Goal: Task Accomplishment & Management: Manage account settings

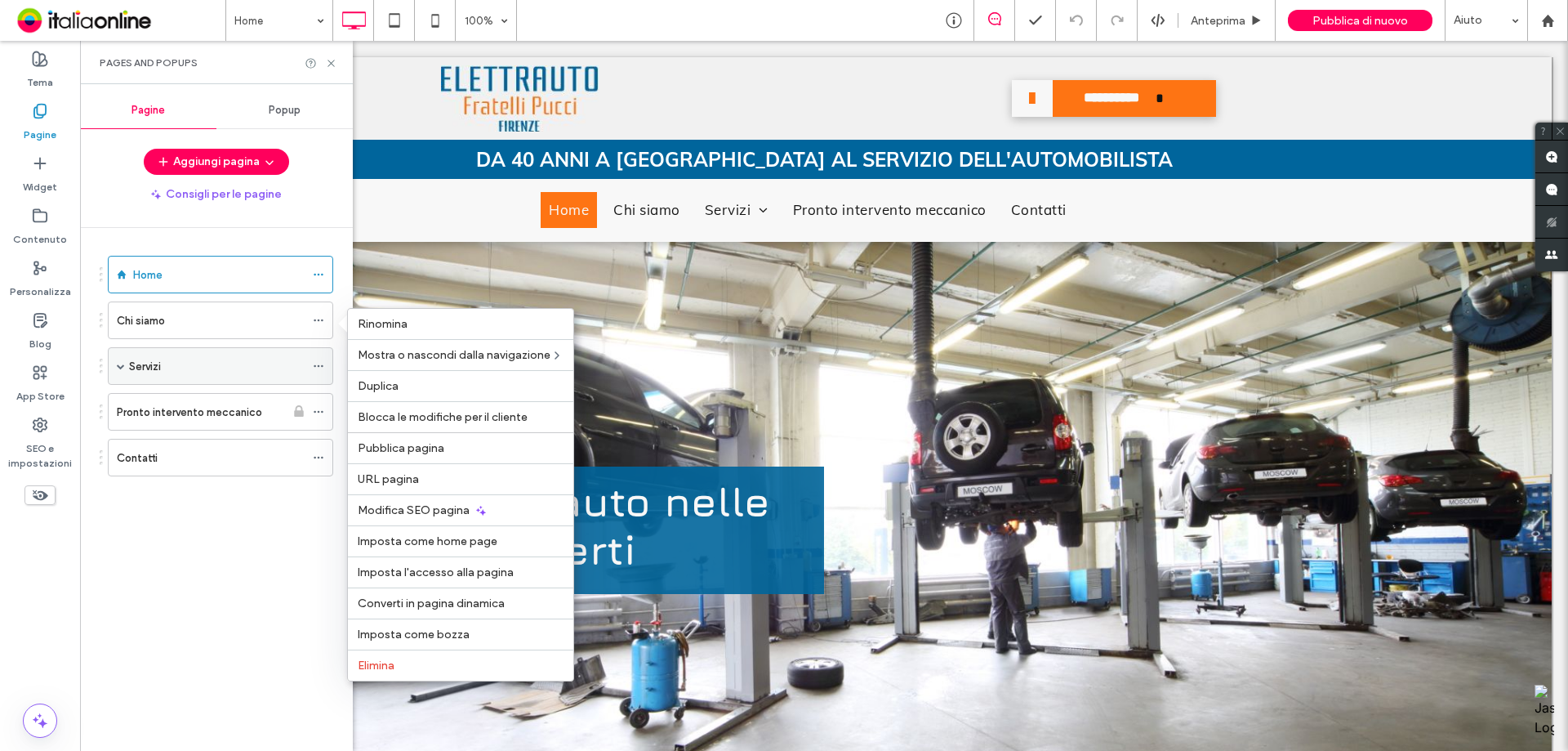
click at [123, 366] on span at bounding box center [121, 366] width 8 height 8
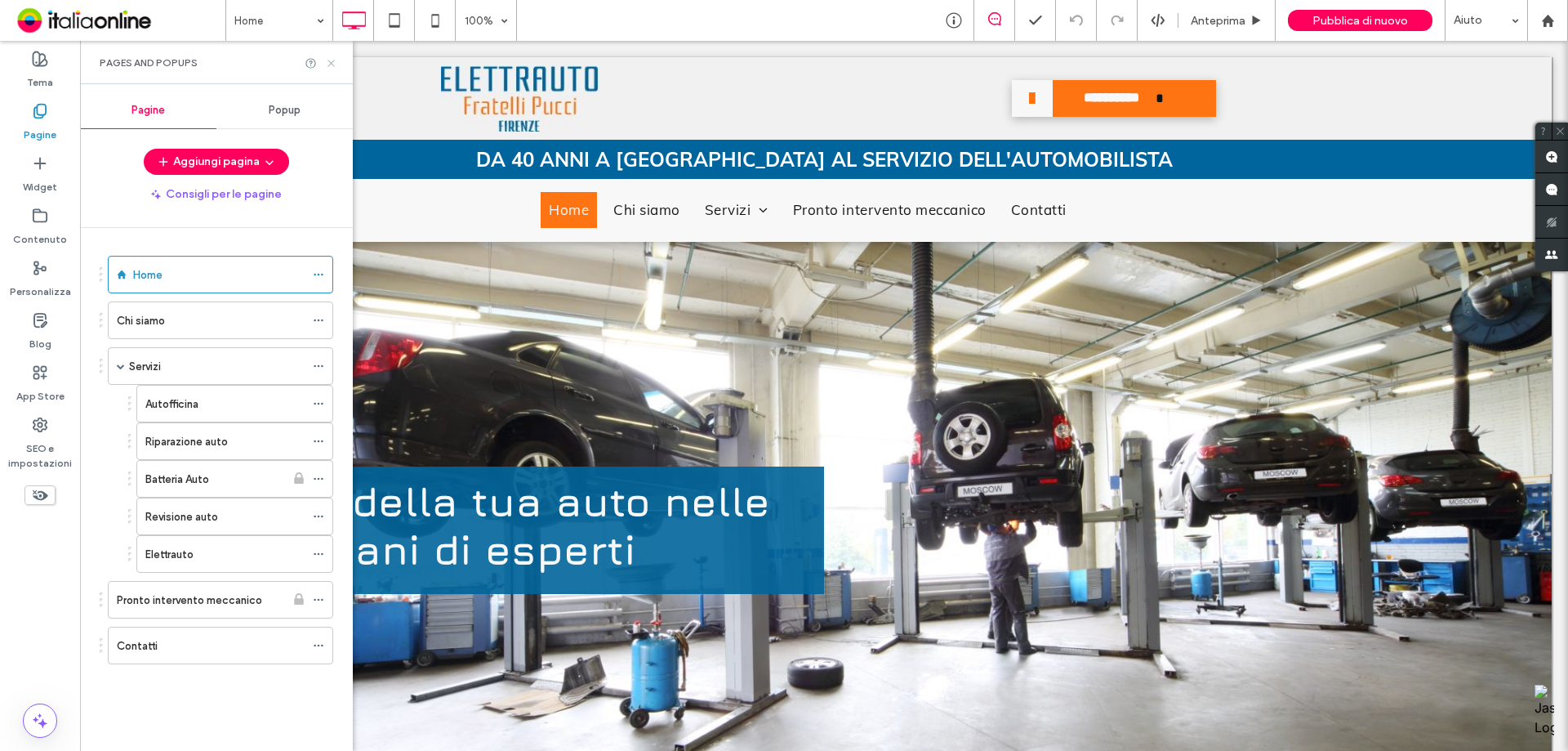
click at [335, 64] on icon at bounding box center [331, 63] width 12 height 12
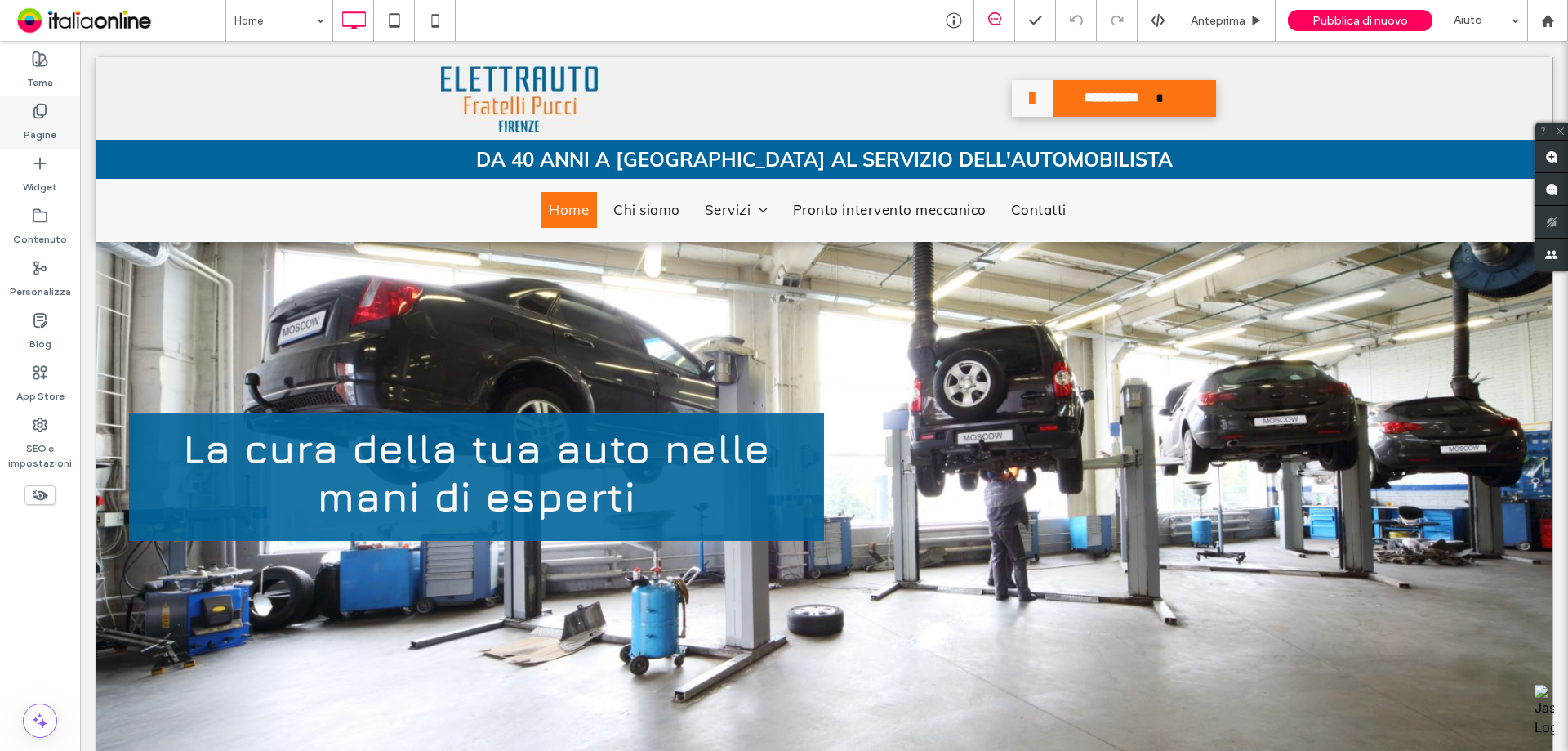
scroll to position [82, 0]
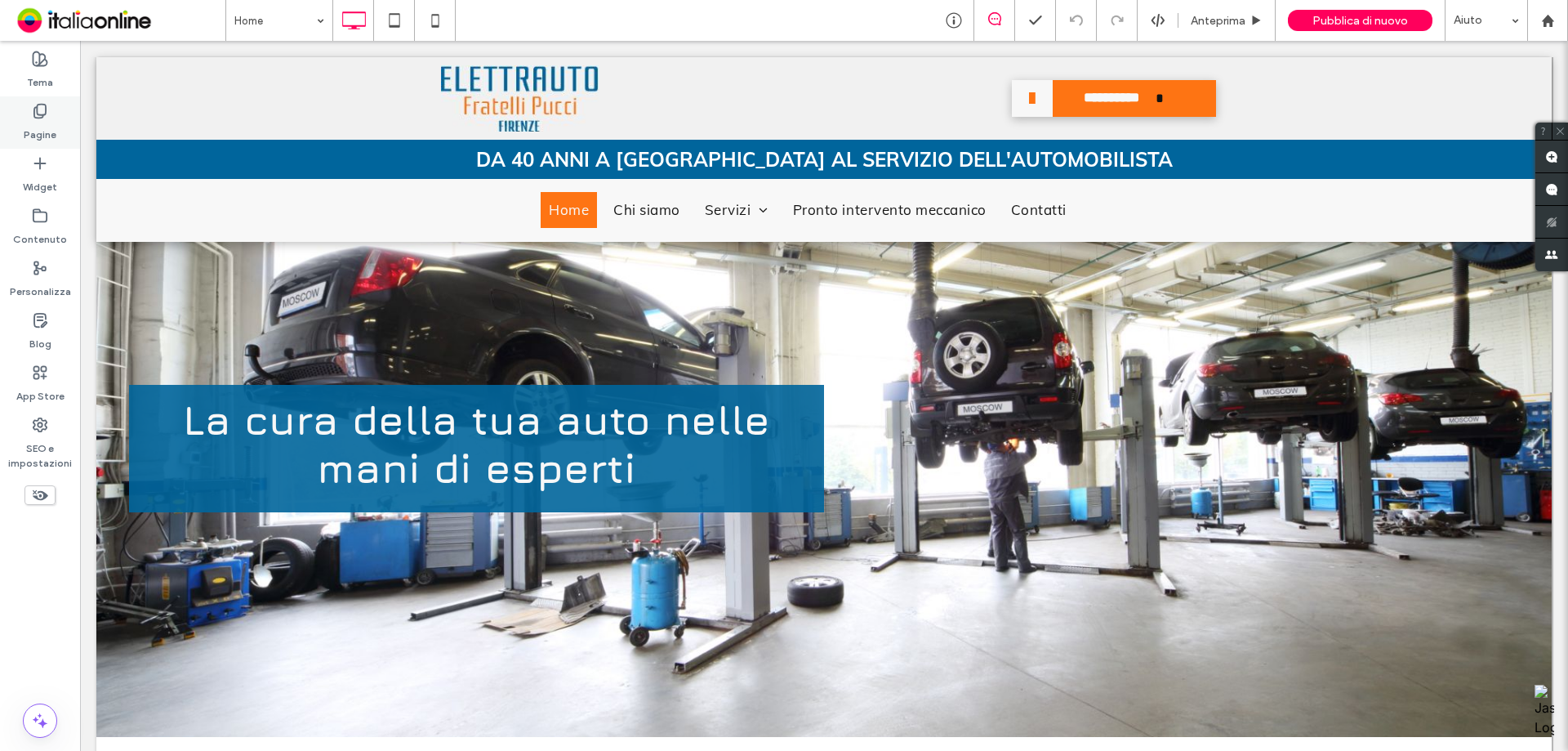
click at [56, 119] on label "Pagine" at bounding box center [40, 131] width 33 height 23
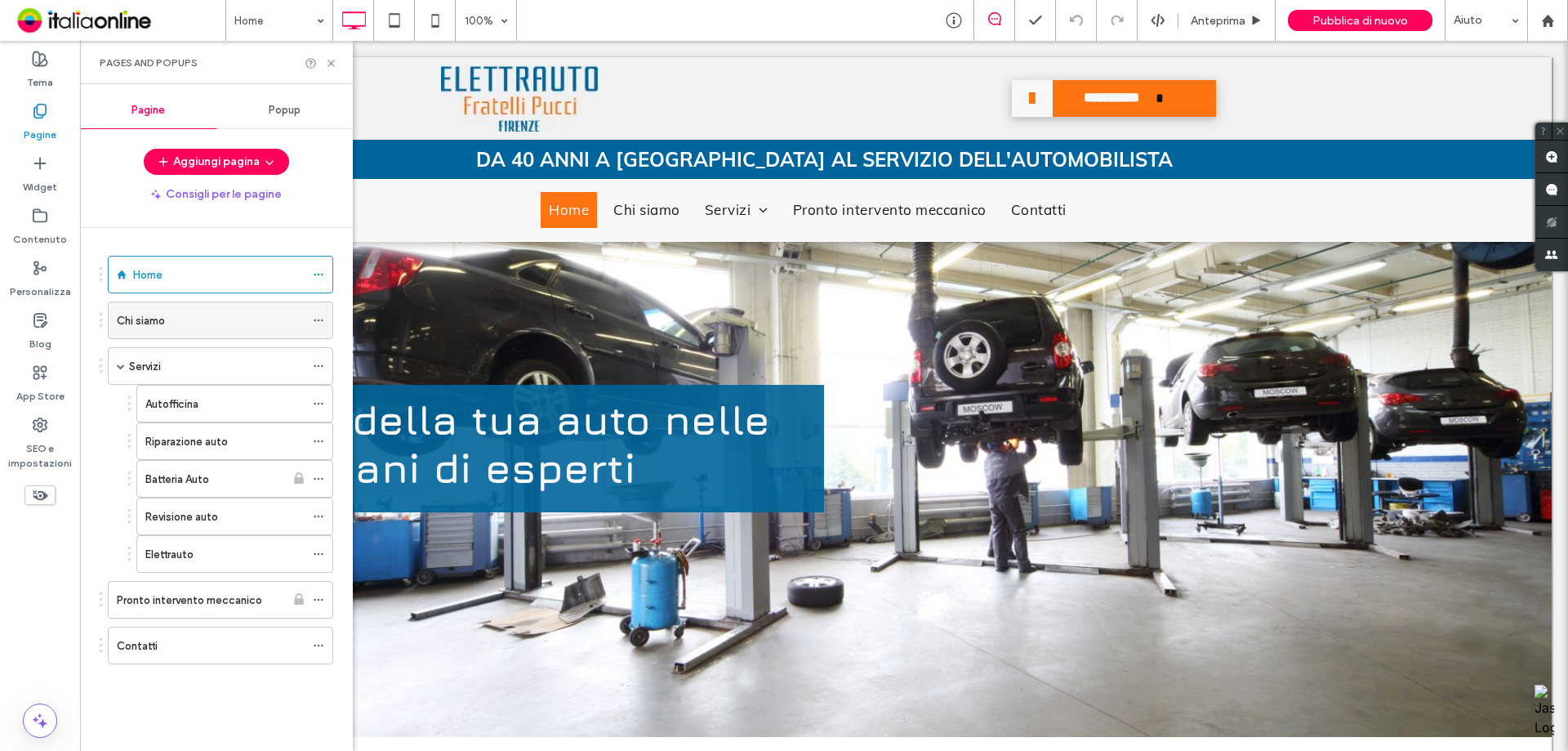
click at [212, 315] on div "Chi siamo" at bounding box center [210, 320] width 188 height 17
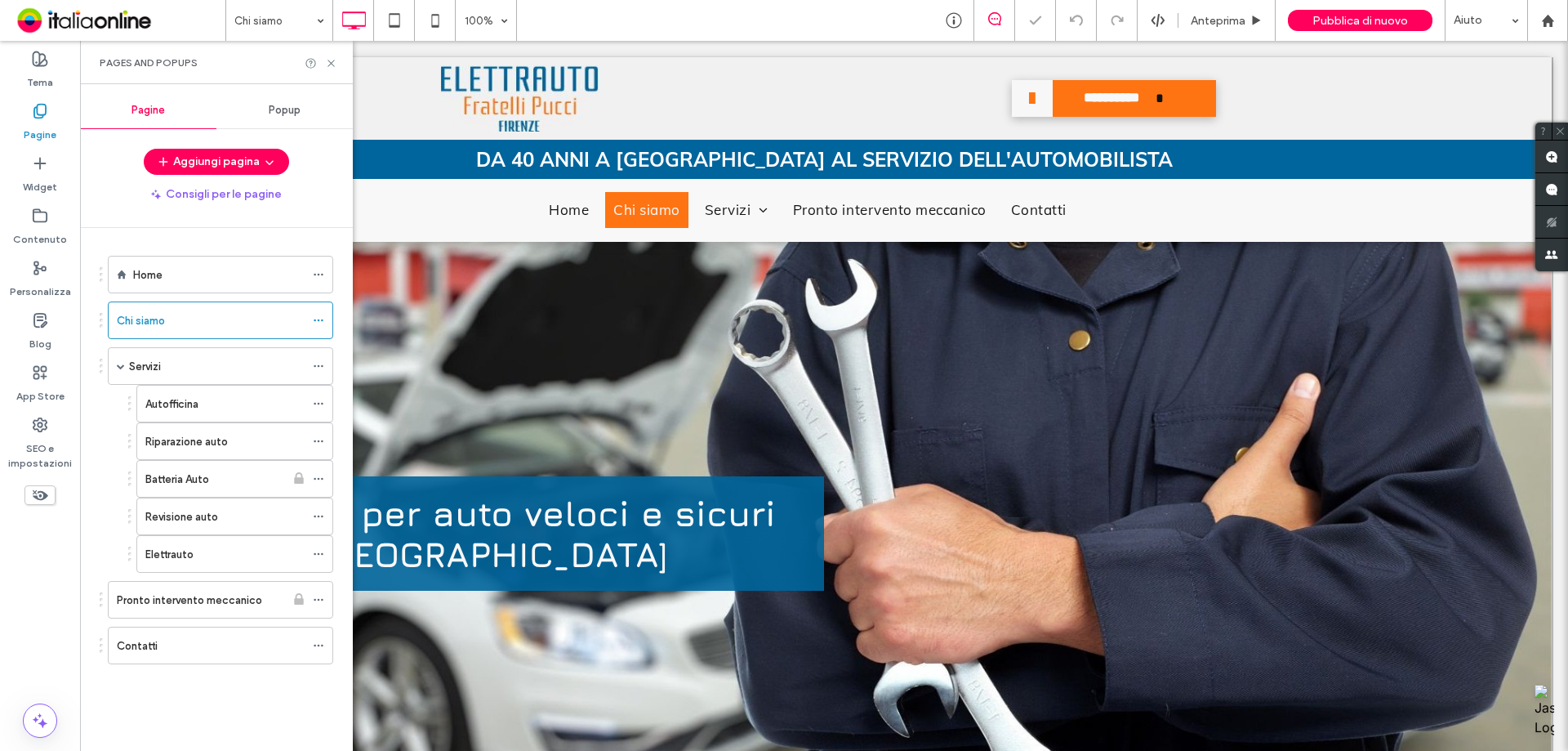
click at [325, 71] on div "Pages and Popups" at bounding box center [217, 62] width 272 height 44
click at [331, 65] on icon at bounding box center [331, 63] width 12 height 12
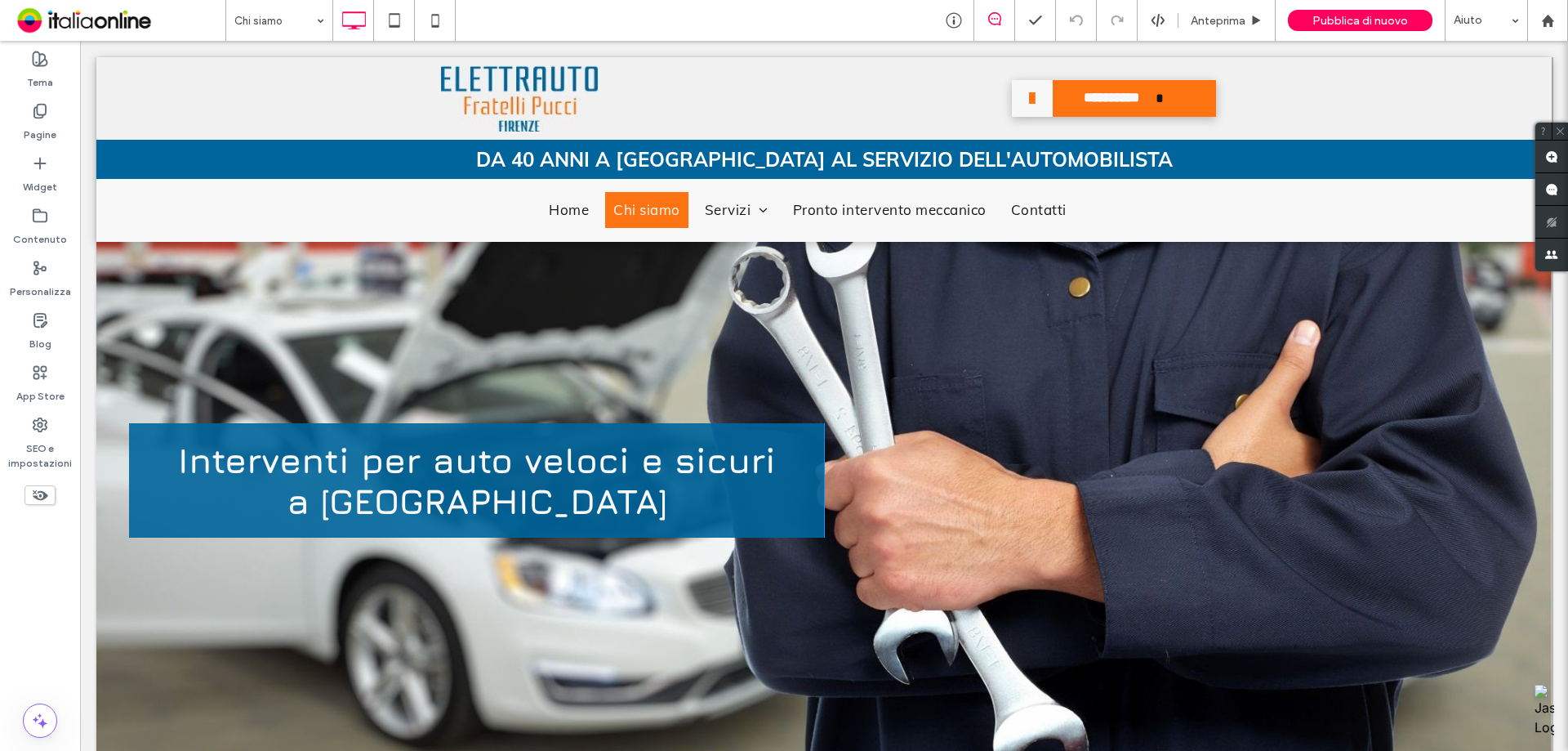
scroll to position [82, 0]
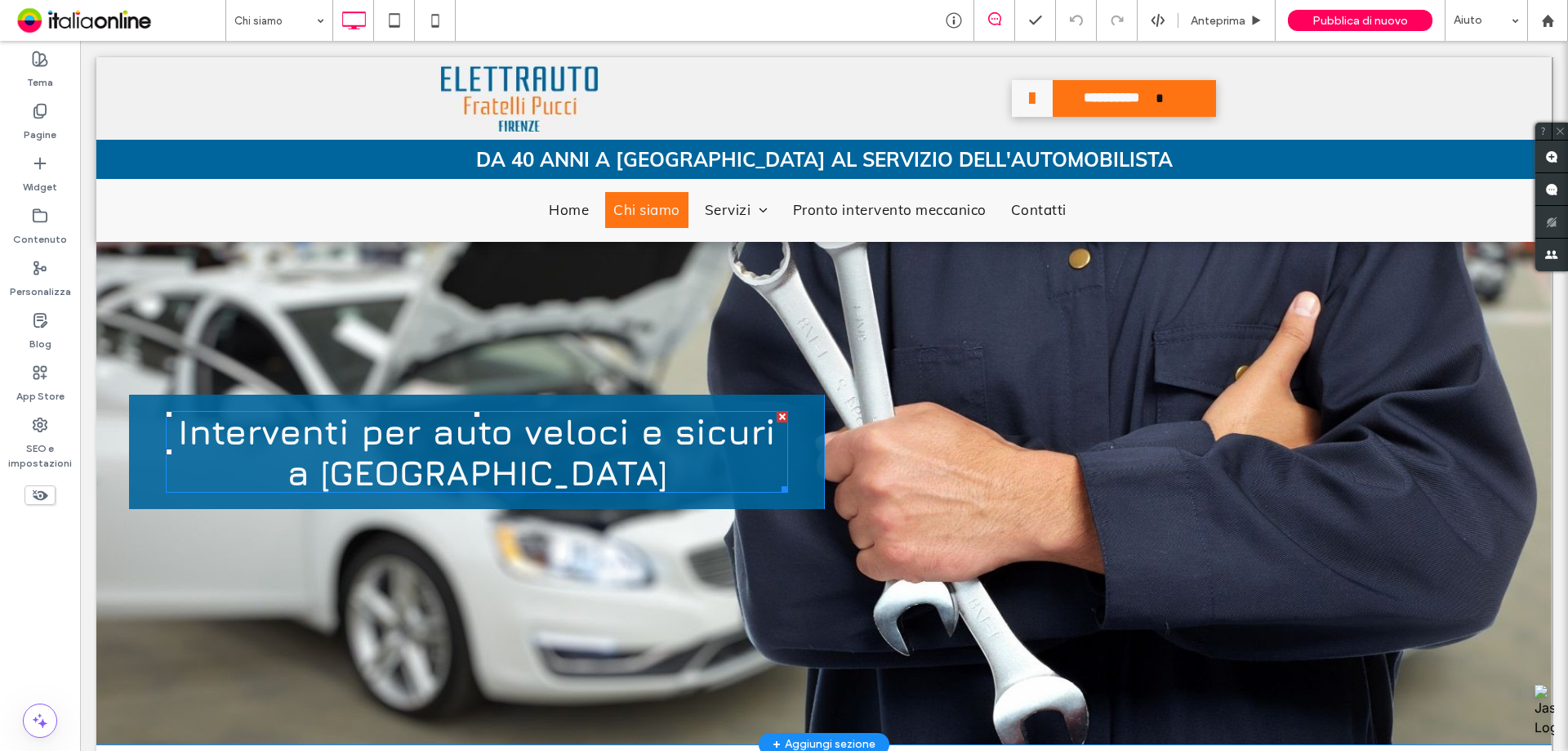
click at [281, 442] on span "Interventi per auto veloci e sicuri a [GEOGRAPHIC_DATA]" at bounding box center [477, 452] width 598 height 82
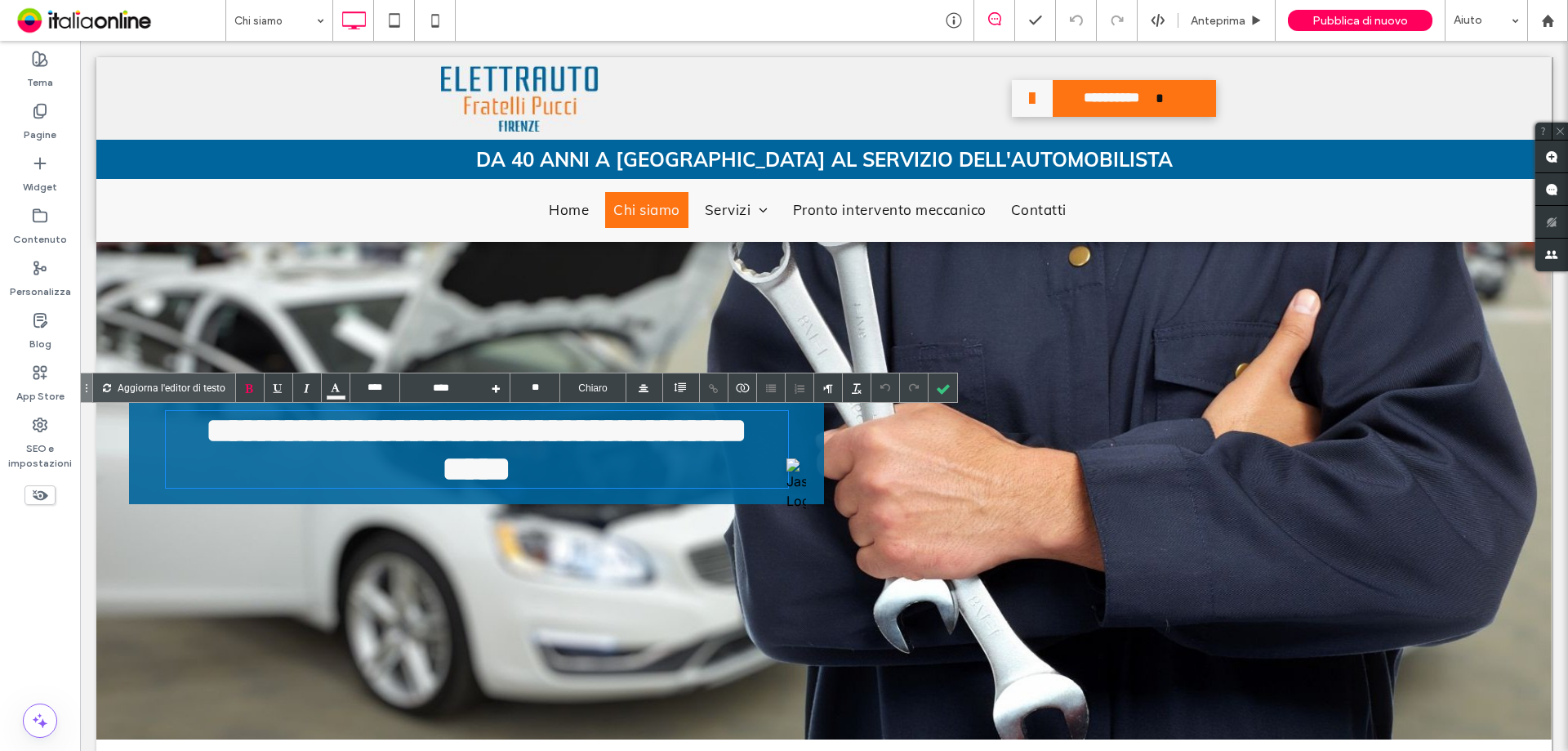
click at [514, 450] on span "**********" at bounding box center [477, 450] width 542 height 74
click at [574, 457] on h1 "**********" at bounding box center [477, 450] width 623 height 77
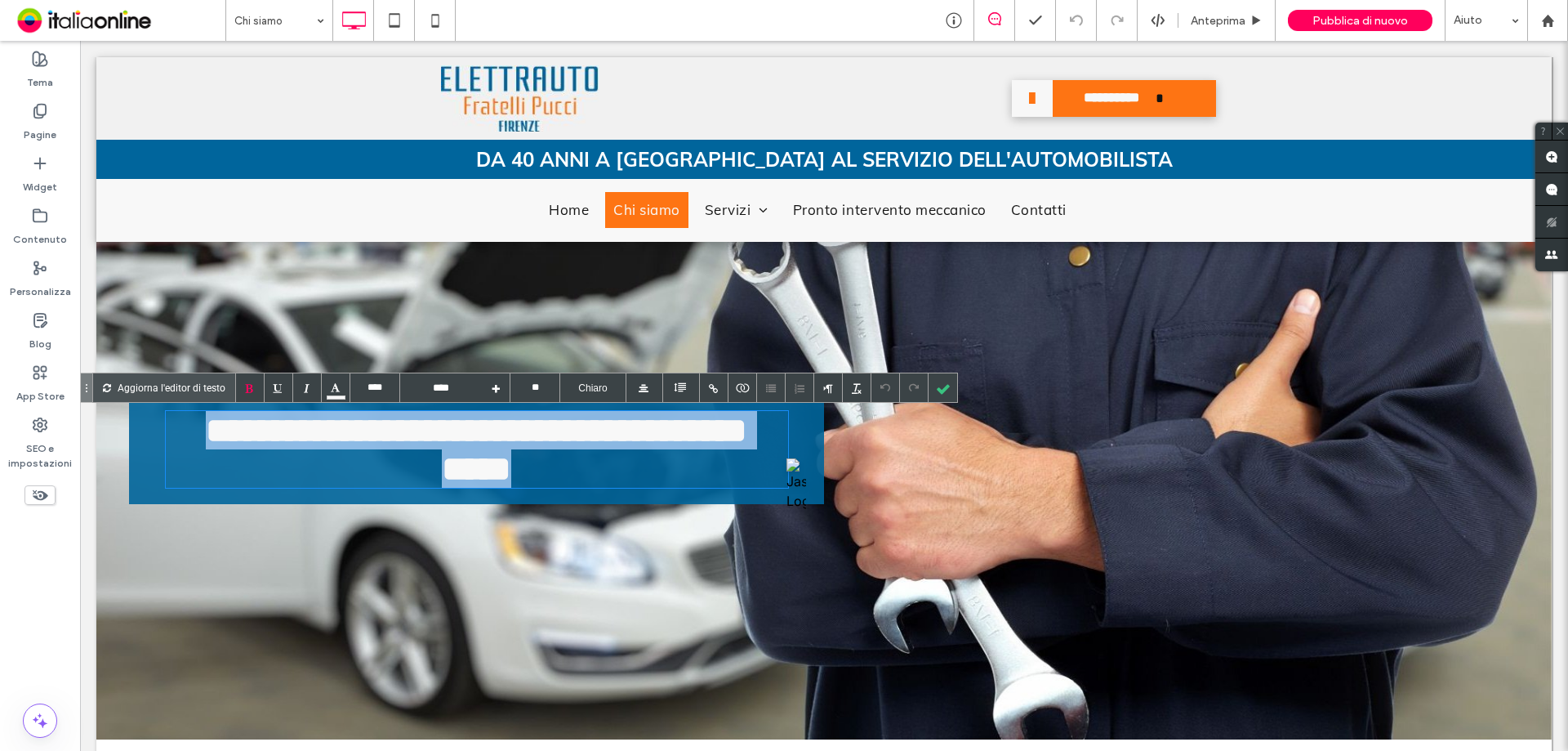
drag, startPoint x: 583, startPoint y: 476, endPoint x: 149, endPoint y: 387, distance: 443.0
click at [149, 387] on div "**********" at bounding box center [824, 450] width 1456 height 579
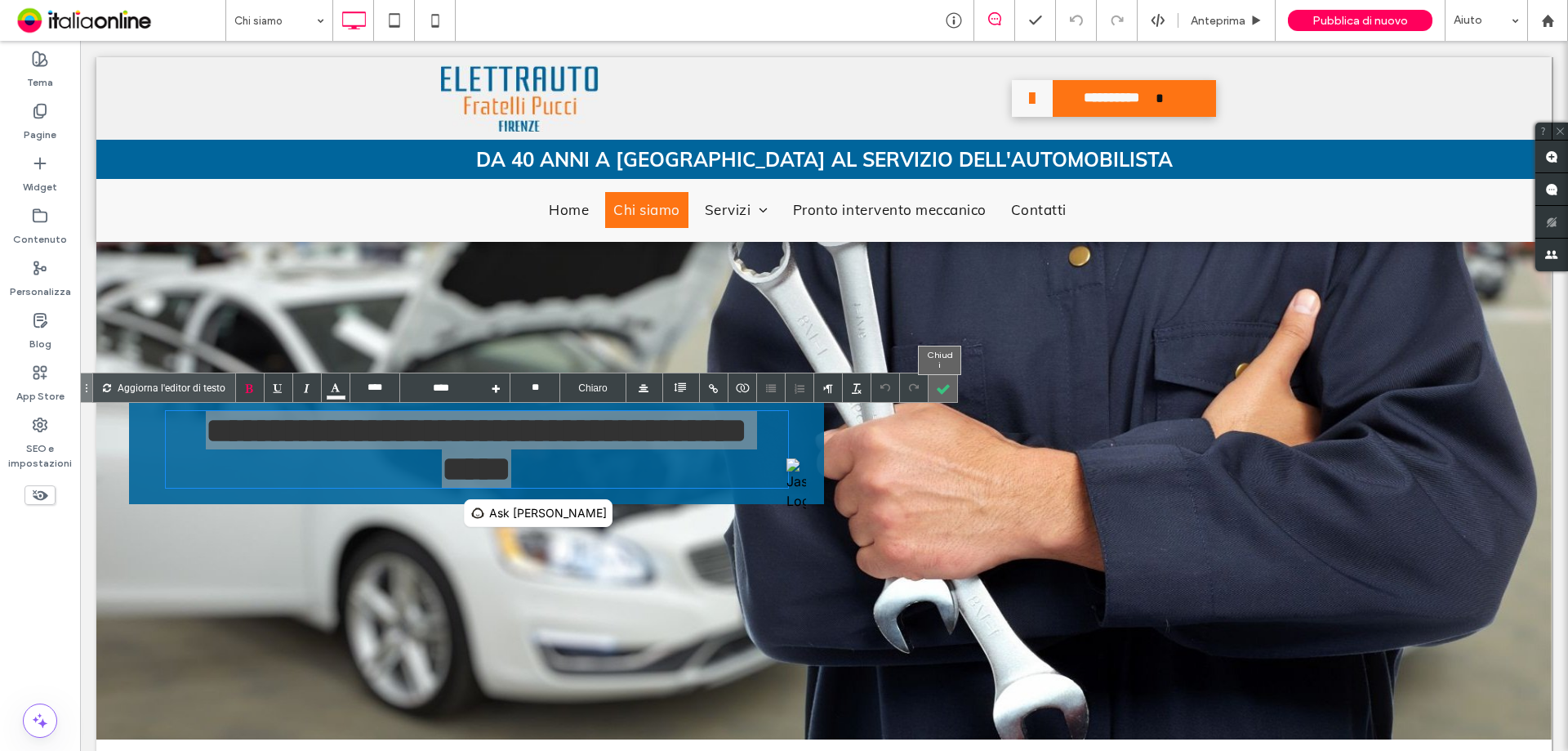
click at [942, 388] on div at bounding box center [943, 387] width 29 height 29
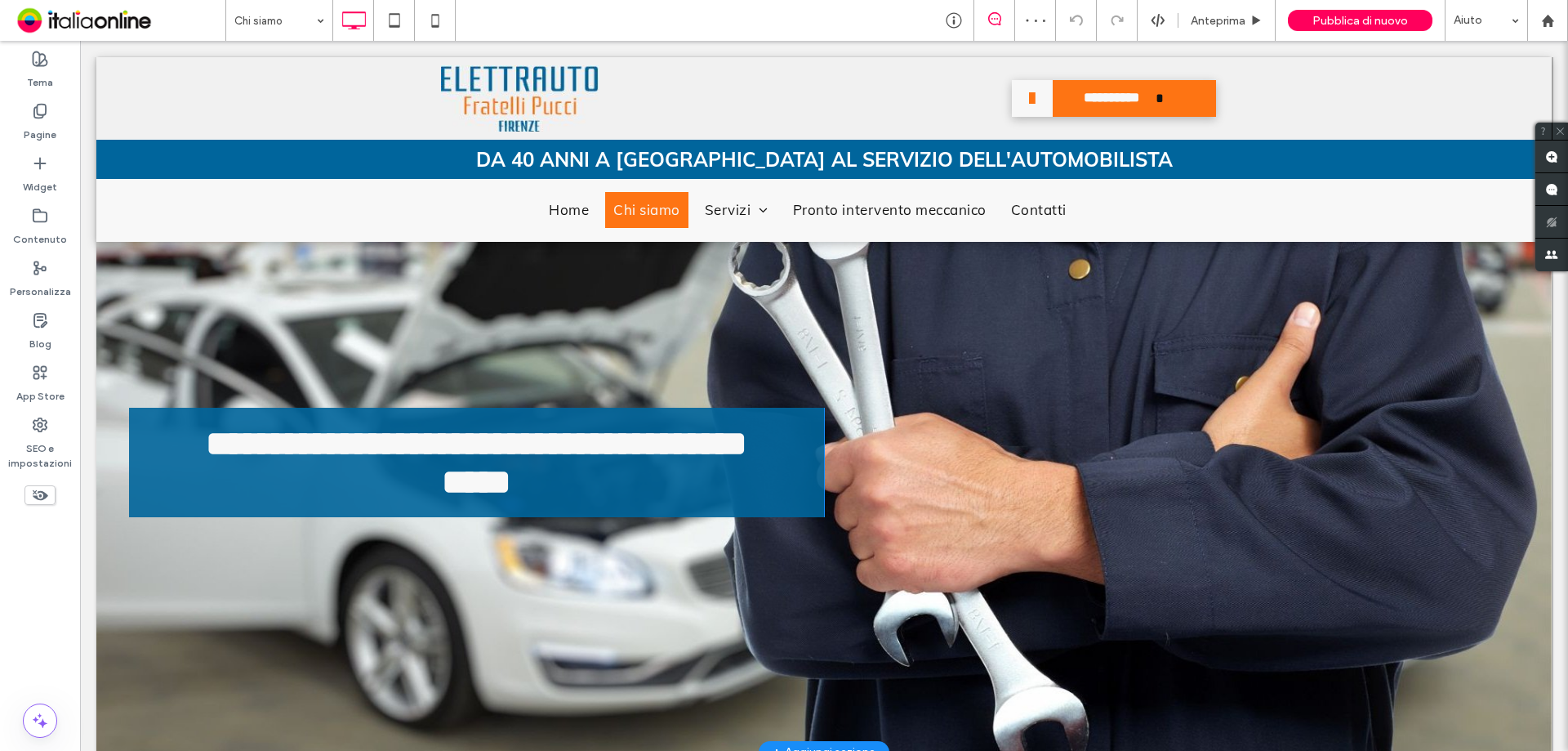
scroll to position [0, 0]
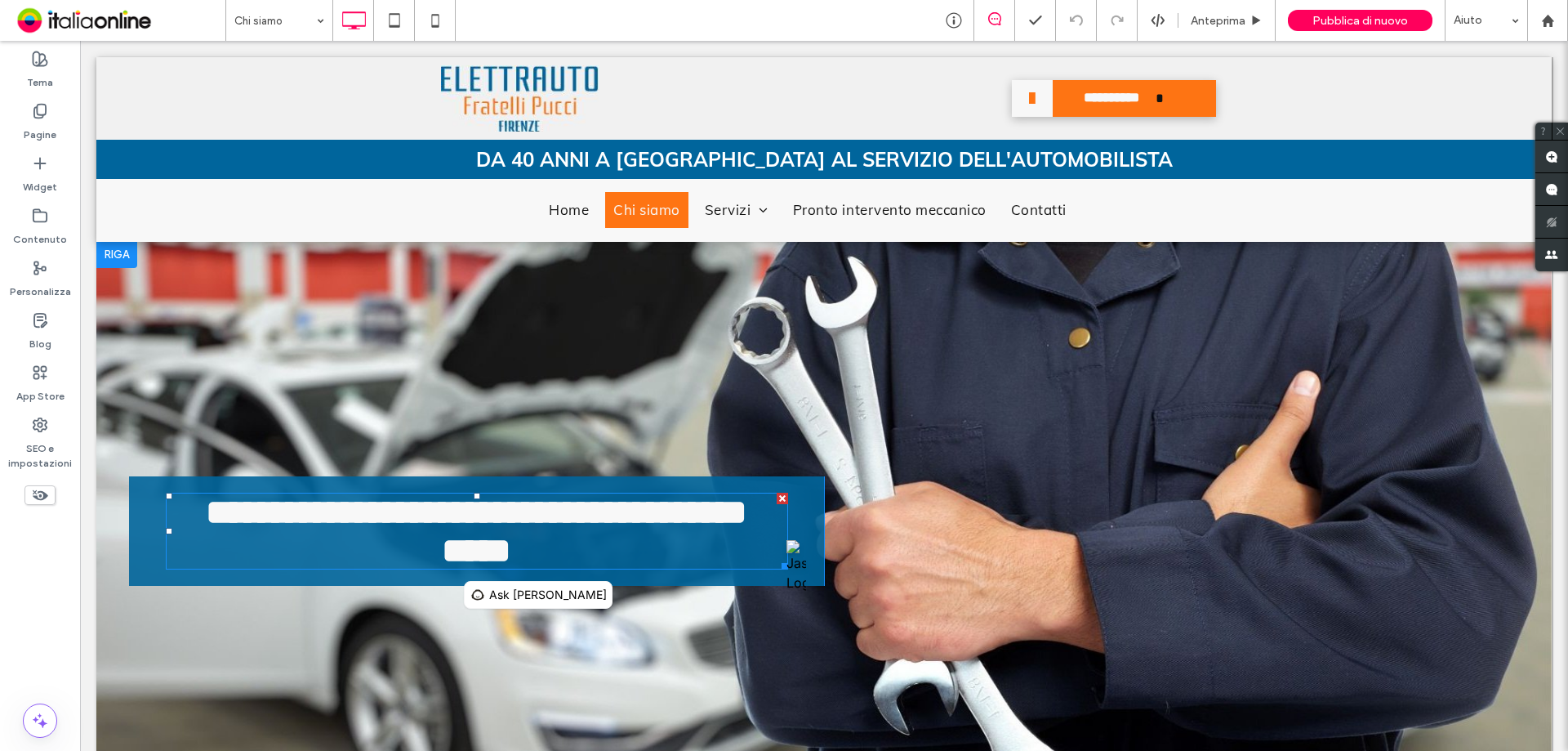
click at [519, 528] on span "**********" at bounding box center [477, 531] width 542 height 74
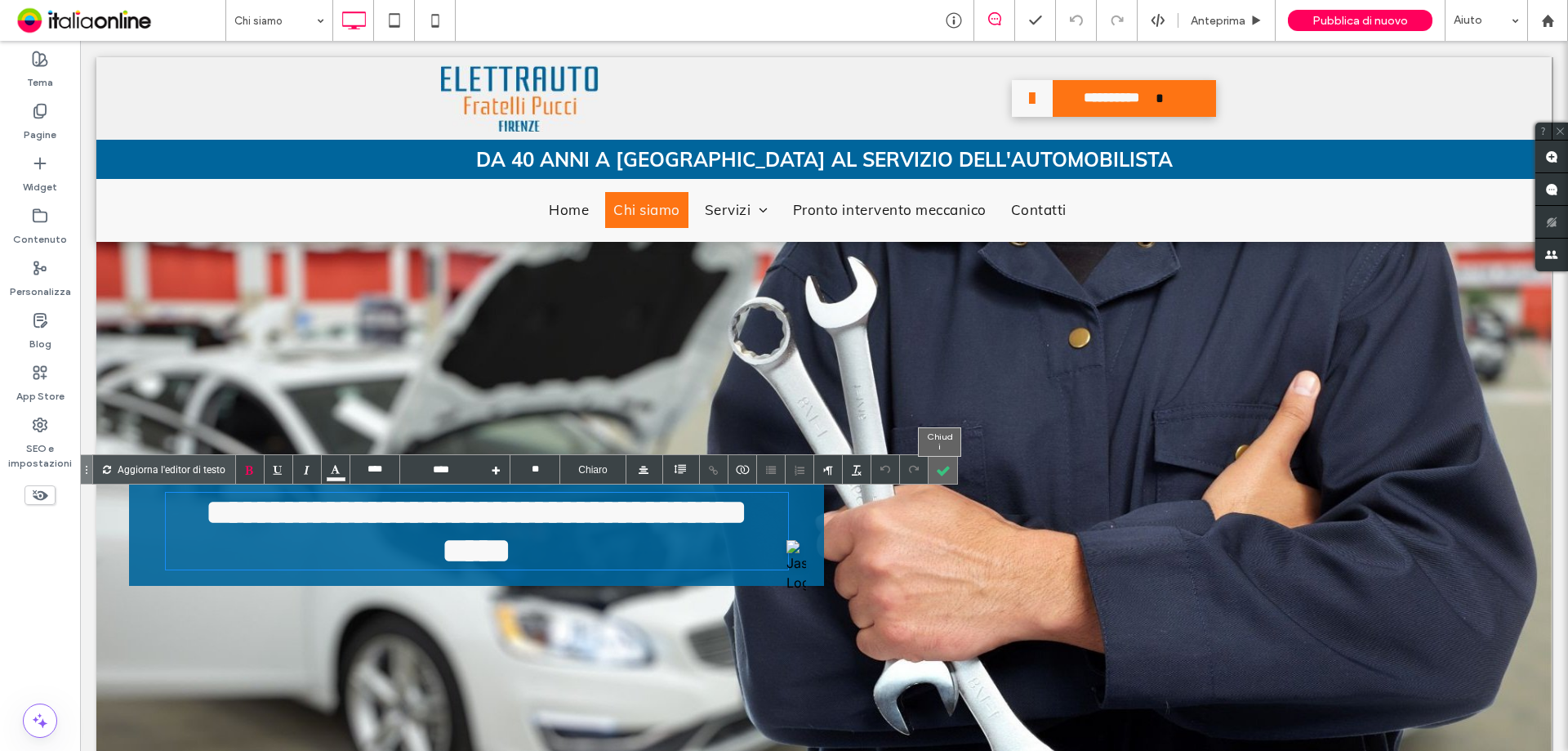
click at [941, 469] on div at bounding box center [943, 469] width 29 height 29
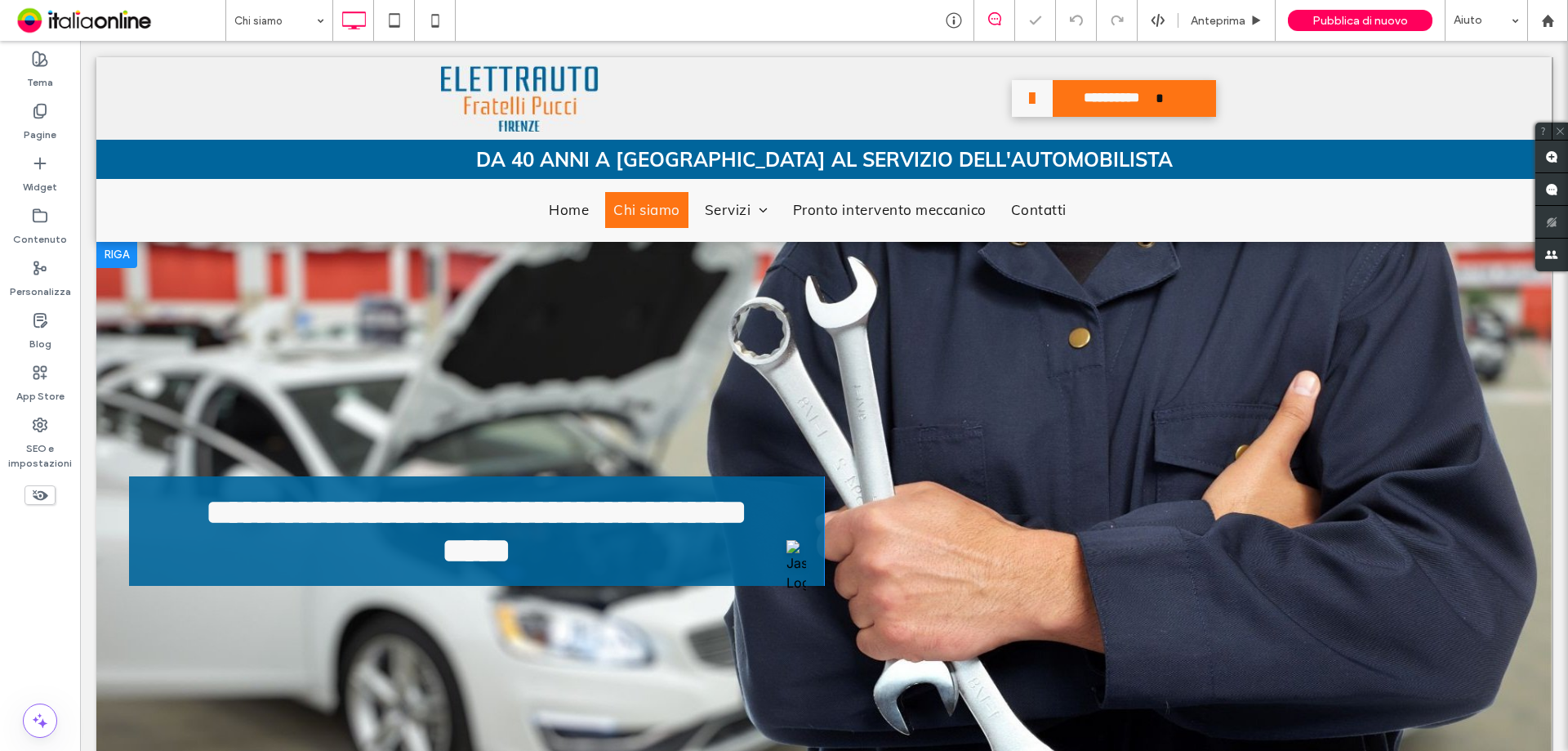
click at [572, 579] on div "**********" at bounding box center [476, 530] width 695 height 109
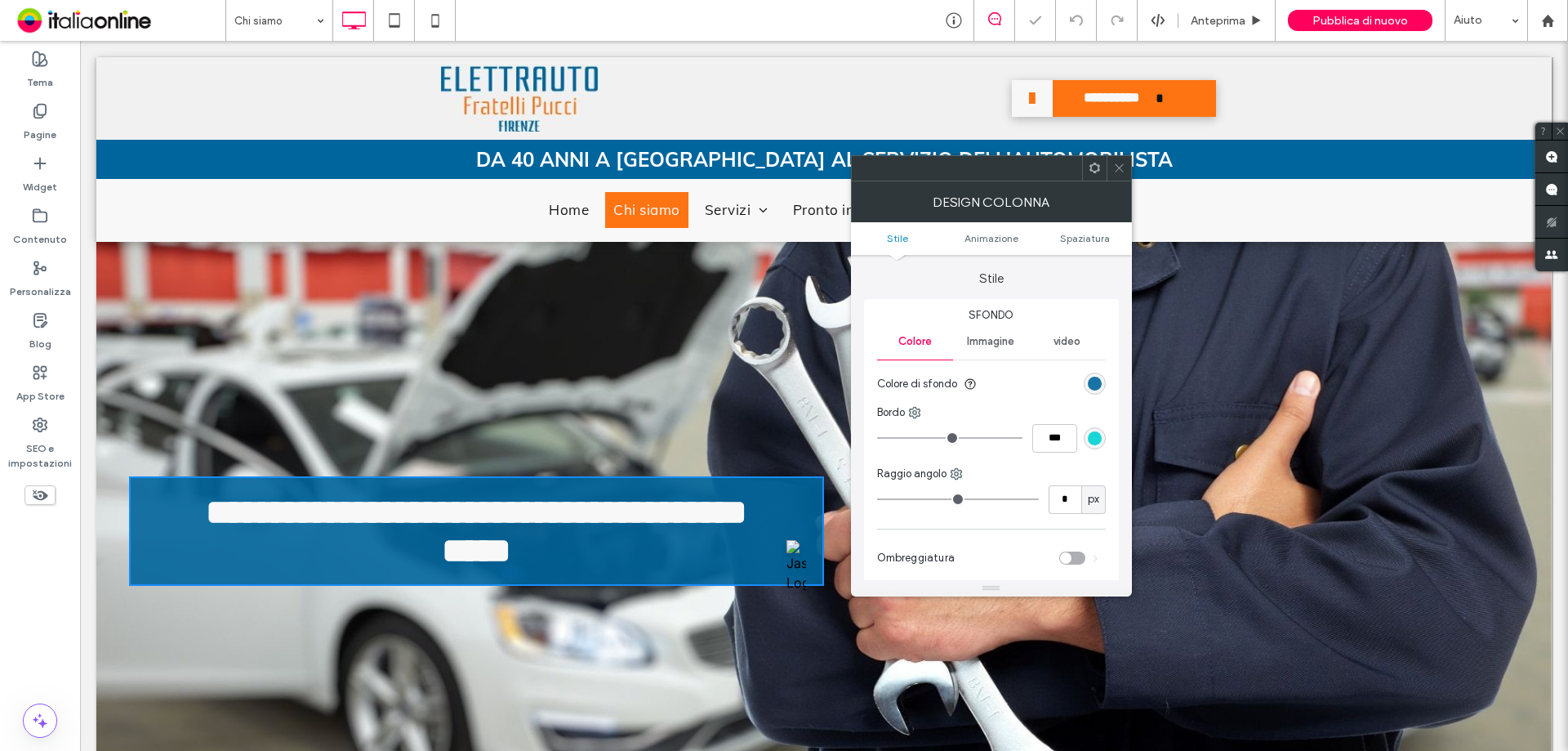
click at [547, 546] on span "**********" at bounding box center [477, 531] width 542 height 74
click at [1119, 169] on icon at bounding box center [1119, 167] width 12 height 12
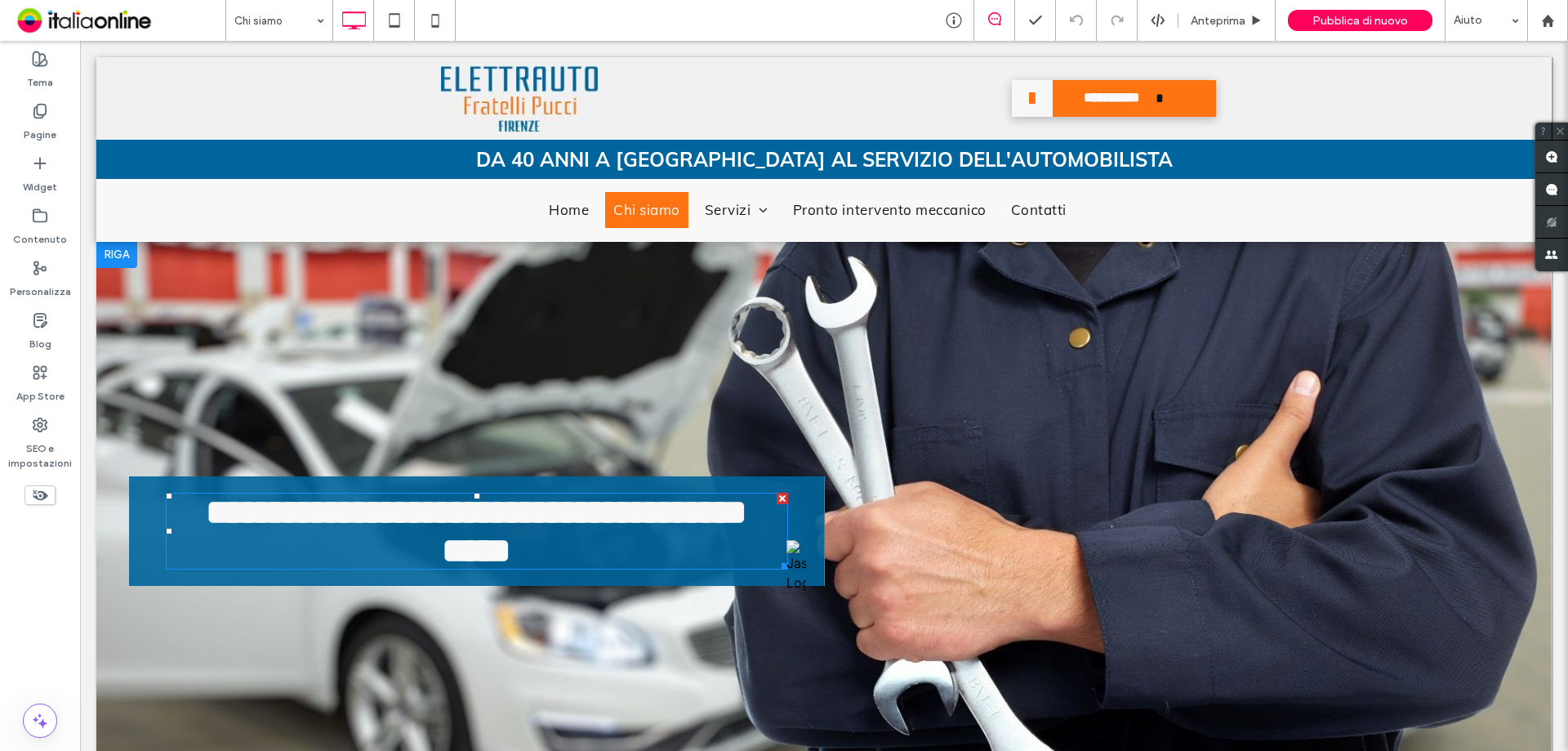
click at [514, 517] on span "**********" at bounding box center [477, 531] width 542 height 74
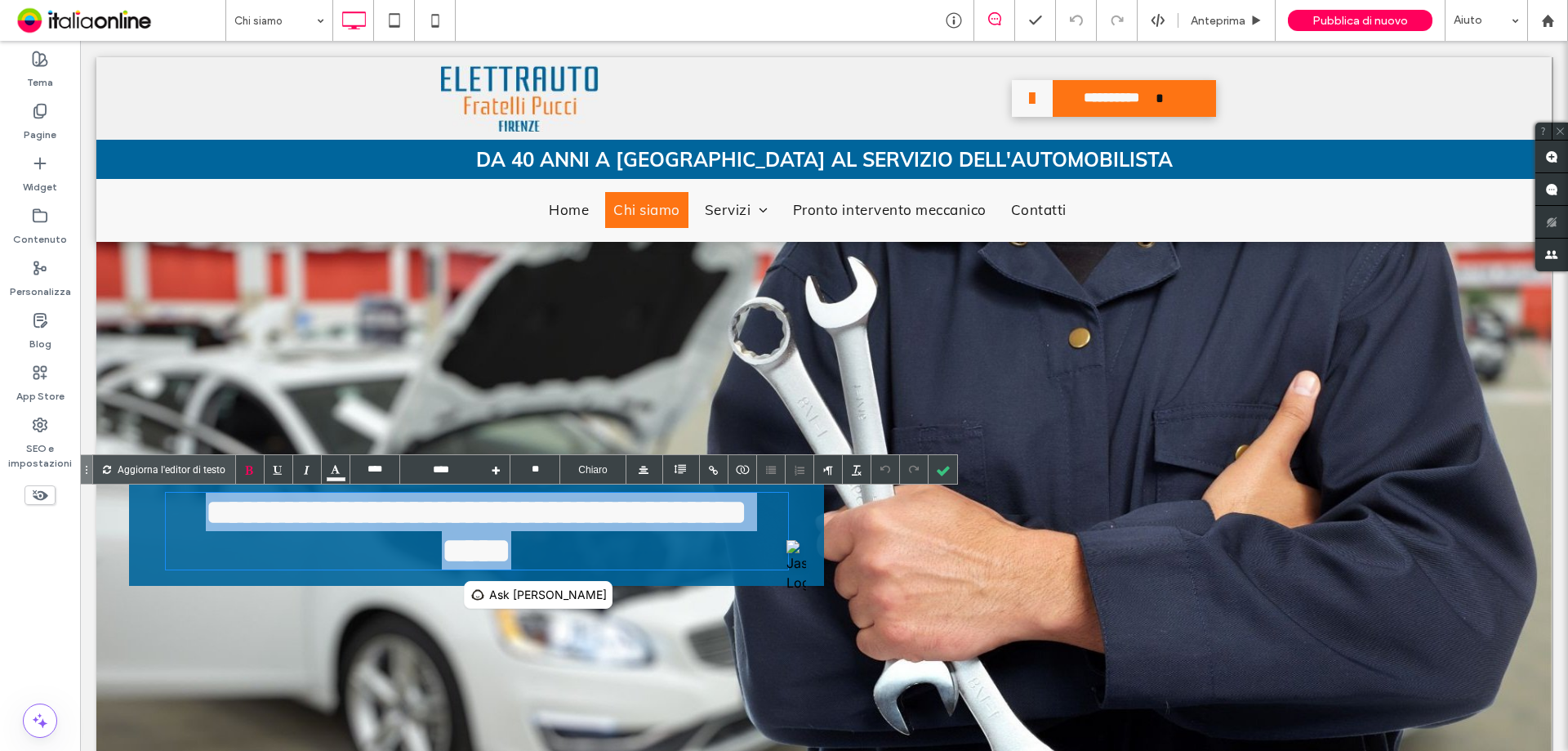
drag, startPoint x: 513, startPoint y: 517, endPoint x: 318, endPoint y: 561, distance: 199.9
click at [318, 561] on h1 "**********" at bounding box center [477, 531] width 623 height 77
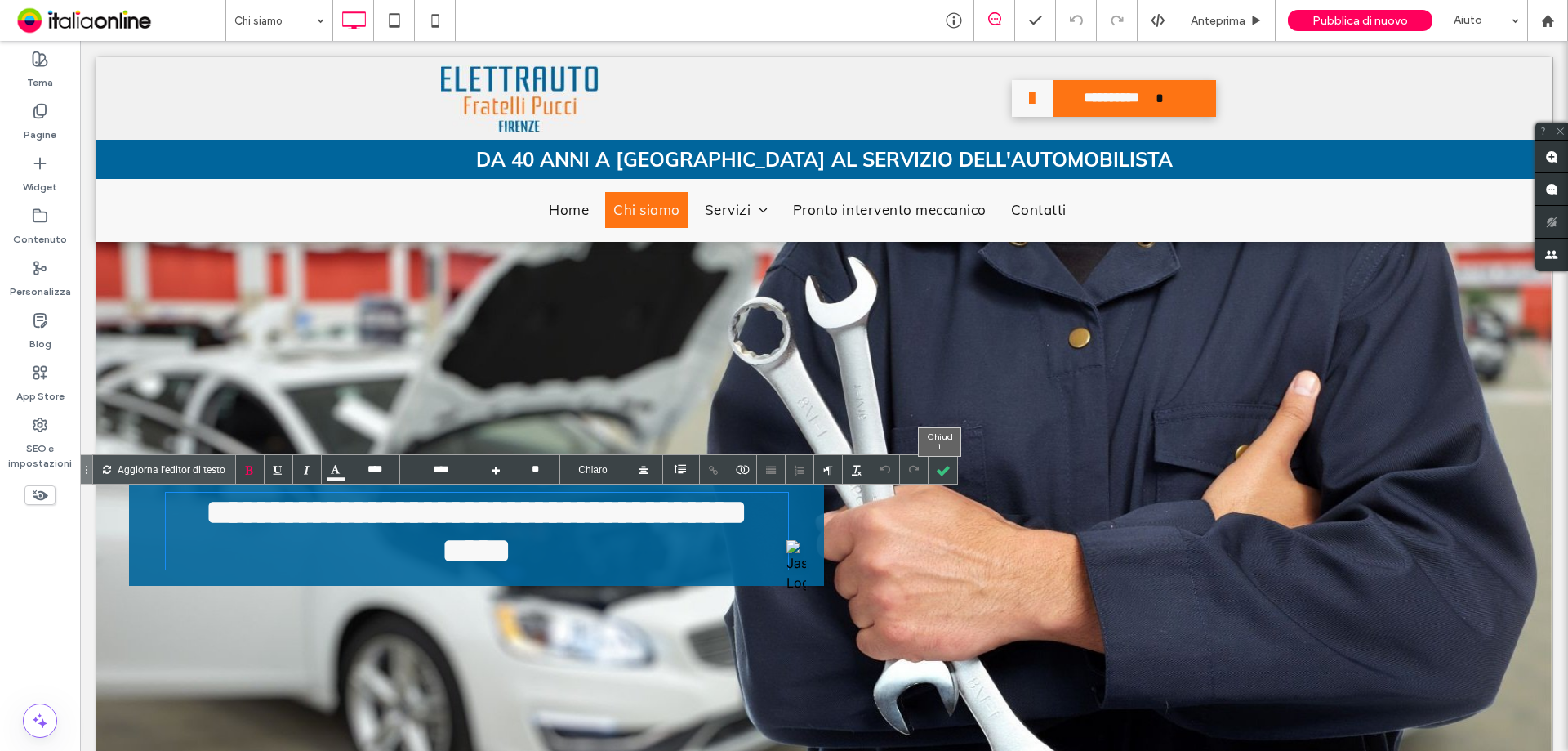
drag, startPoint x: 942, startPoint y: 475, endPoint x: 969, endPoint y: 524, distance: 55.9
click at [942, 475] on div at bounding box center [943, 469] width 29 height 29
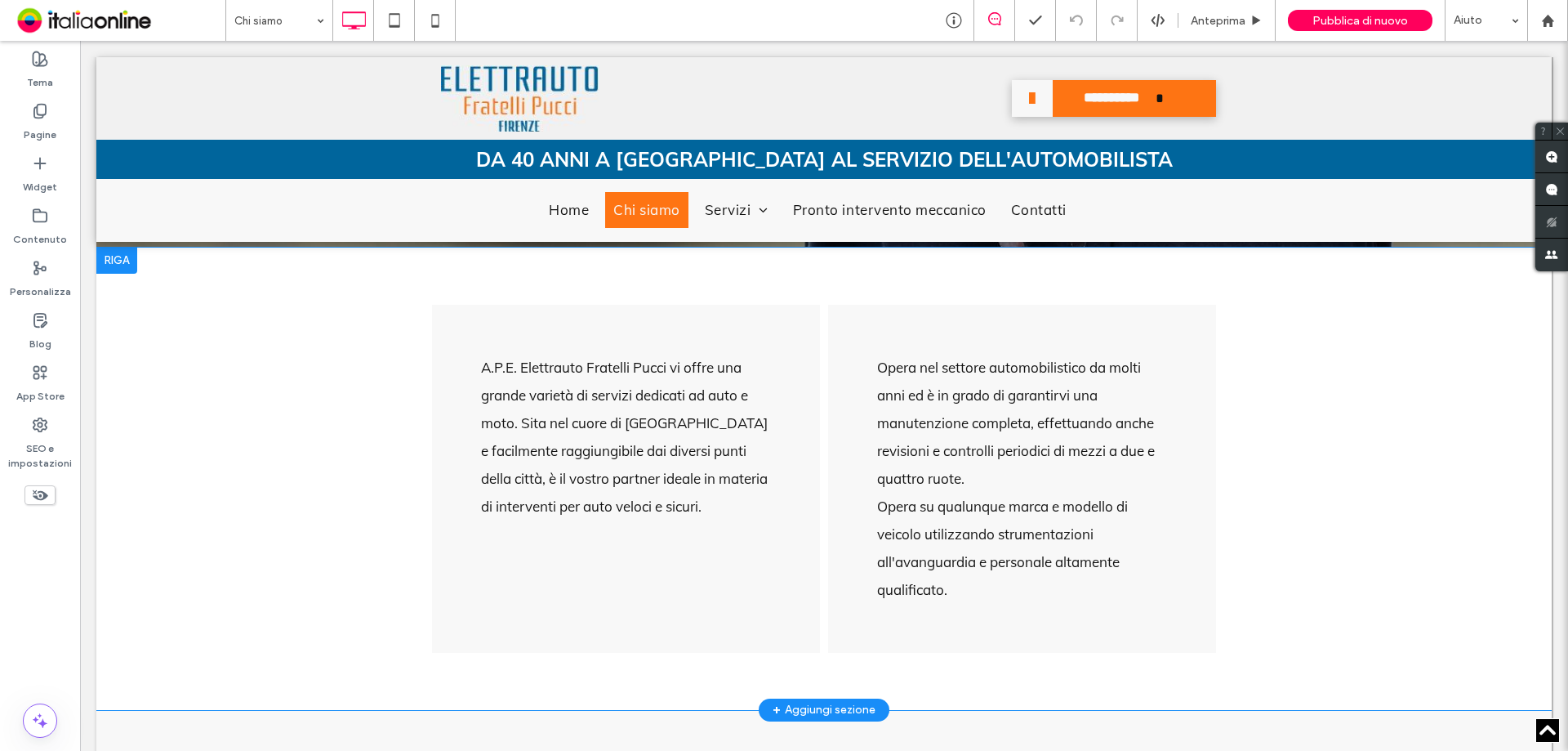
scroll to position [572, 0]
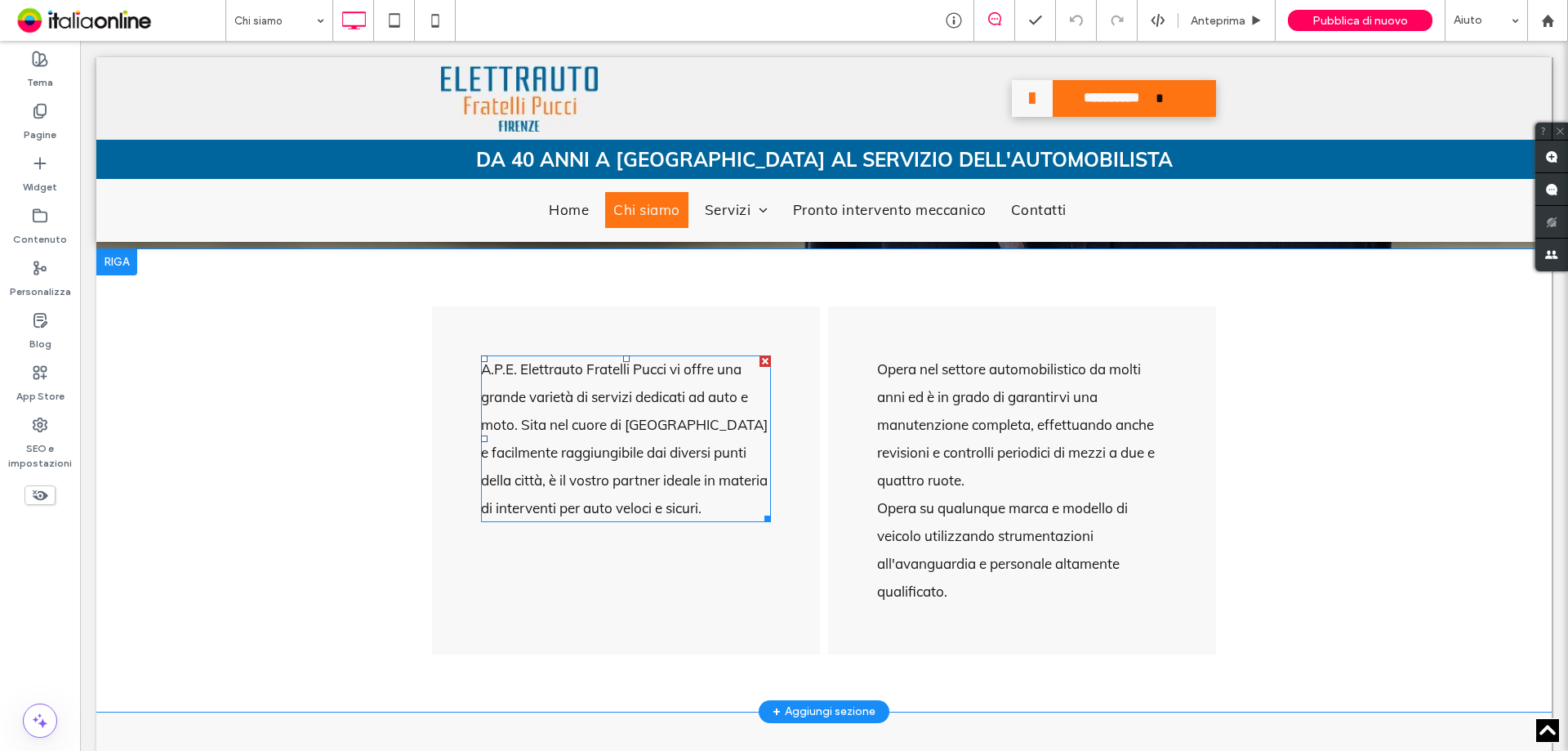
click at [605, 474] on div "A.P.E. Elettrauto Fratelli Pucci vi offre una grande varietà di servizi dedicat…" at bounding box center [625, 438] width 290 height 167
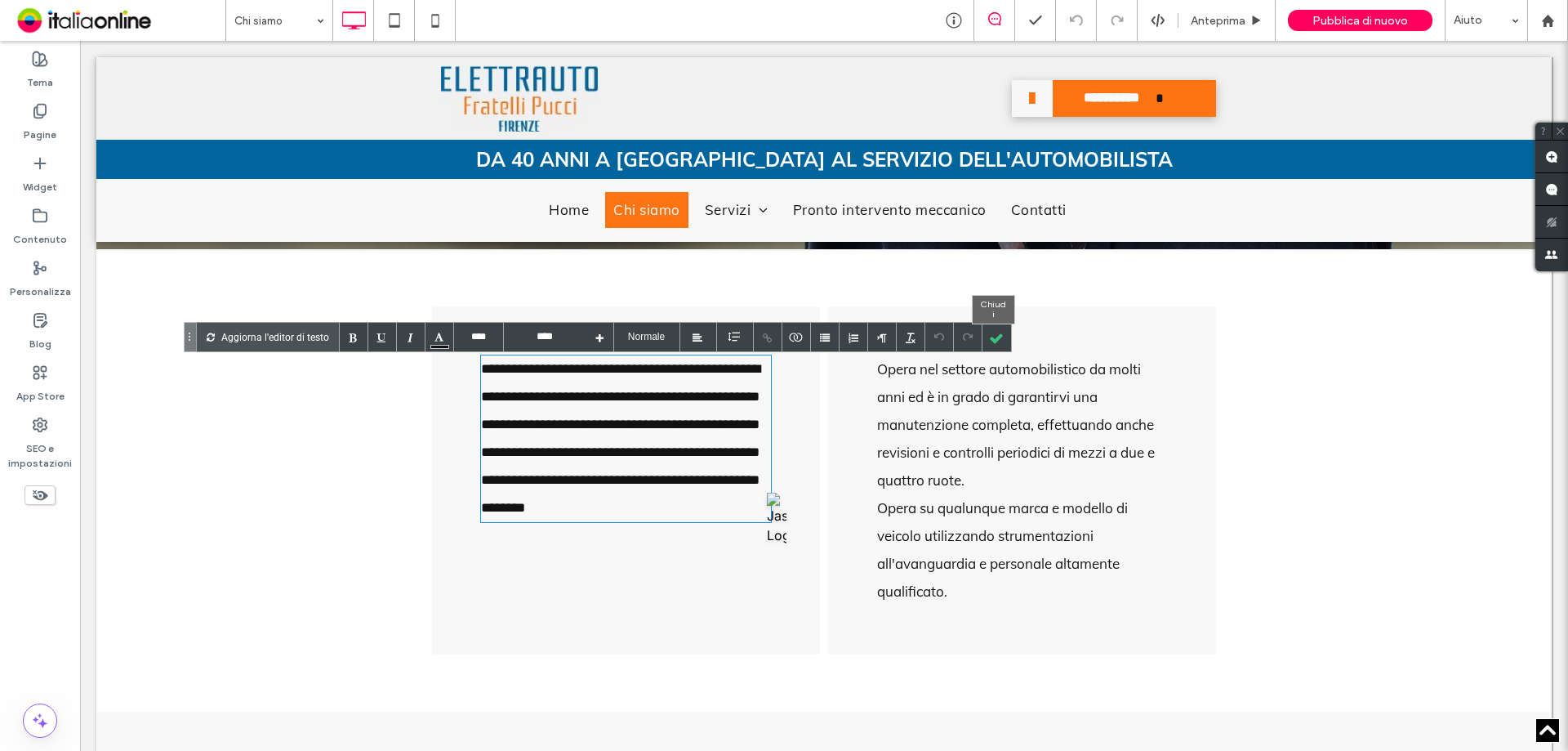
drag, startPoint x: 926, startPoint y: 313, endPoint x: 1011, endPoint y: 467, distance: 175.9
click at [992, 329] on div at bounding box center [997, 337] width 29 height 29
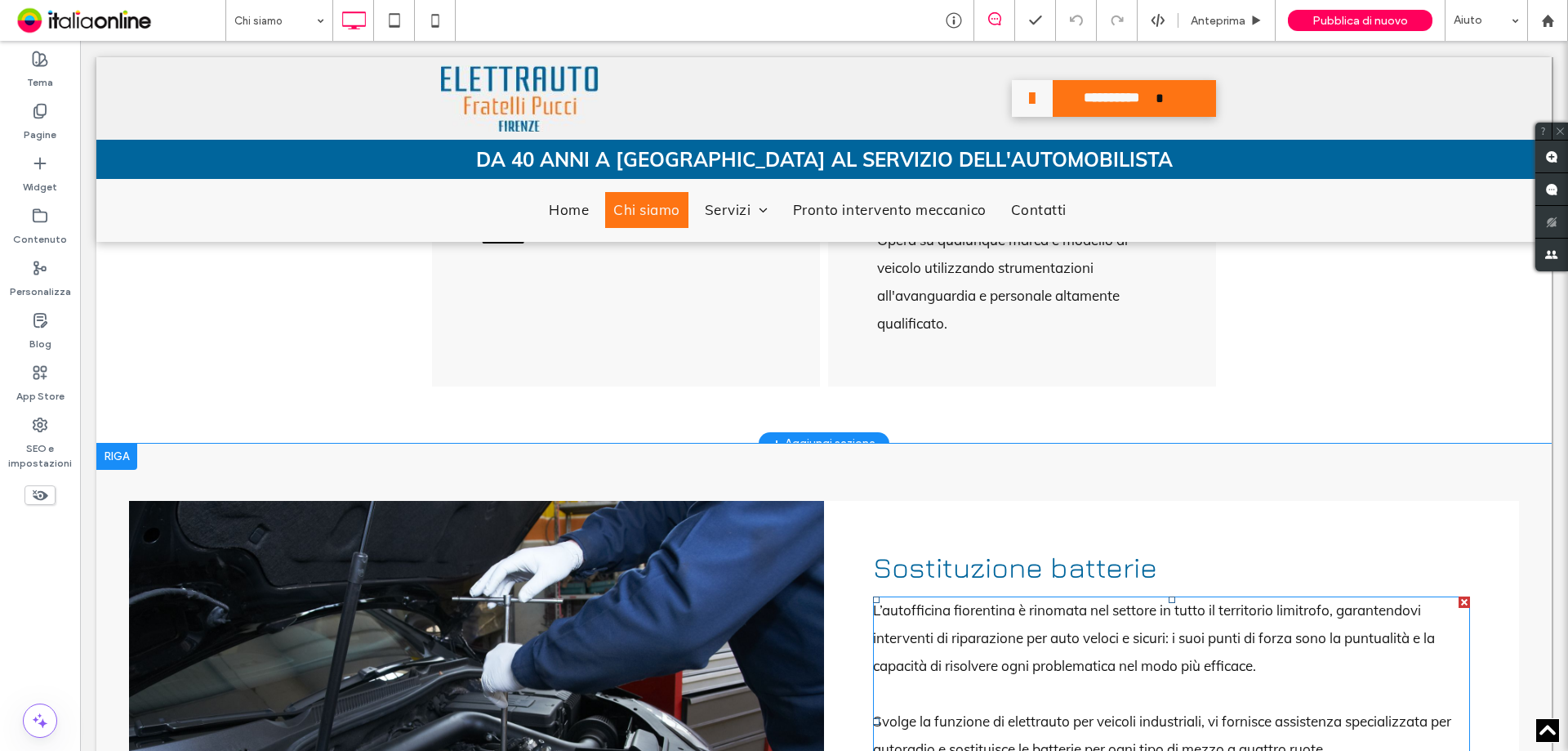
scroll to position [899, 0]
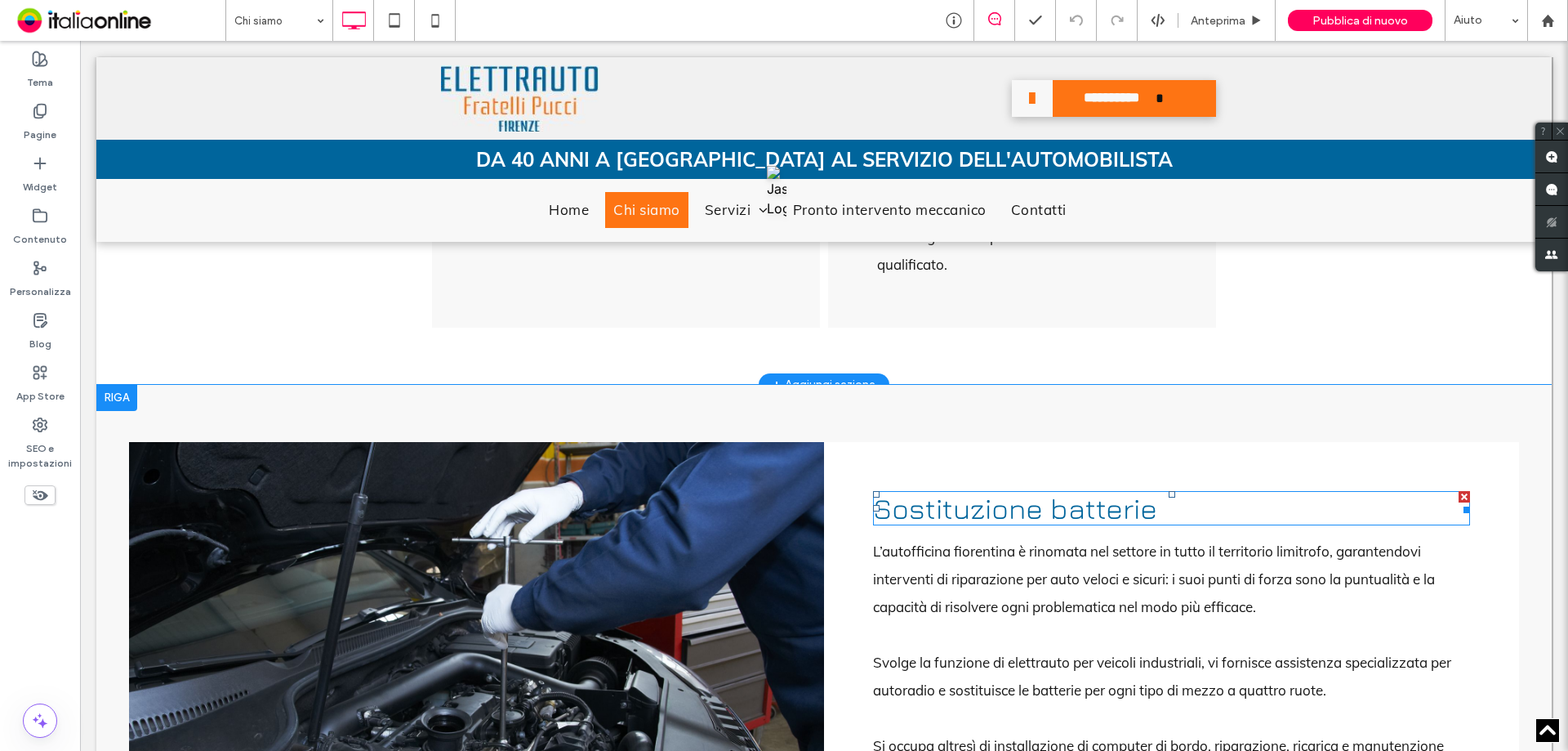
click at [1033, 520] on h2 "Sostituzione batterie" at bounding box center [1172, 508] width 597 height 34
type input "****"
type input "**"
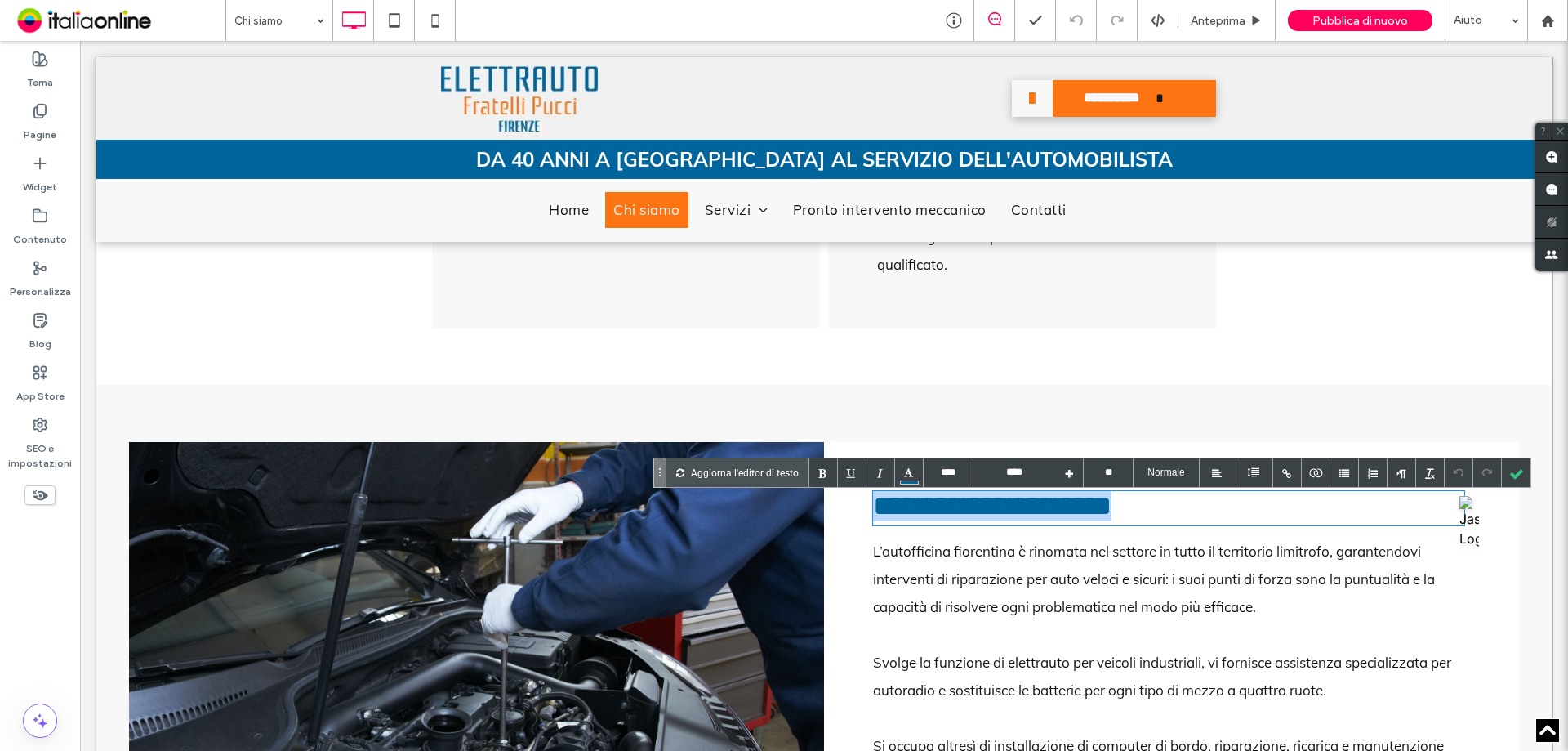
drag, startPoint x: 1176, startPoint y: 520, endPoint x: 361, endPoint y: 523, distance: 815.0
click at [361, 523] on div "**********" at bounding box center [824, 639] width 1390 height 395
click at [1524, 477] on div at bounding box center [1516, 472] width 29 height 29
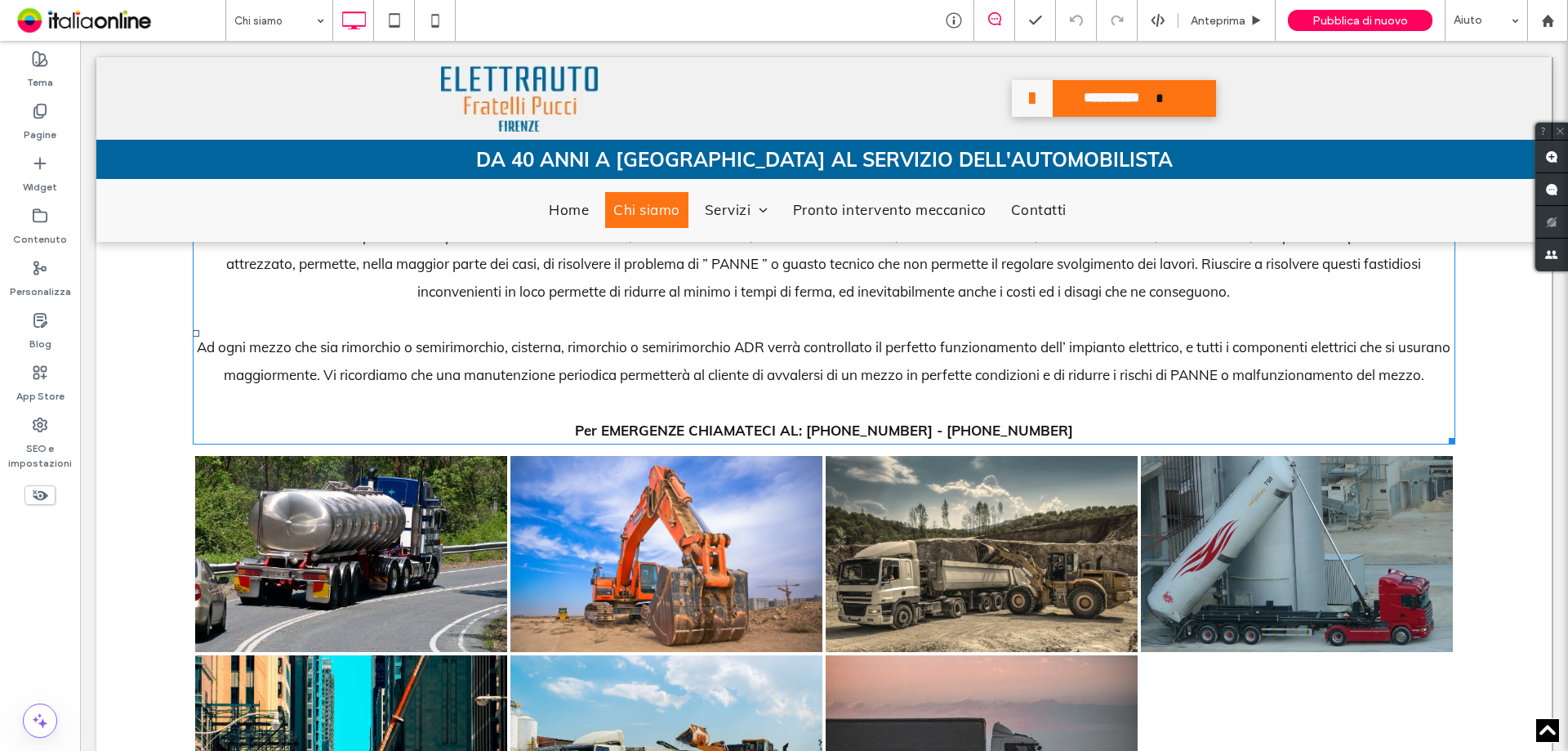
scroll to position [1716, 0]
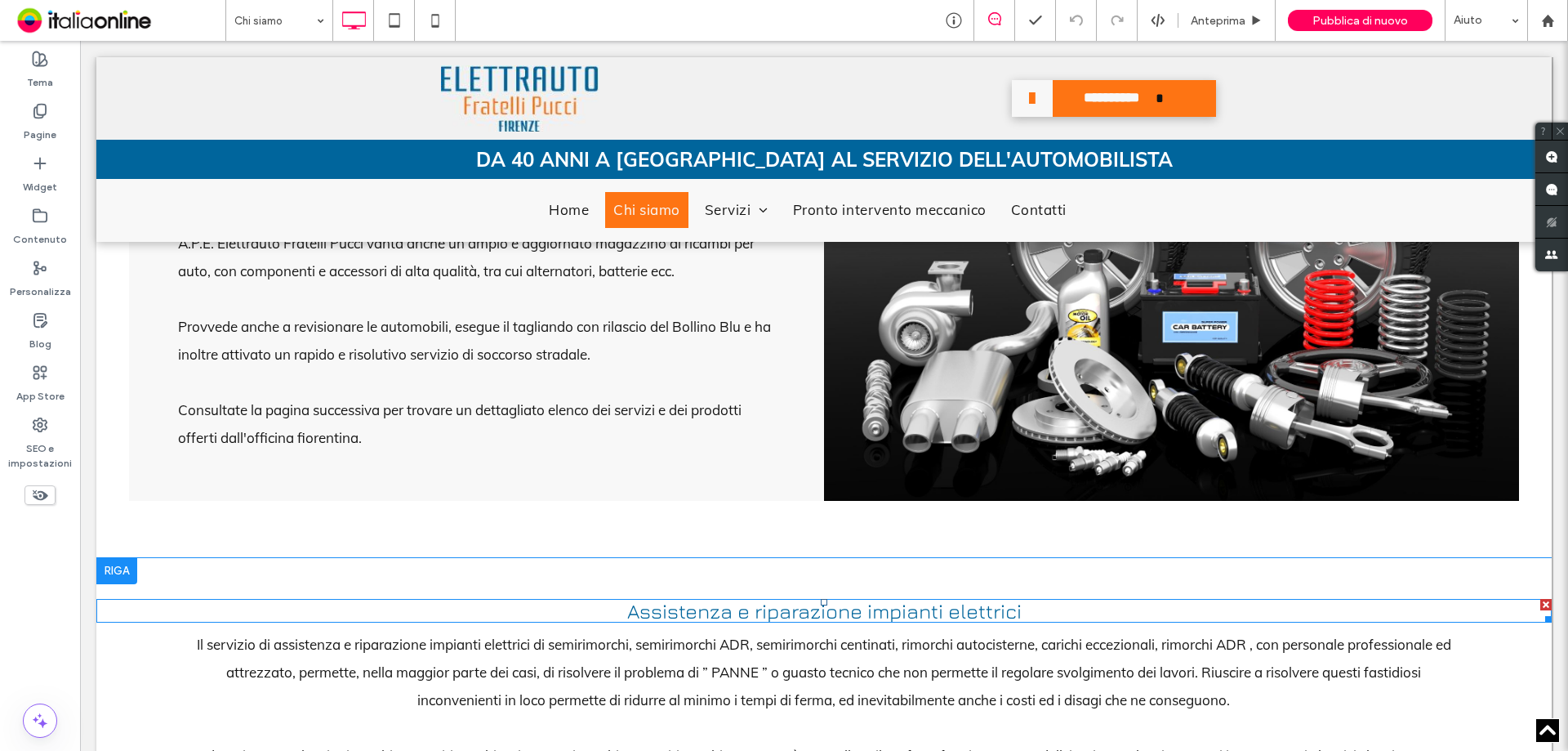
click at [670, 623] on span "Assistenza e riparazione impianti elettrici" at bounding box center [825, 611] width 395 height 24
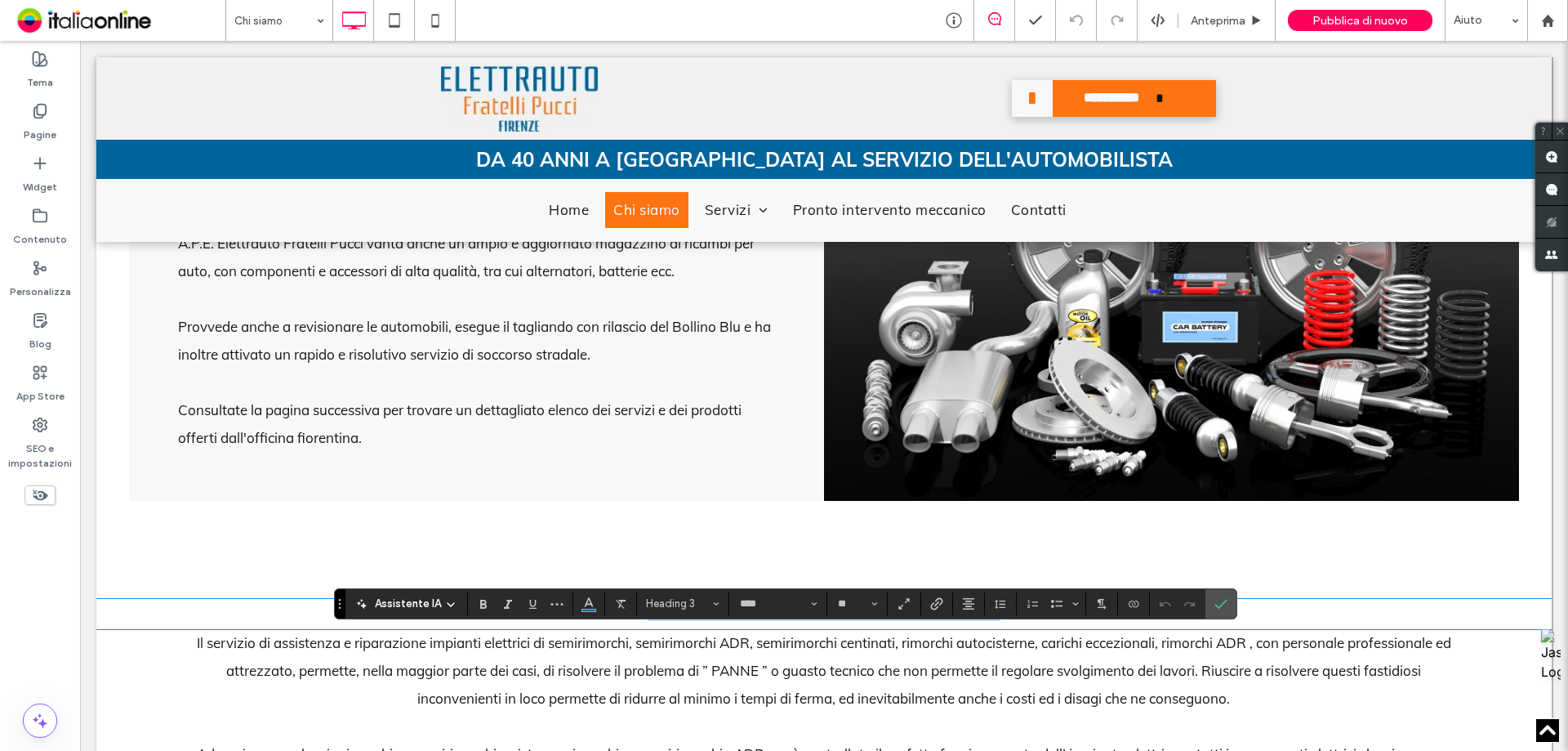
type input "****"
type input "**"
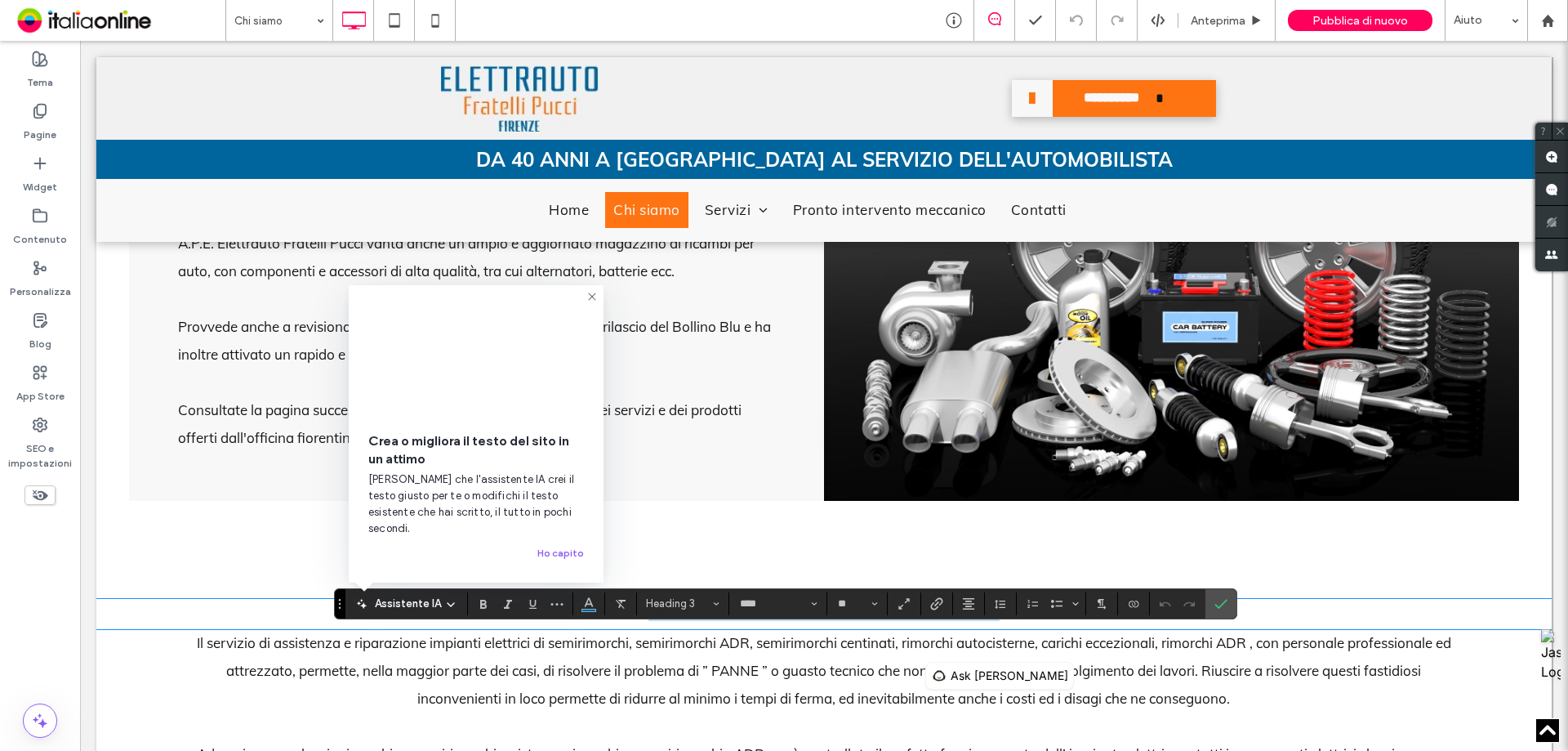
click at [648, 620] on span "**********" at bounding box center [824, 610] width 351 height 21
click at [1219, 616] on span "Conferma" at bounding box center [1218, 604] width 7 height 30
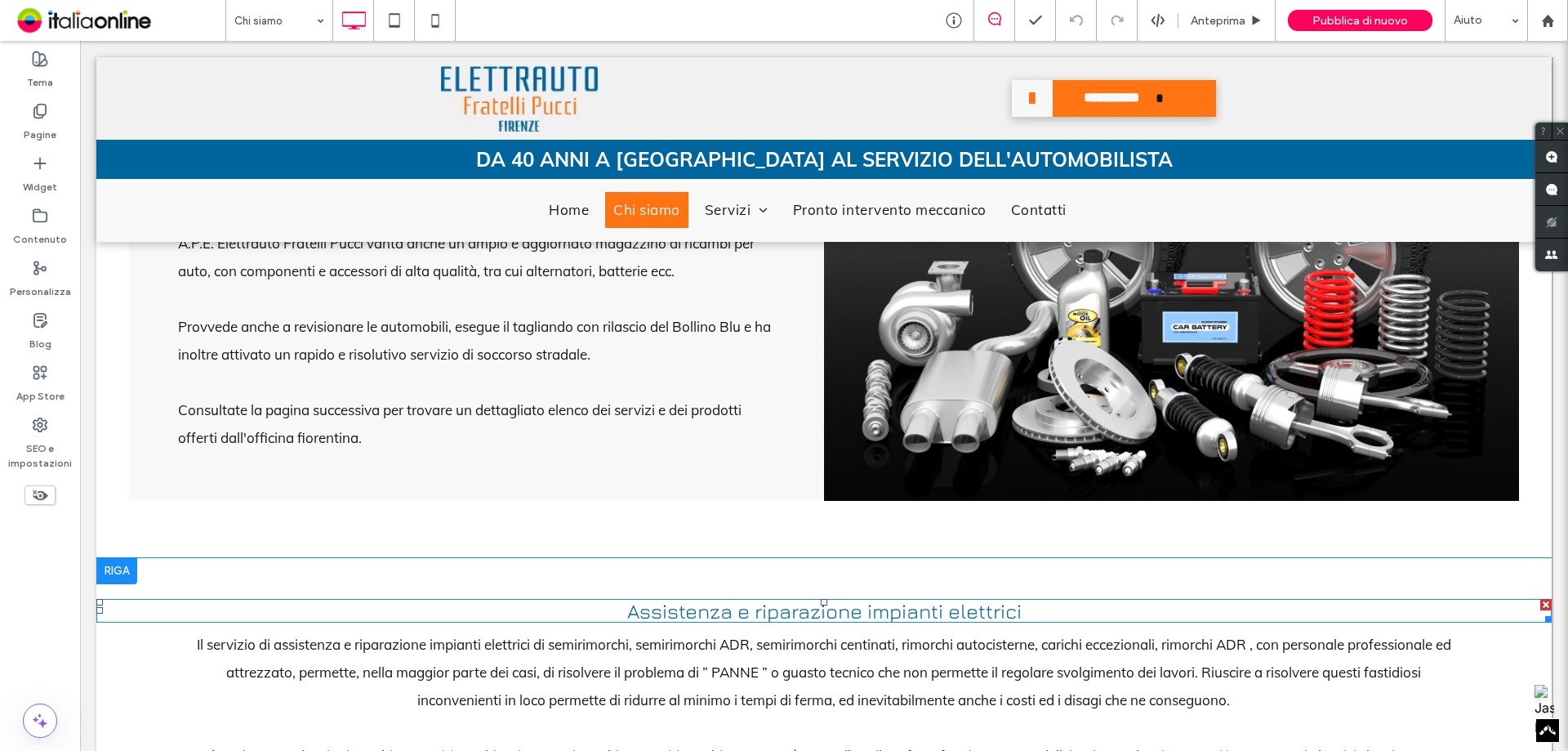
click at [882, 623] on span "Assistenza e riparazione impianti elettrici" at bounding box center [825, 611] width 395 height 24
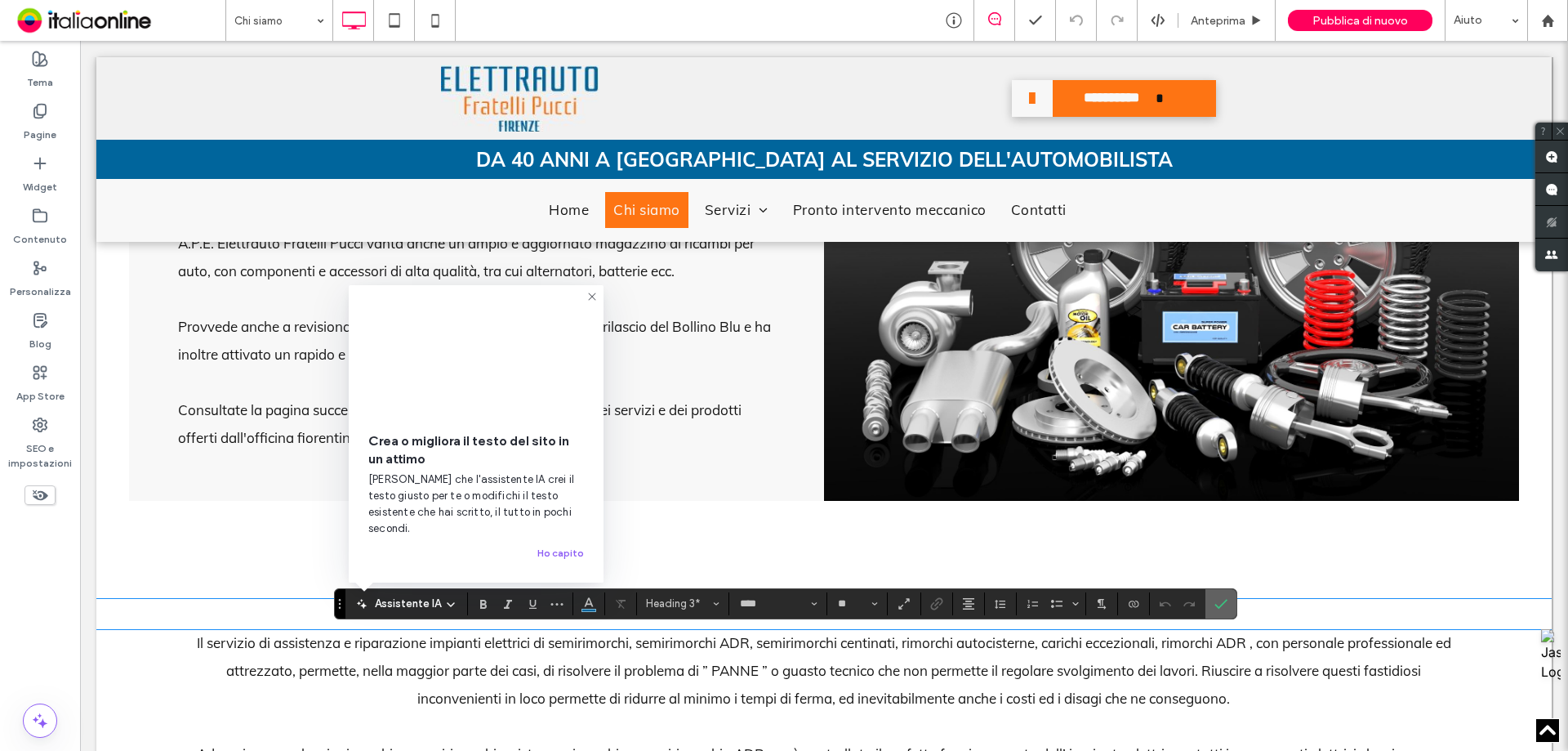
click at [1223, 608] on icon "Conferma" at bounding box center [1221, 604] width 13 height 13
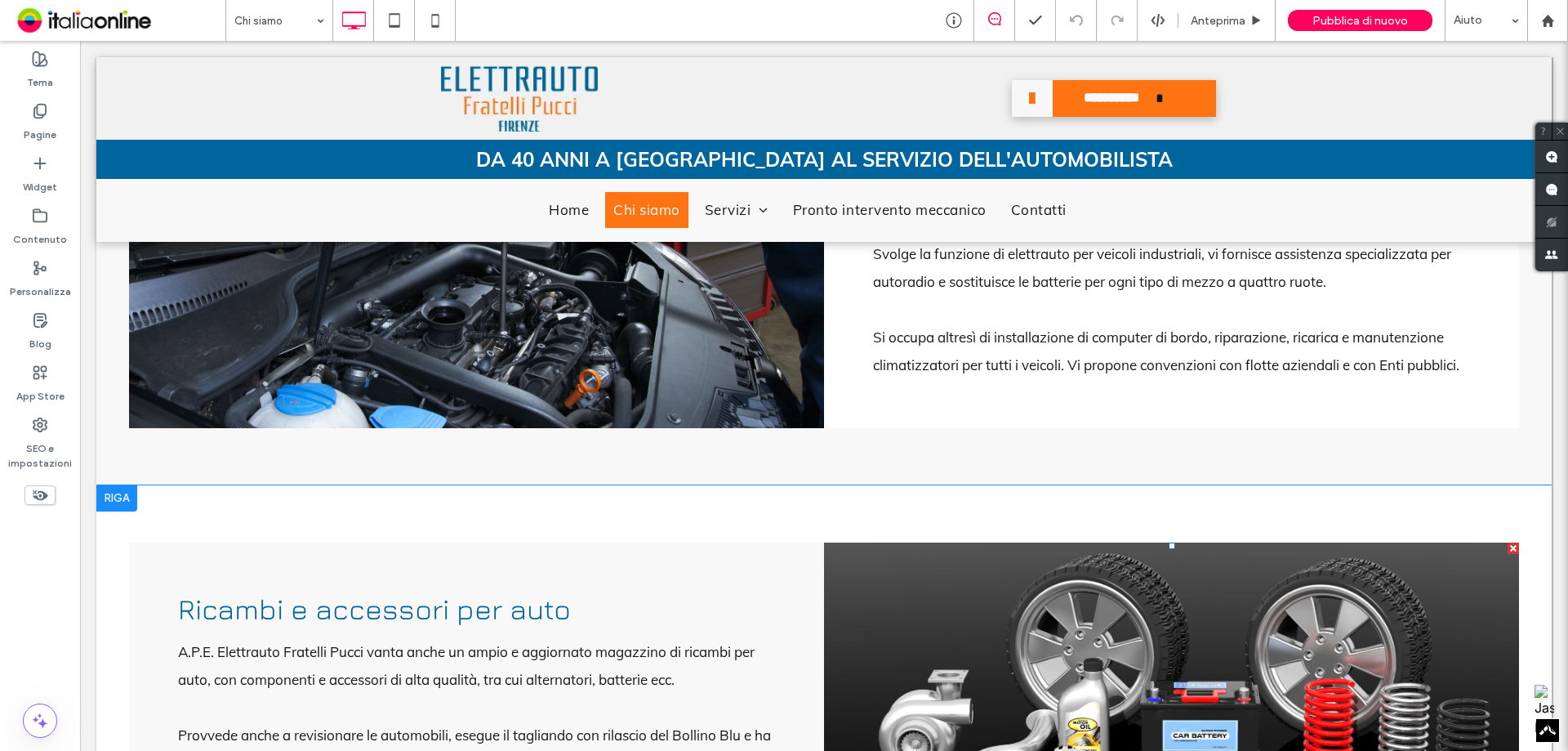
scroll to position [981, 0]
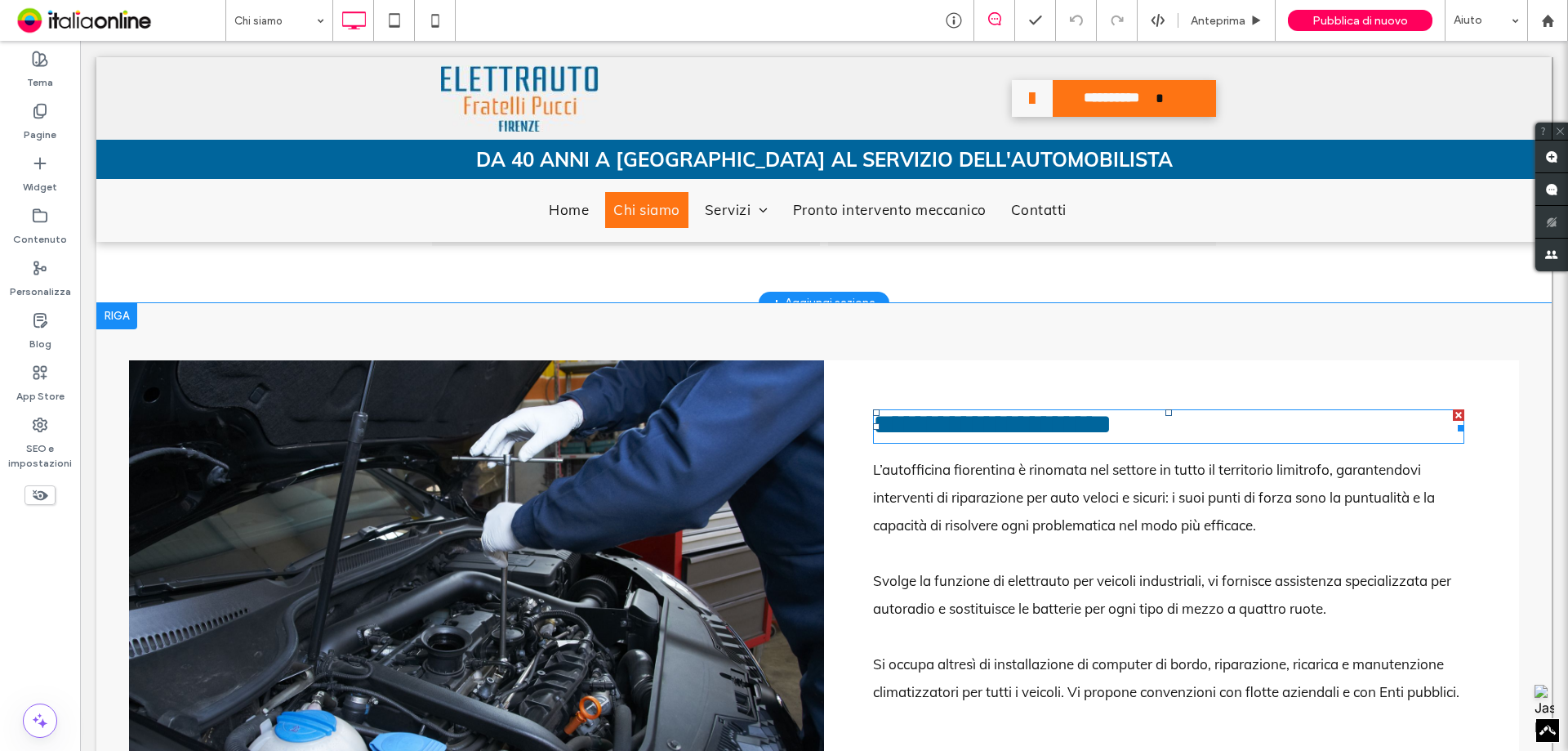
drag, startPoint x: 990, startPoint y: 427, endPoint x: 1096, endPoint y: 423, distance: 106.1
click at [990, 427] on h2 "**********" at bounding box center [1168, 427] width 592 height 34
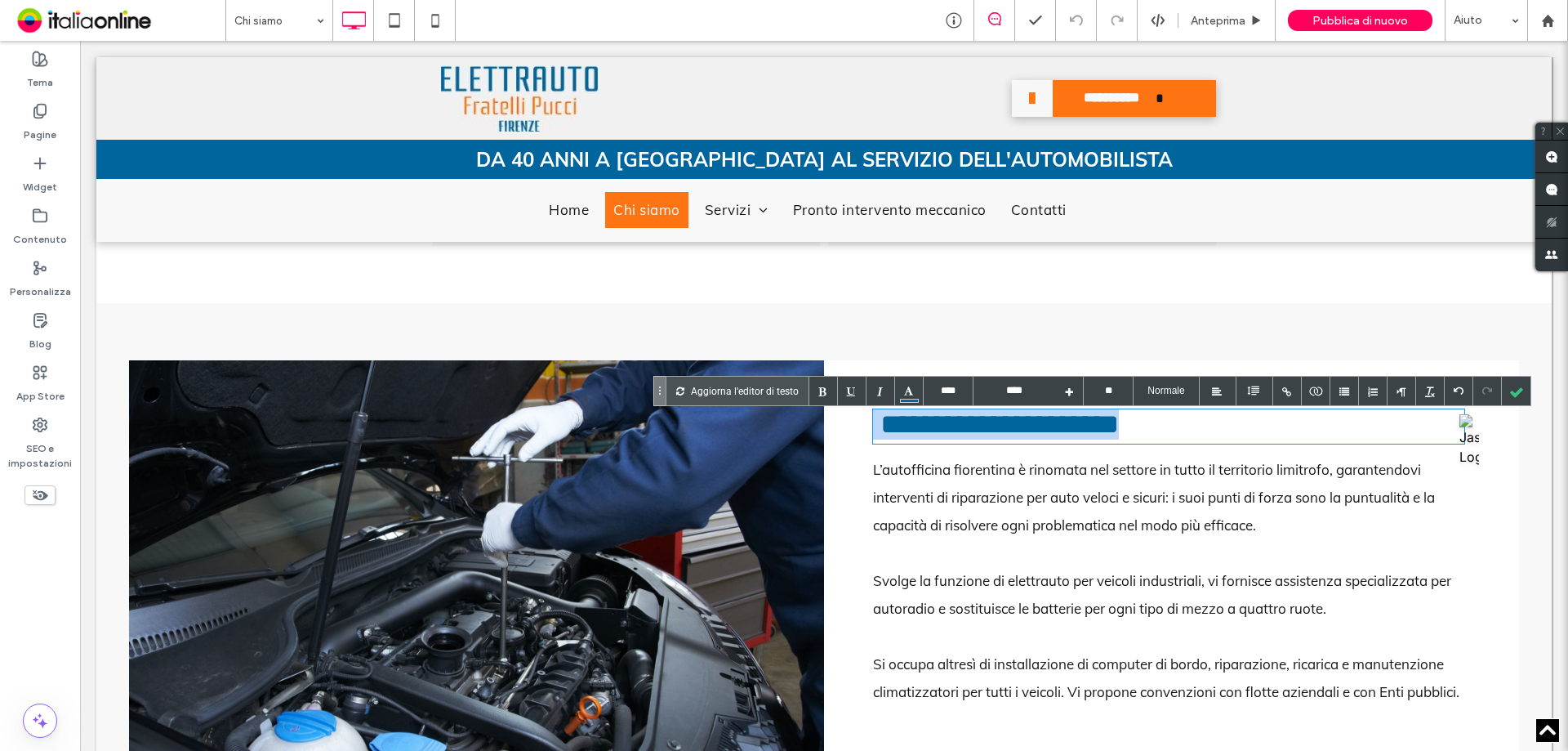
drag, startPoint x: 1203, startPoint y: 431, endPoint x: 808, endPoint y: 433, distance: 395.0
click at [808, 433] on div "**********" at bounding box center [824, 557] width 1390 height 395
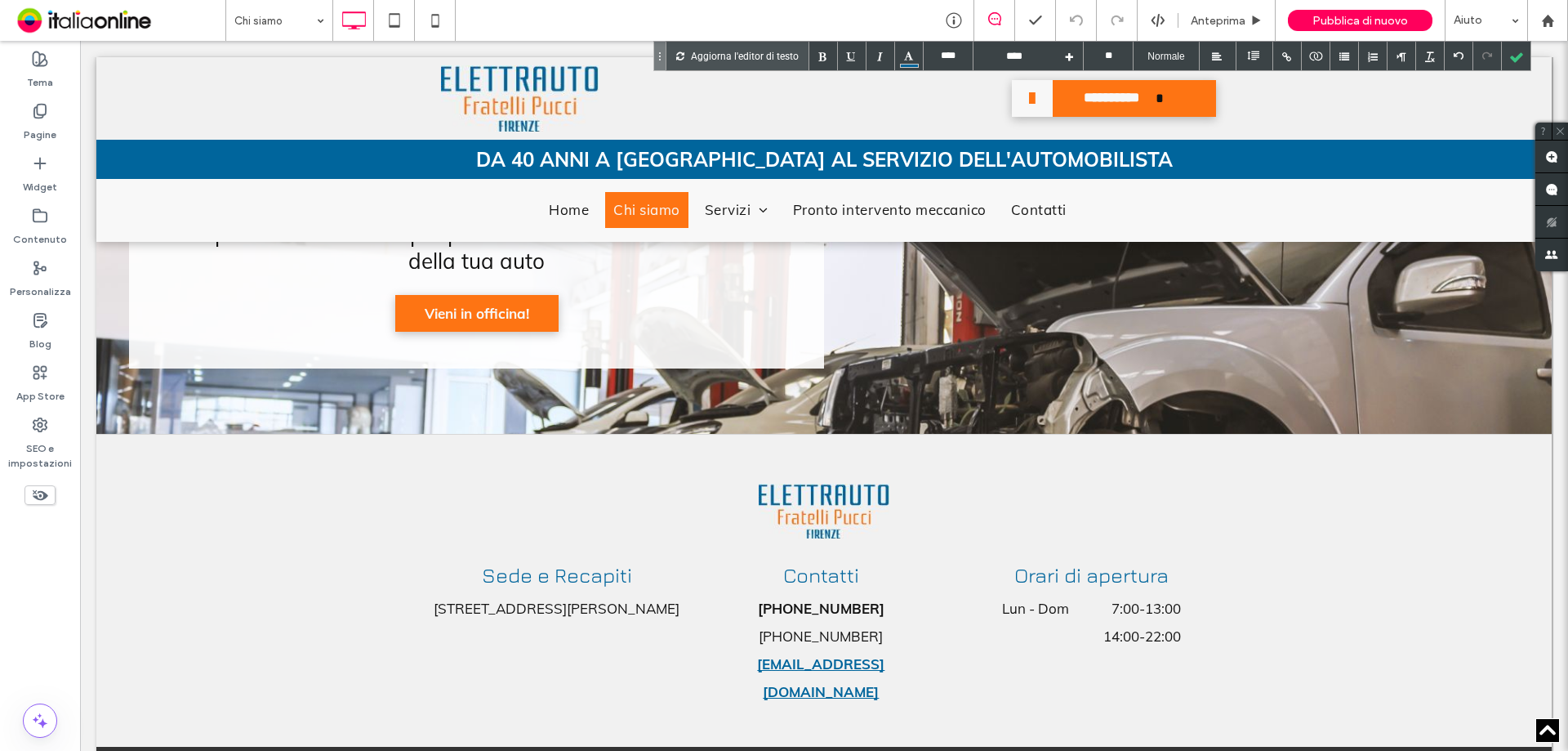
scroll to position [2942, 0]
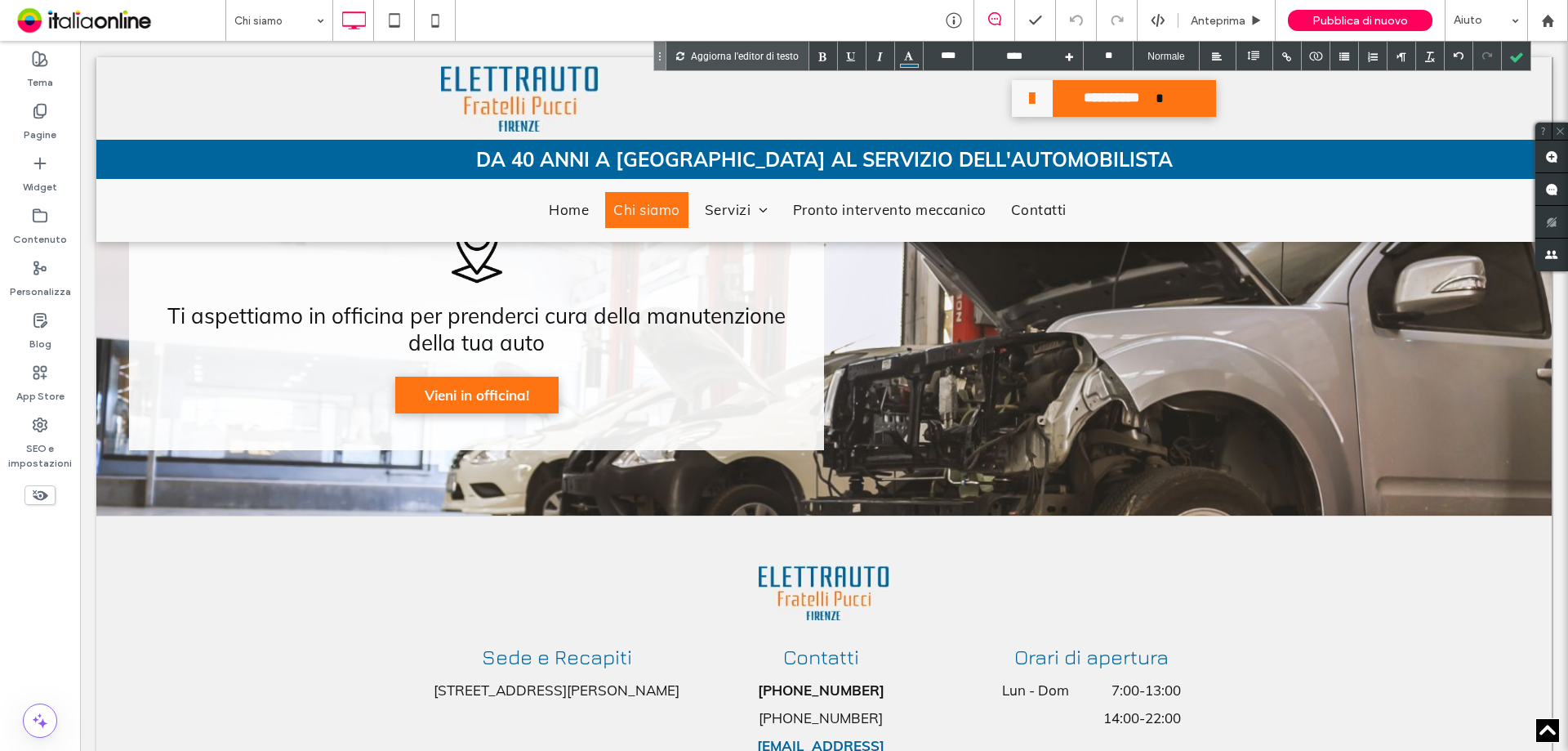
click at [365, 356] on div "Ti aspettiamo in officina per prenderci cura della manutenzione della tua auto" at bounding box center [477, 329] width 630 height 54
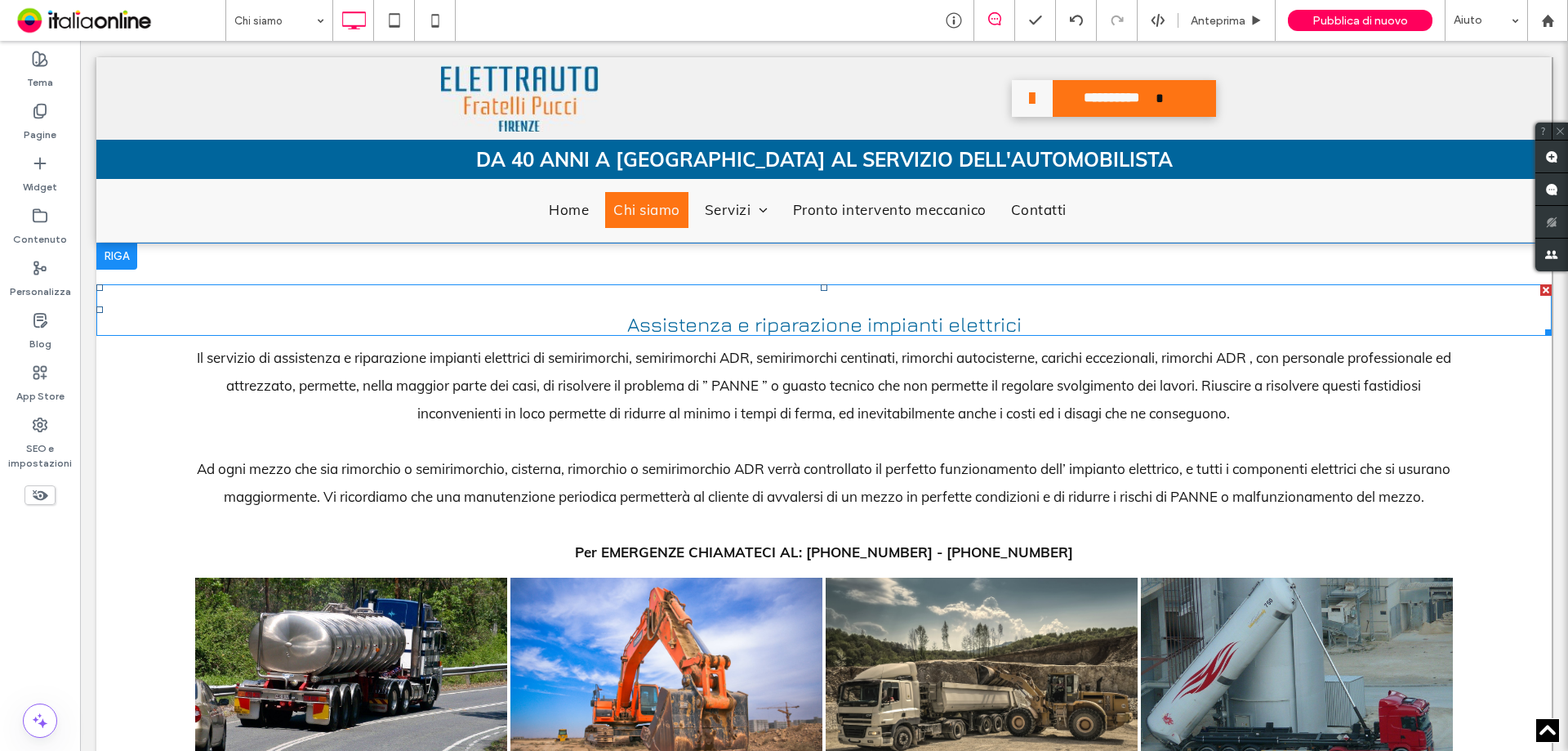
scroll to position [2004, 0]
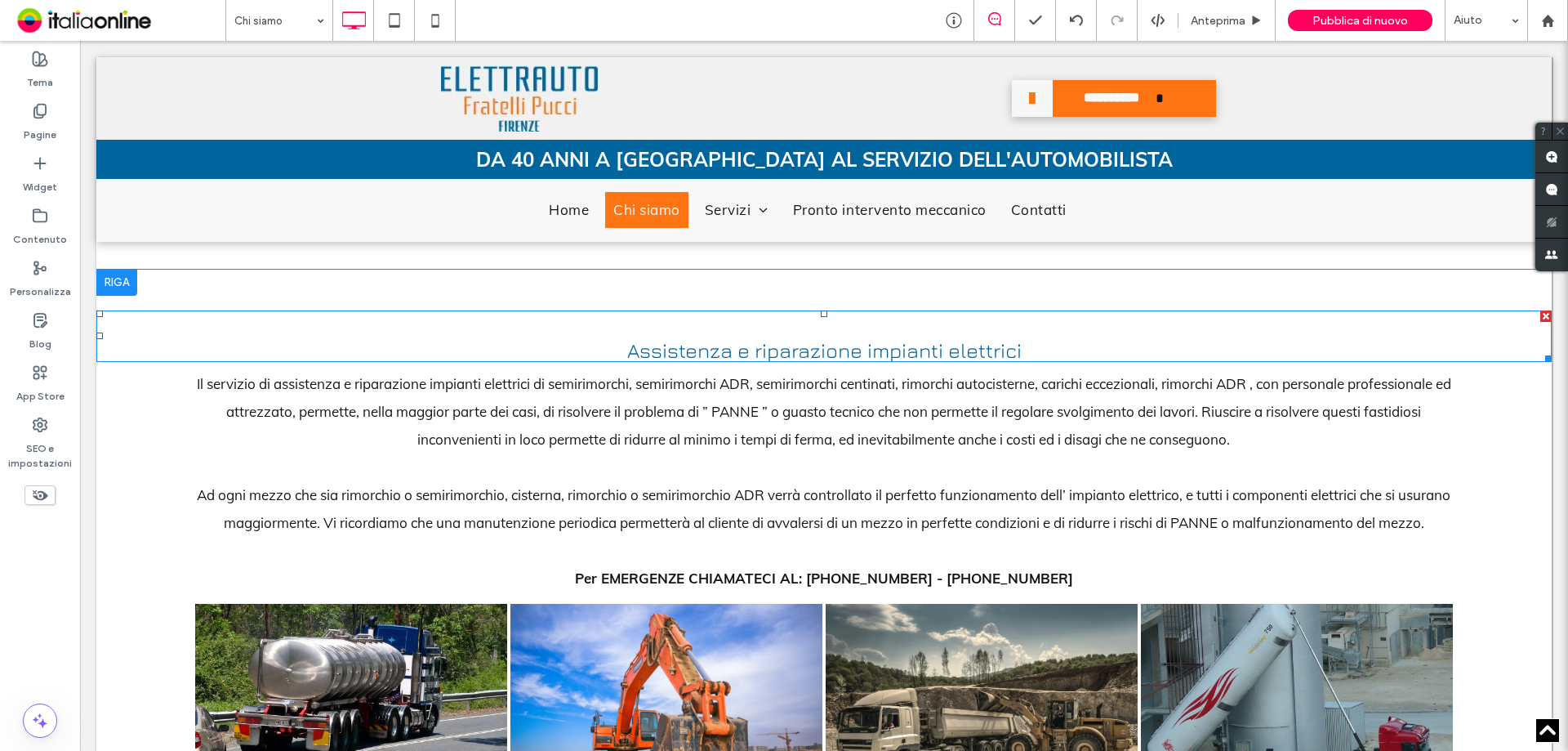
drag, startPoint x: 134, startPoint y: 382, endPoint x: 133, endPoint y: 409, distance: 27.0
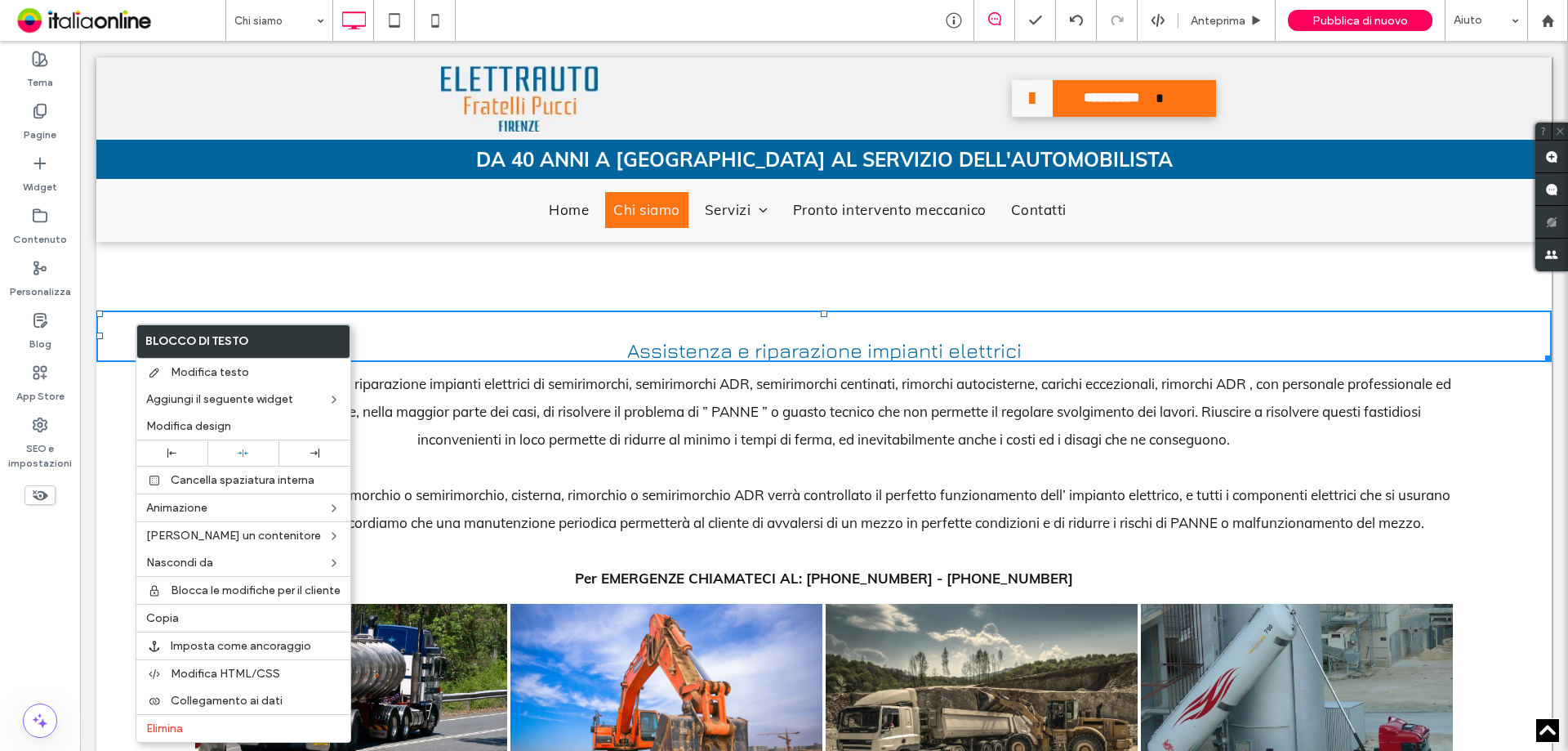
click at [119, 424] on div "Assistenza e riparazione impianti elettrici Il servizio di assistenza e riparaz…" at bounding box center [824, 660] width 1456 height 700
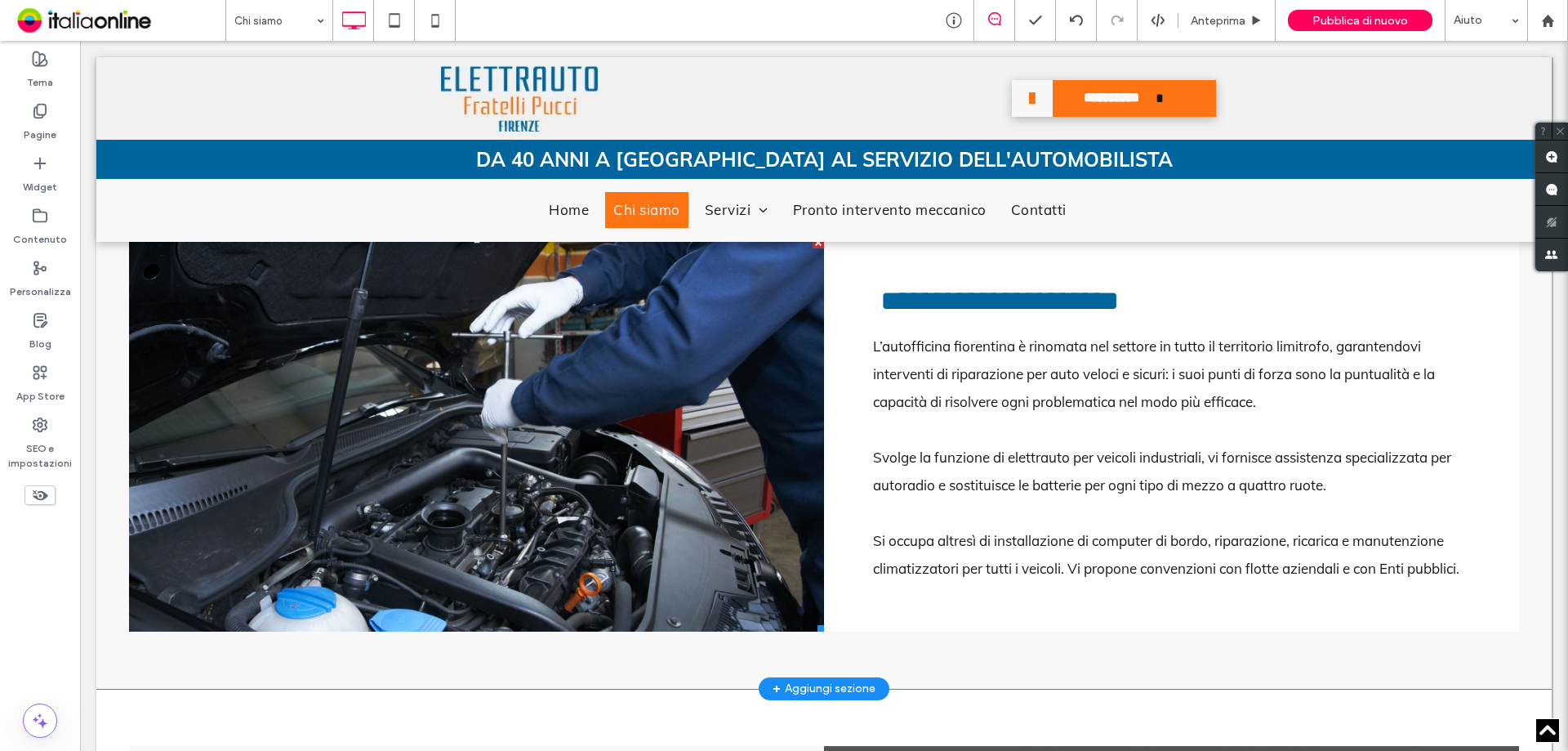
scroll to position [1144, 0]
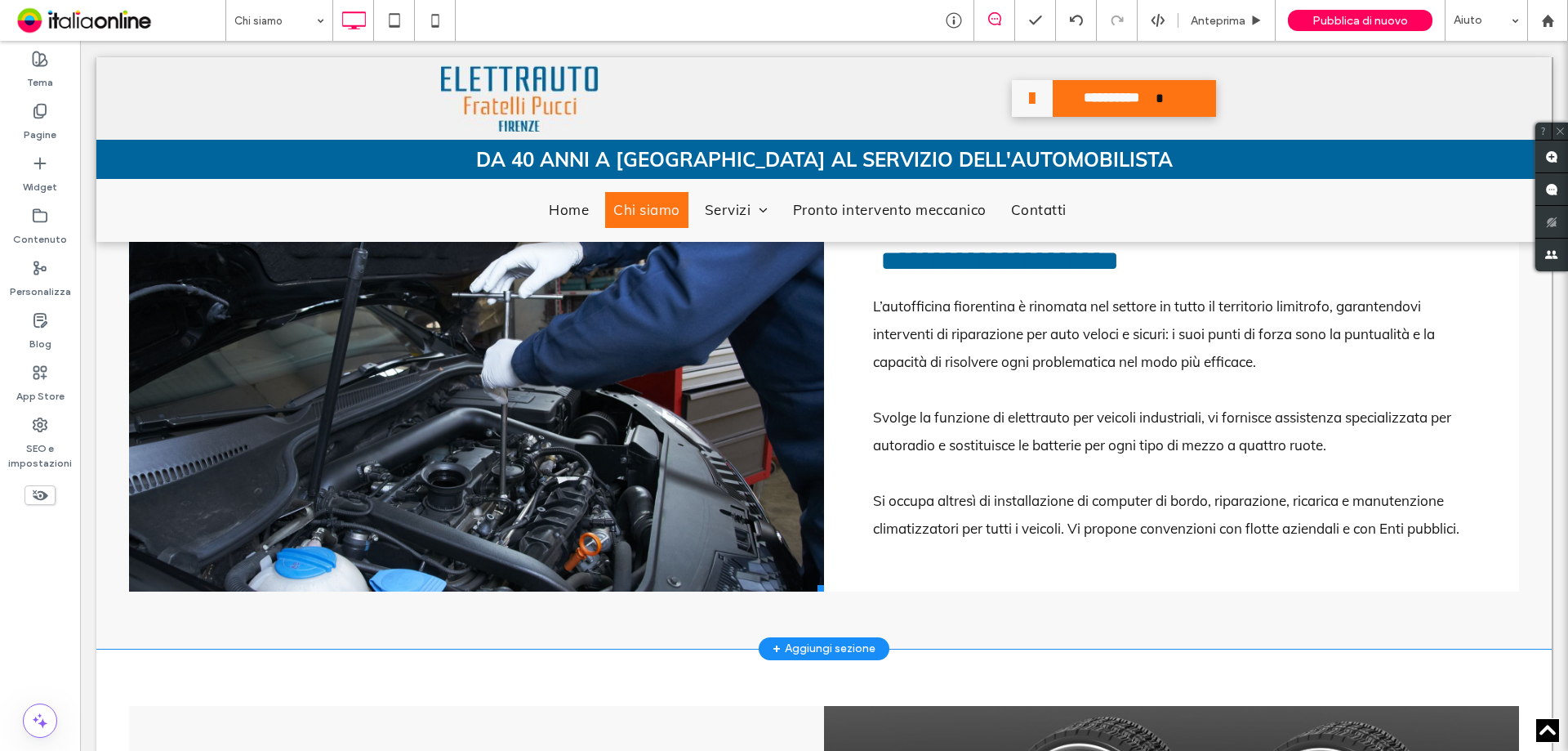
click at [346, 349] on li "Slide title Write your caption here Button" at bounding box center [476, 394] width 695 height 395
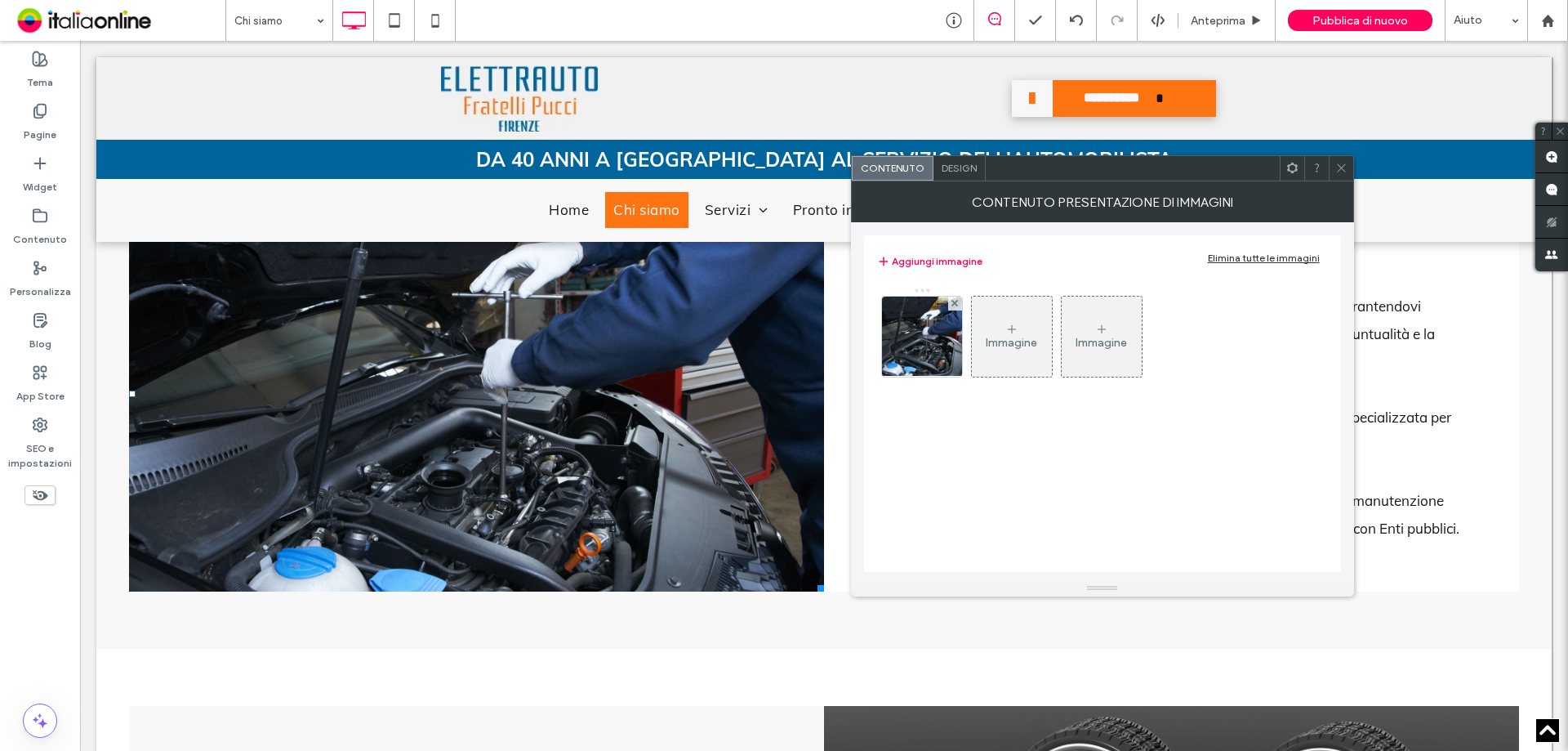
click at [1341, 170] on icon at bounding box center [1342, 167] width 12 height 12
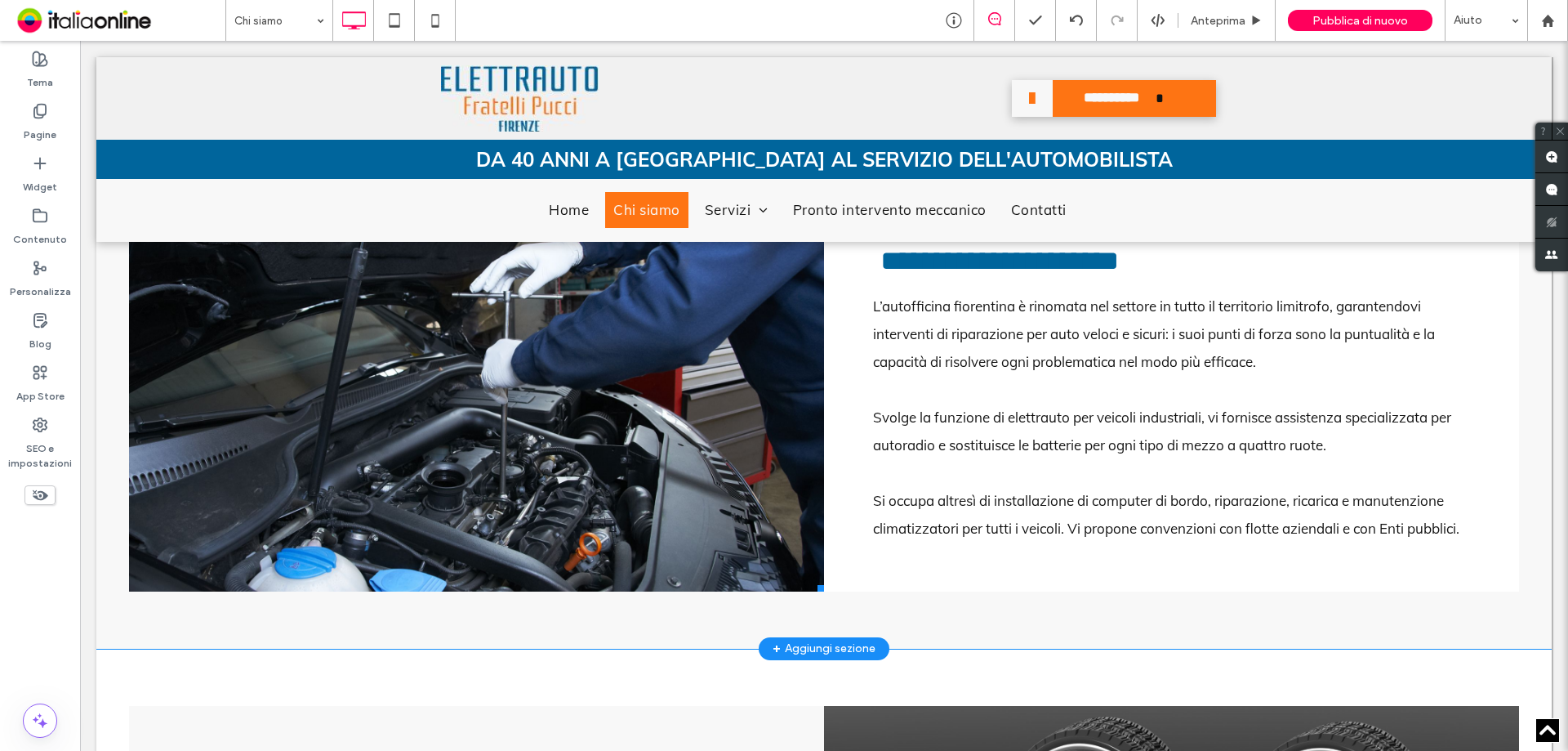
click at [309, 390] on li "Slide title Write your caption here Button" at bounding box center [476, 394] width 695 height 395
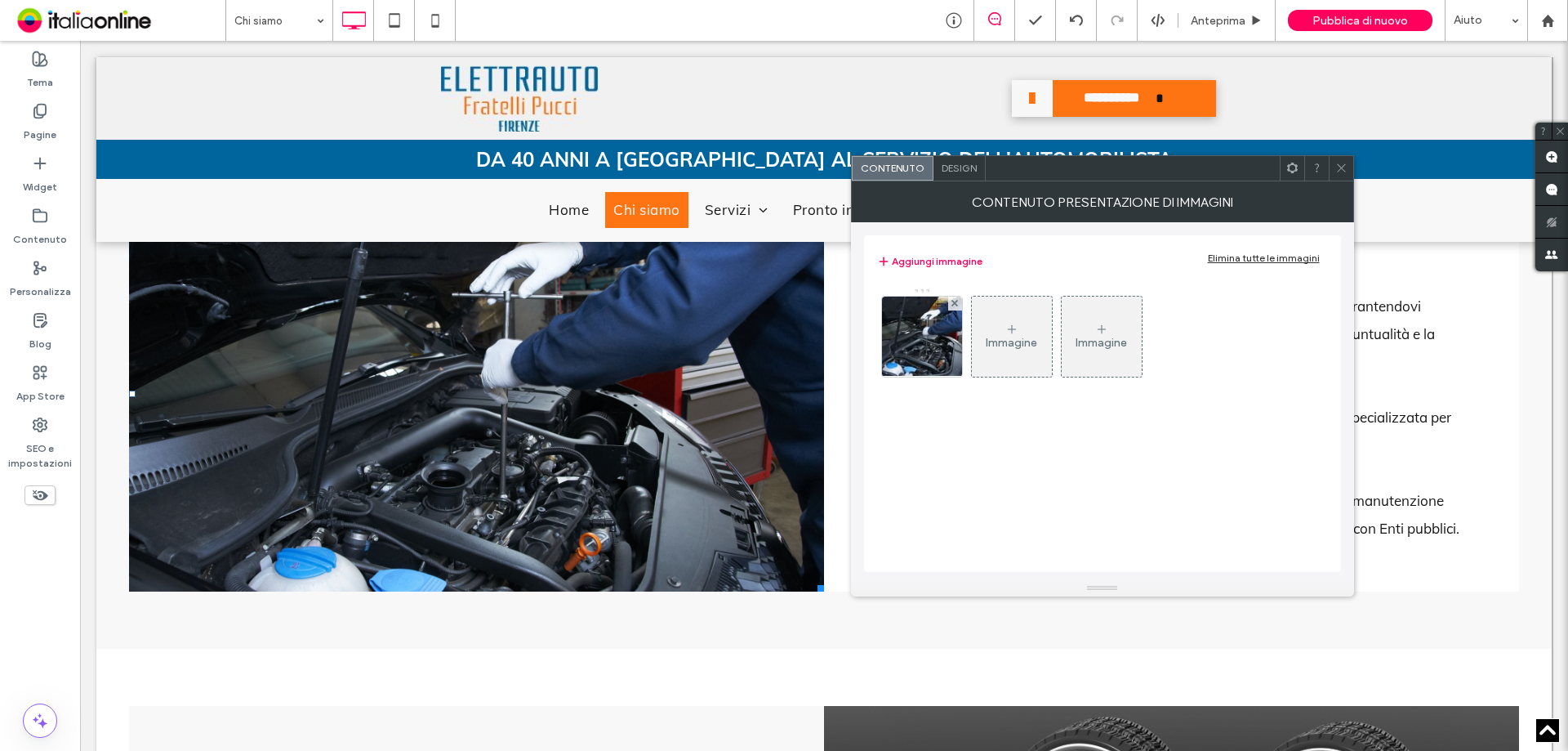
drag, startPoint x: 923, startPoint y: 362, endPoint x: 916, endPoint y: 356, distance: 9.2
click at [922, 362] on img at bounding box center [921, 337] width 121 height 80
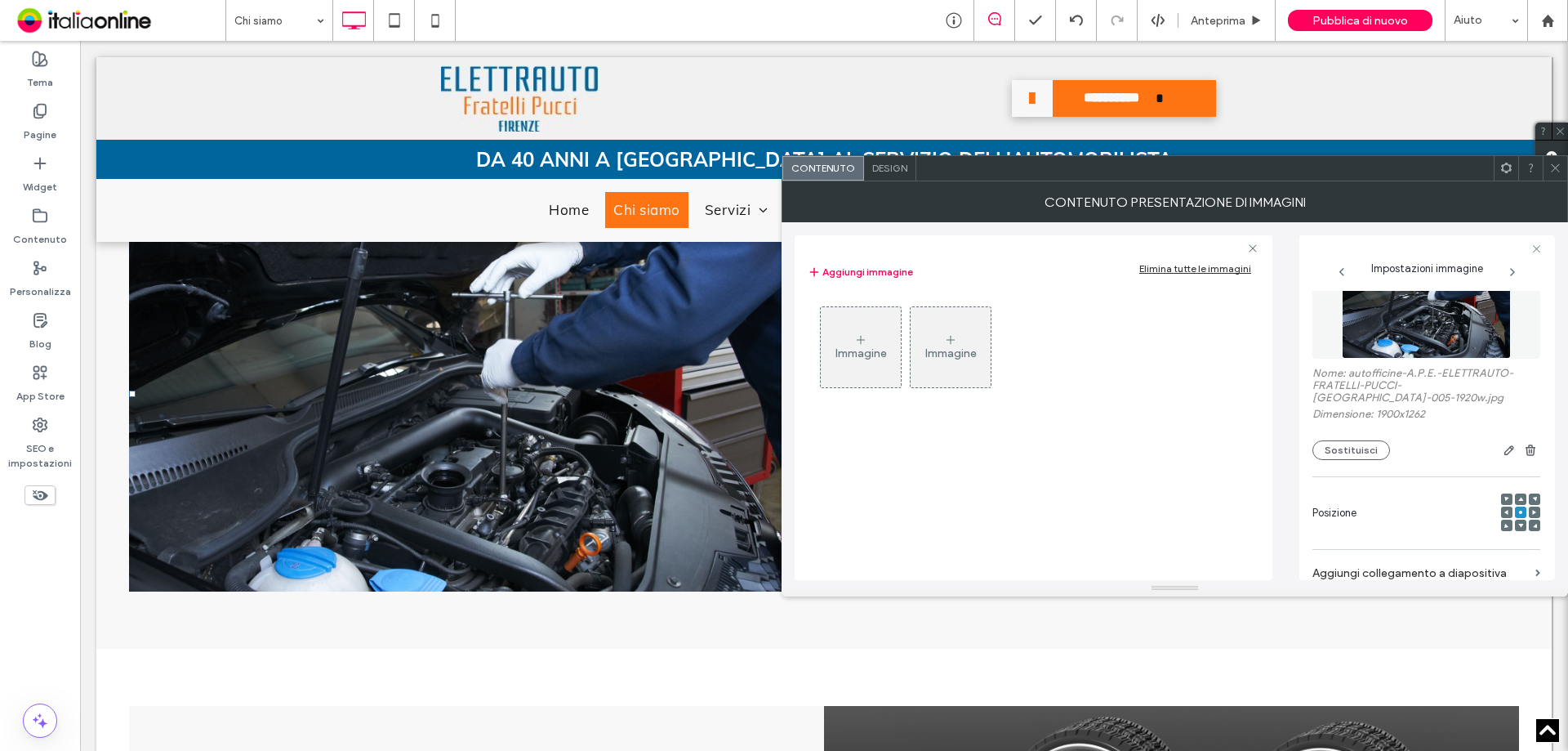
scroll to position [82, 0]
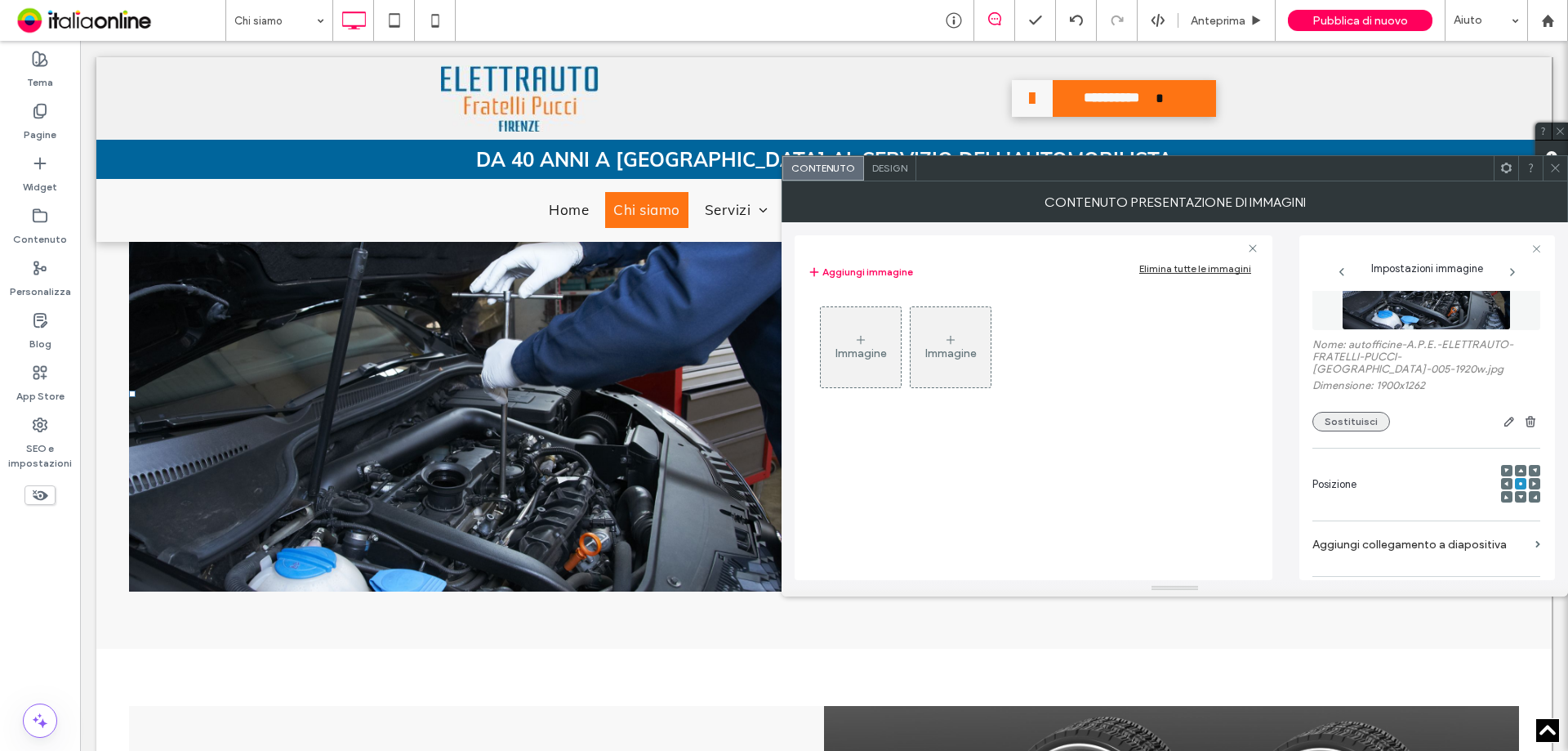
click at [1374, 412] on button "Sostituisci" at bounding box center [1351, 422] width 78 height 20
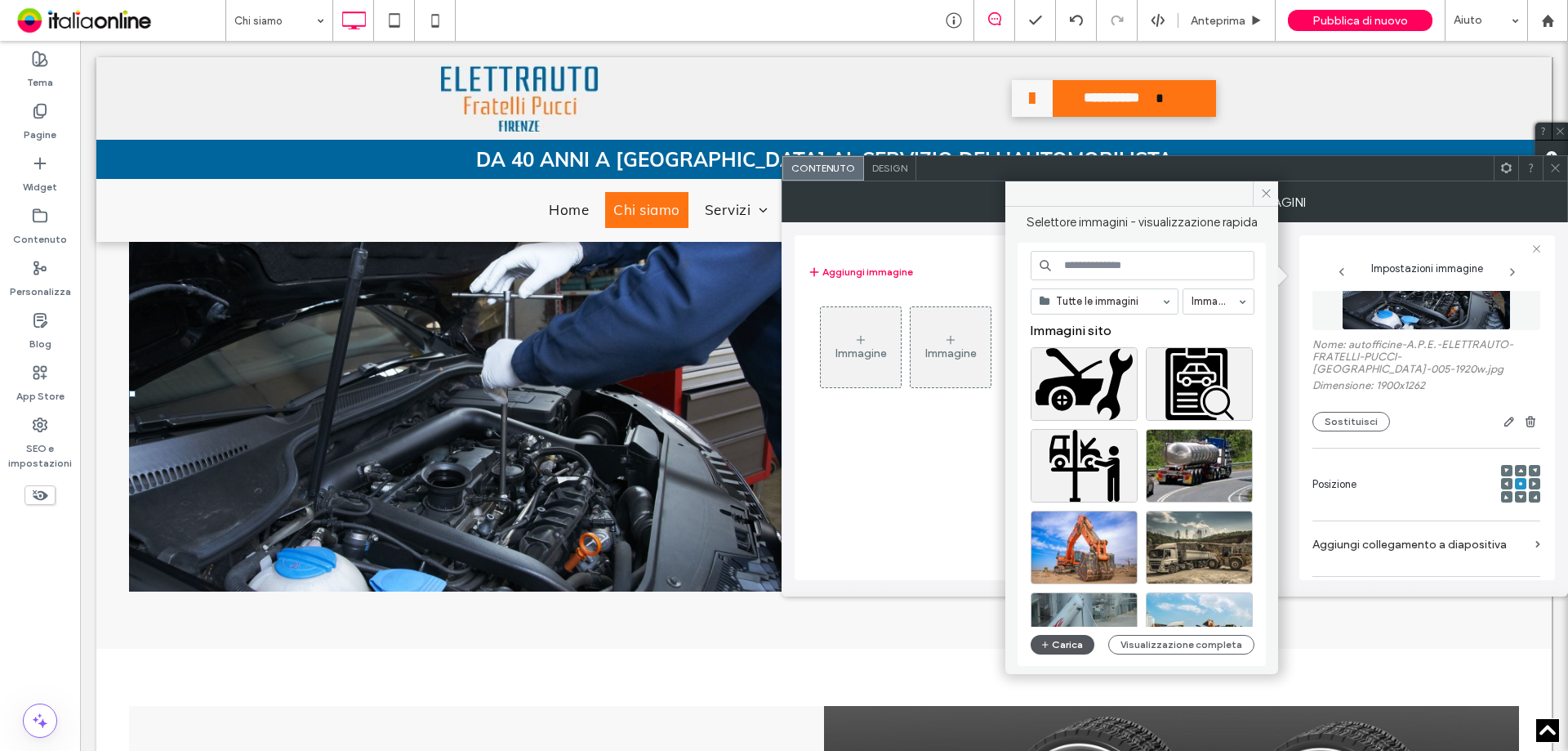
click at [1049, 649] on icon "button" at bounding box center [1045, 644] width 10 height 13
drag, startPoint x: 1270, startPoint y: 196, endPoint x: 1283, endPoint y: 205, distance: 15.8
click at [1270, 196] on icon at bounding box center [1266, 193] width 12 height 12
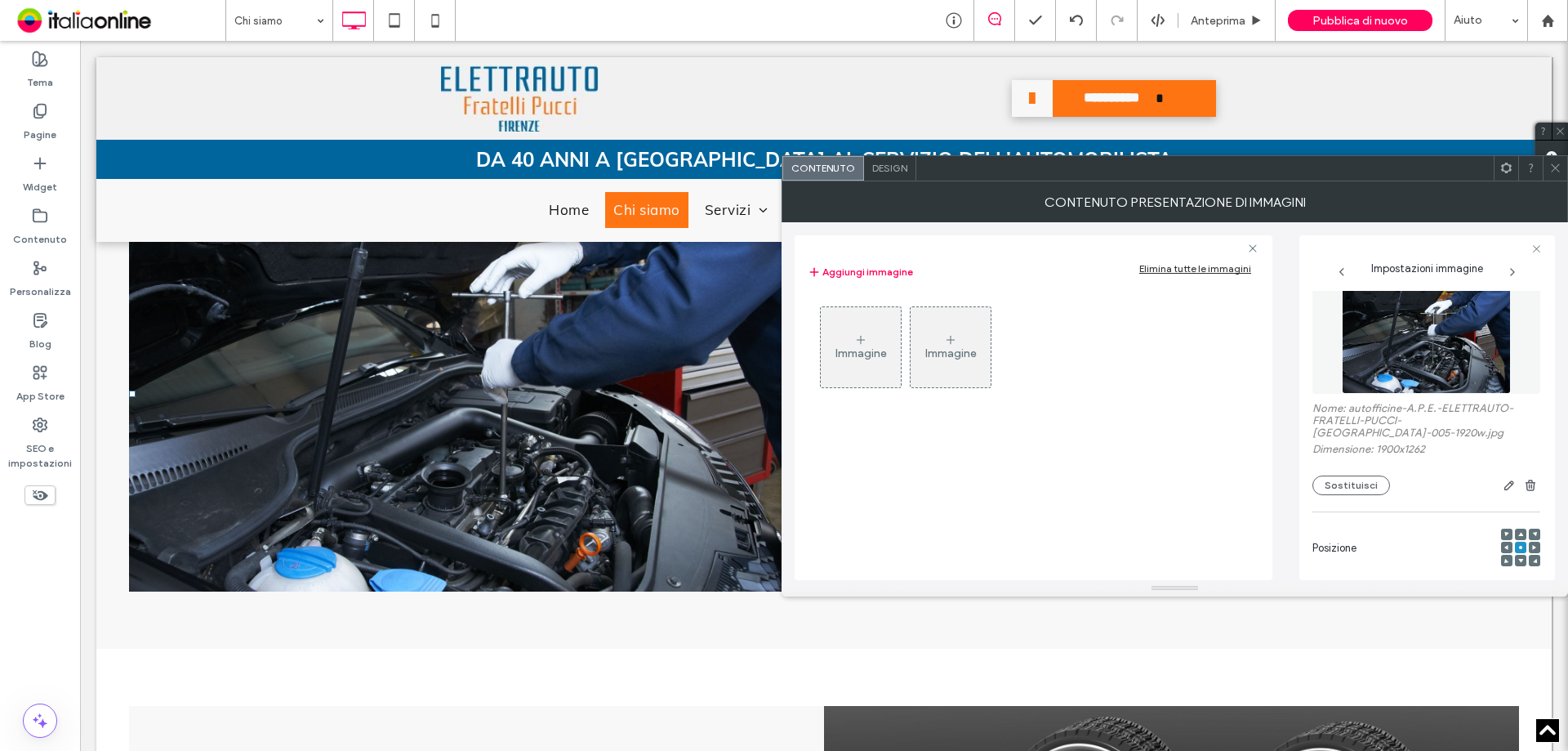
scroll to position [0, 0]
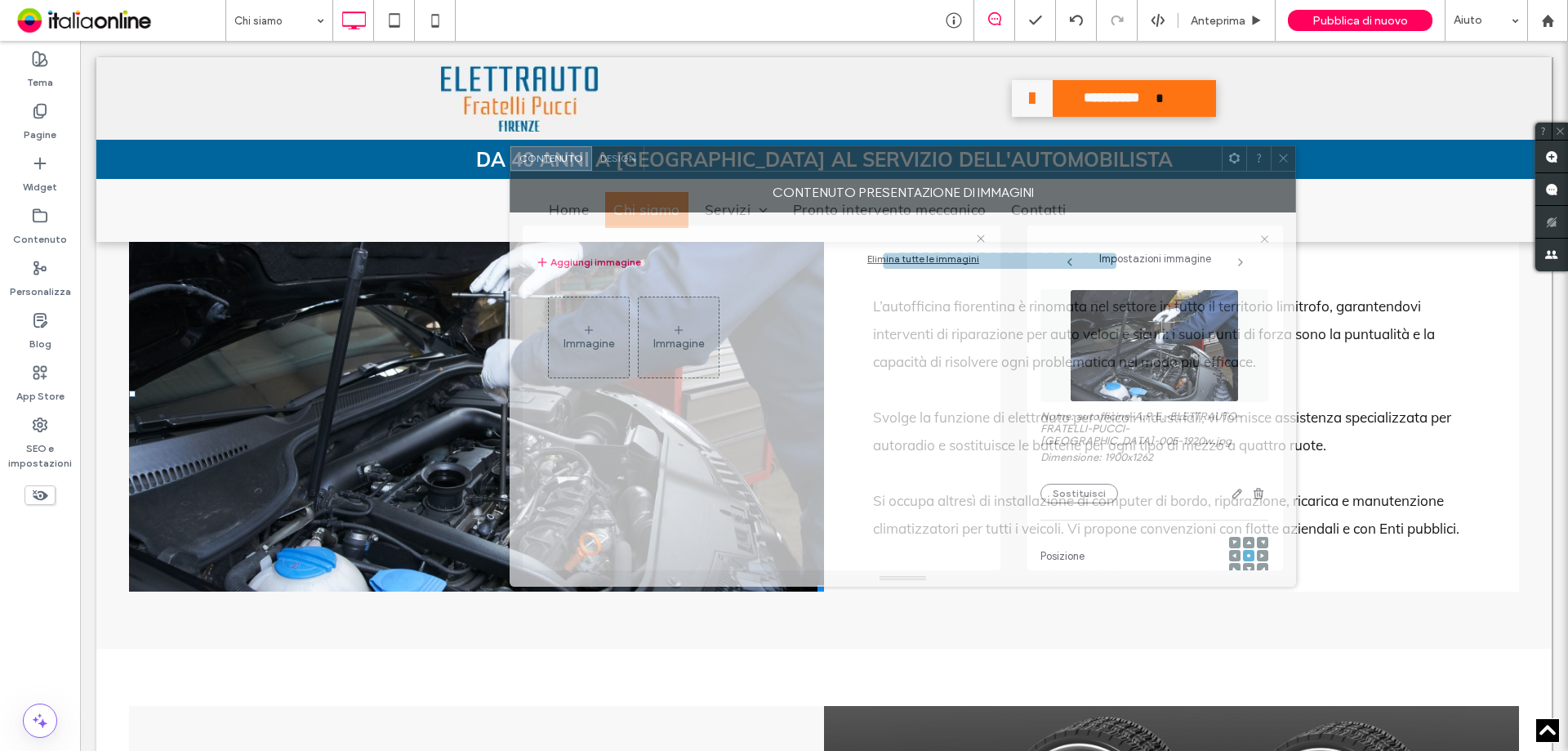
drag, startPoint x: 1451, startPoint y: 176, endPoint x: 1273, endPoint y: 212, distance: 181.6
click at [1185, 165] on div at bounding box center [933, 158] width 578 height 25
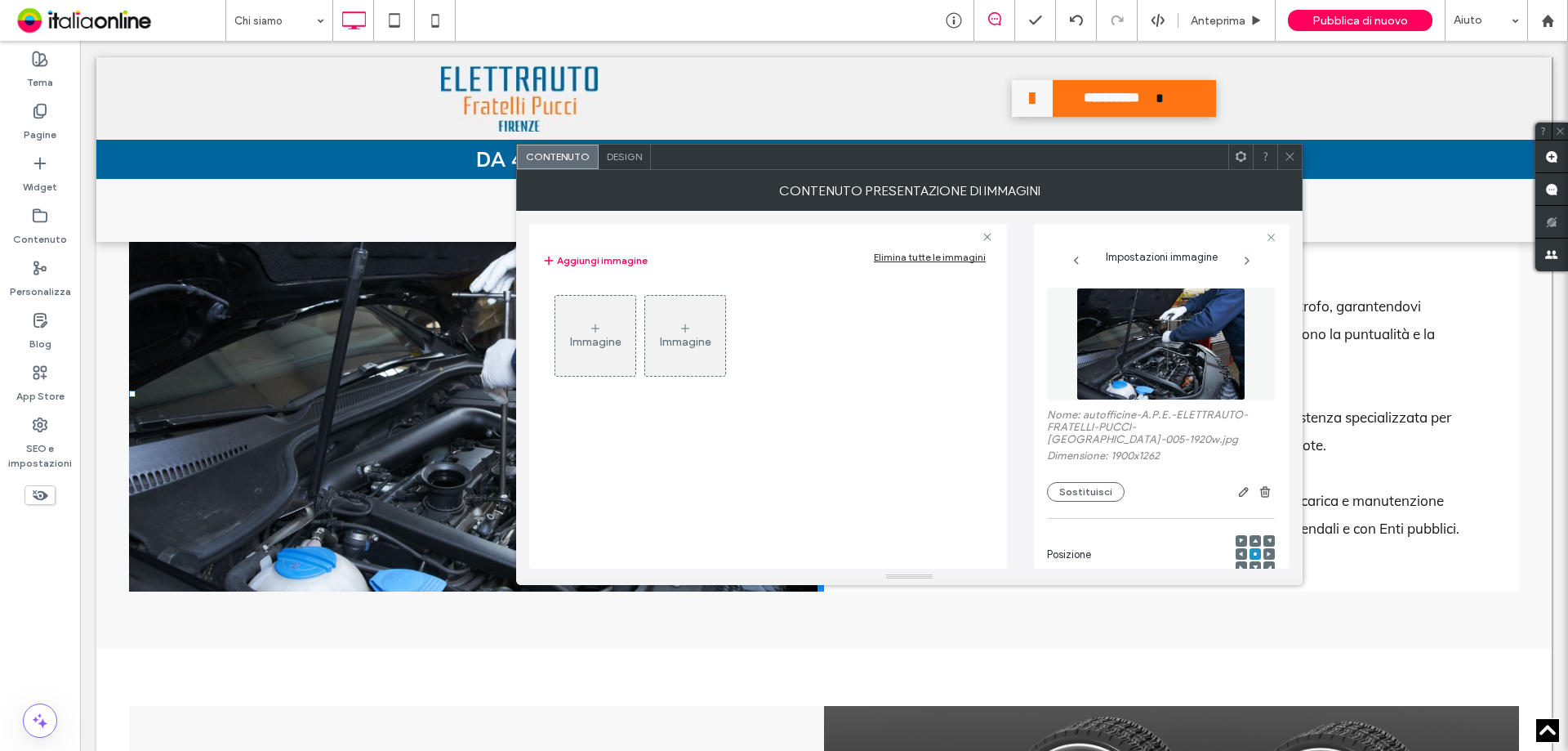
drag, startPoint x: 1295, startPoint y: 163, endPoint x: 1157, endPoint y: 309, distance: 200.9
click at [1295, 163] on span at bounding box center [1290, 157] width 12 height 25
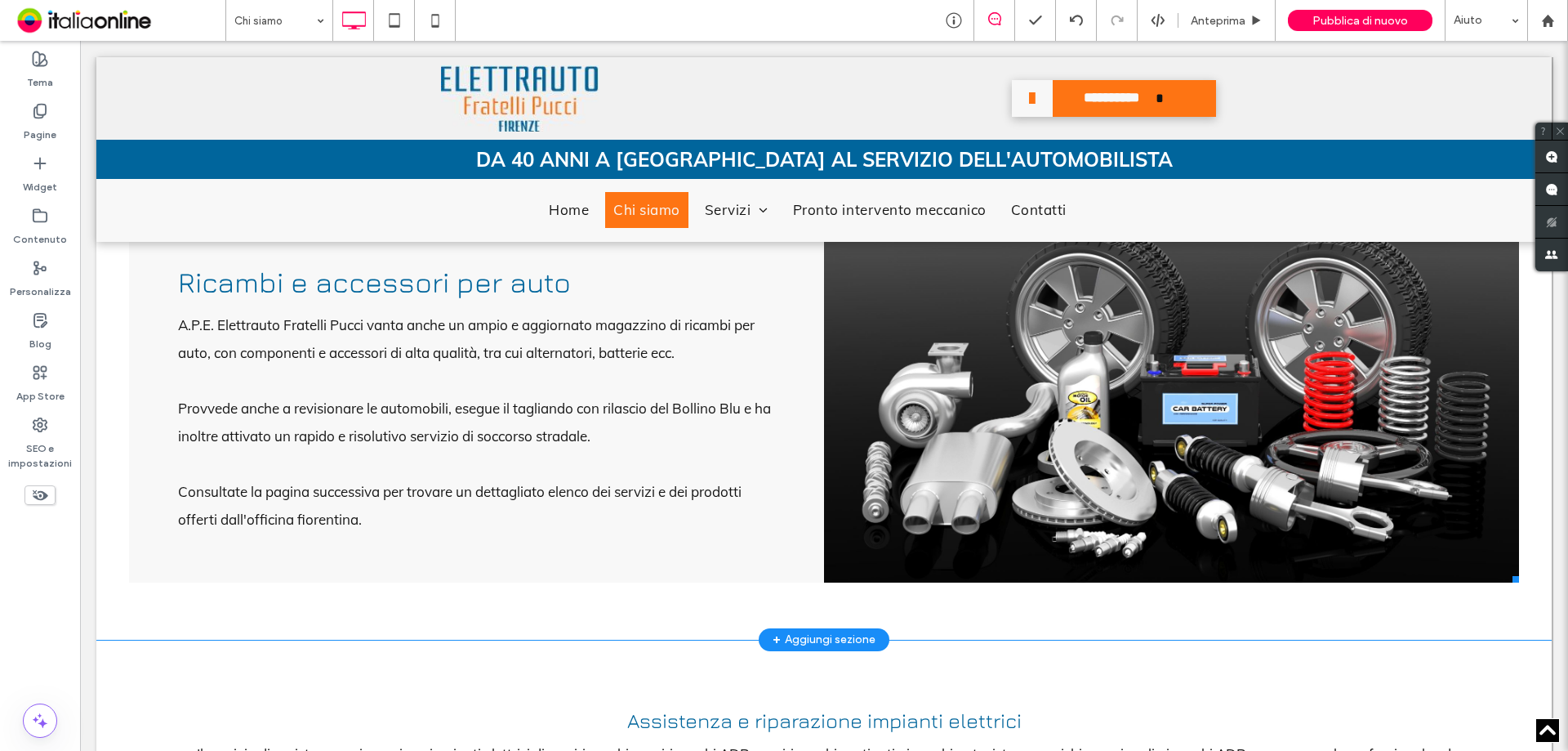
scroll to position [1552, 0]
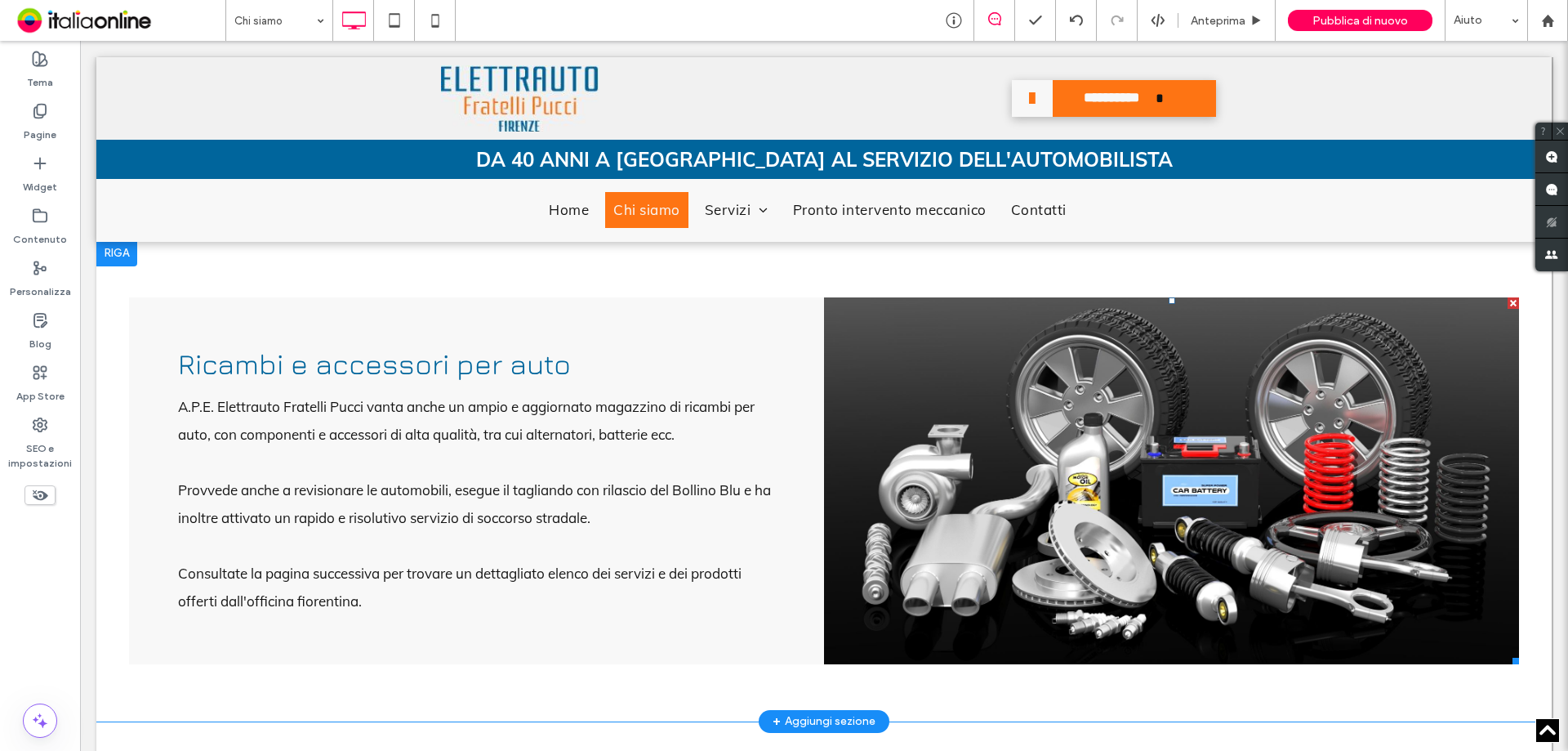
click at [917, 439] on li "Slide title Write your caption here Button" at bounding box center [1171, 480] width 695 height 367
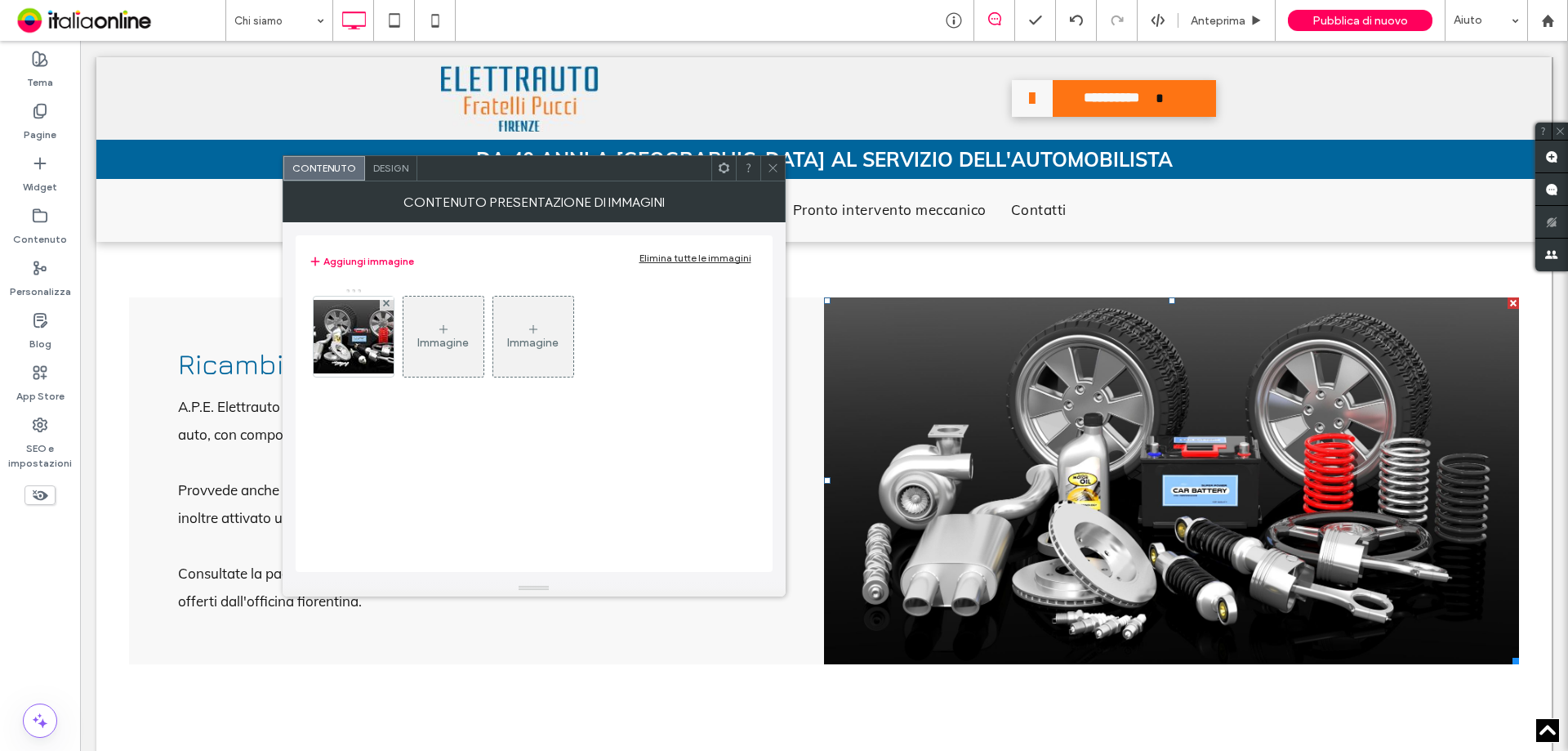
drag, startPoint x: 697, startPoint y: 111, endPoint x: 777, endPoint y: 166, distance: 97.1
click at [768, 158] on span at bounding box center [773, 168] width 12 height 25
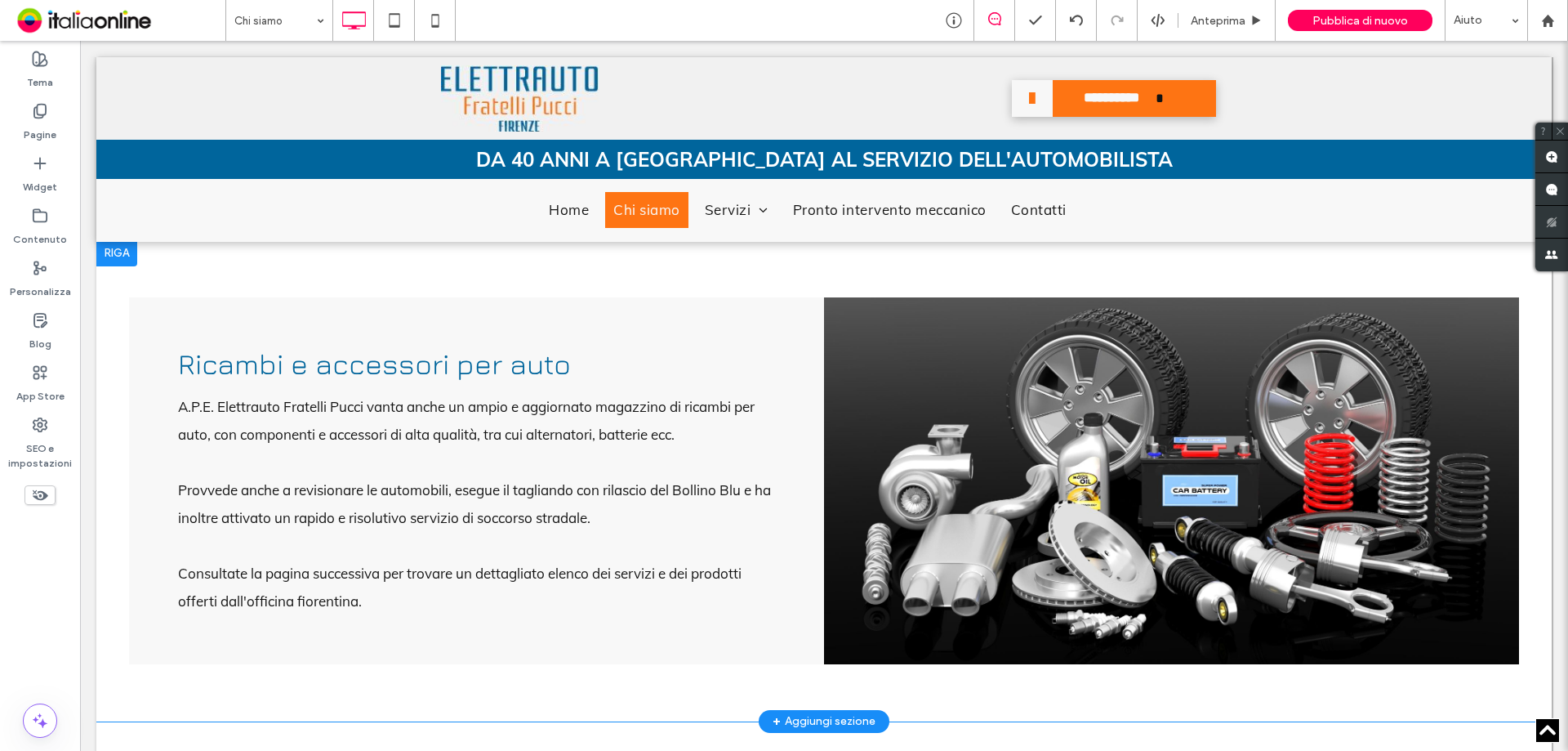
drag, startPoint x: 757, startPoint y: 670, endPoint x: 747, endPoint y: 708, distance: 39.3
click at [757, 664] on div "Ricambi e accessori per auto A.P.E. Elettrauto Fratelli Pucci vanta anche un am…" at bounding box center [476, 480] width 695 height 367
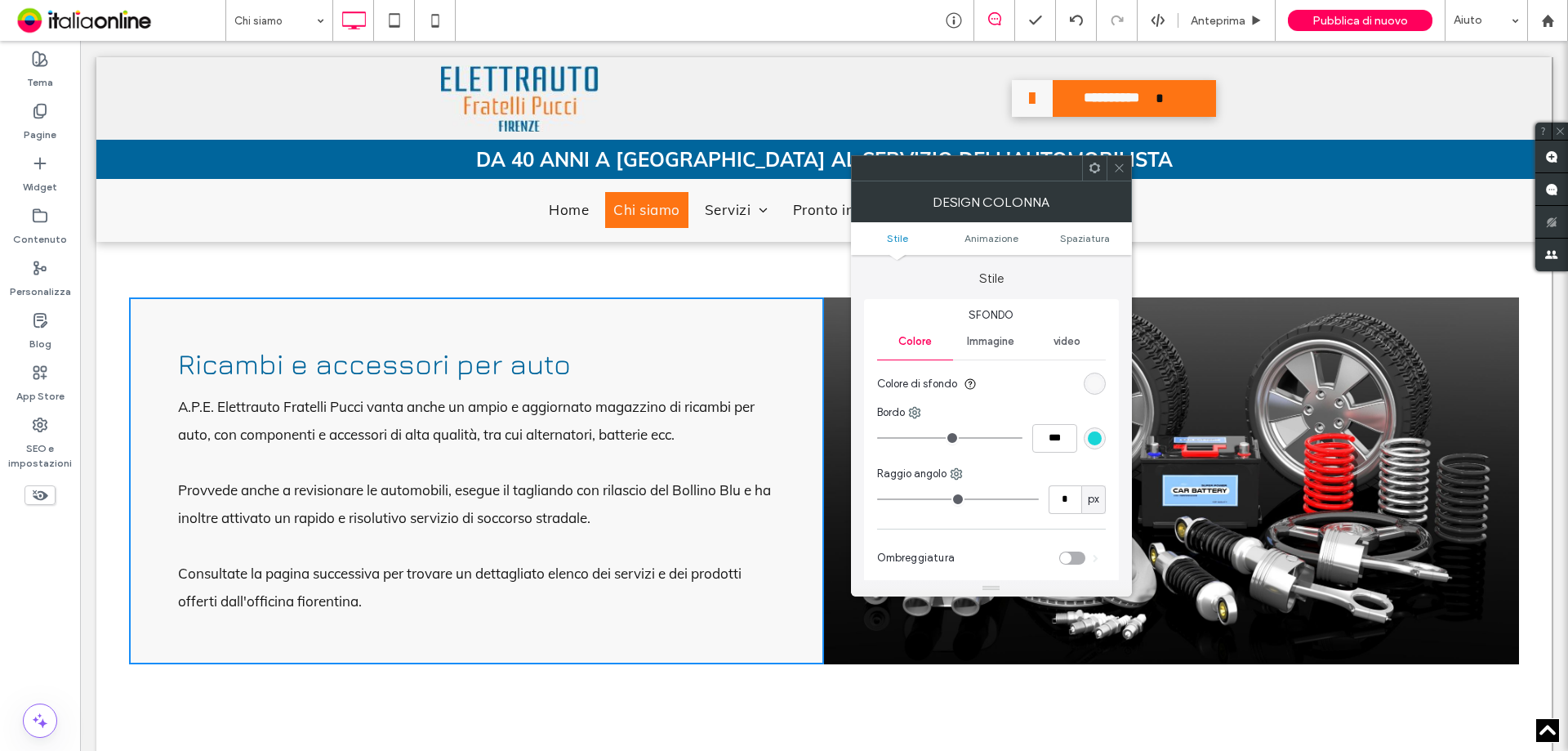
click at [997, 337] on span "Immagine" at bounding box center [991, 341] width 48 height 13
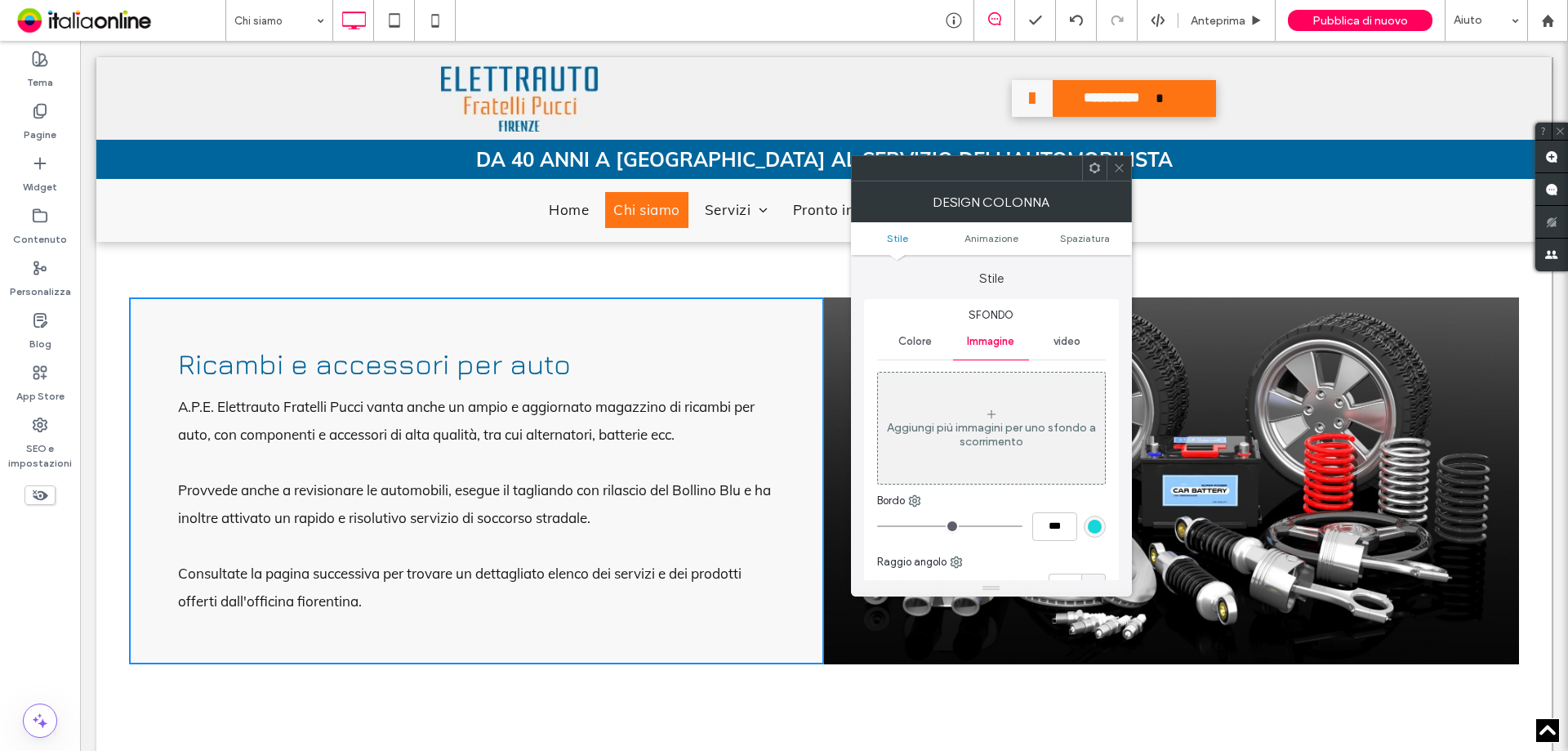
click at [1012, 437] on div "Aggiungi più immagini per uno sfondo a scorrimento" at bounding box center [991, 435] width 227 height 28
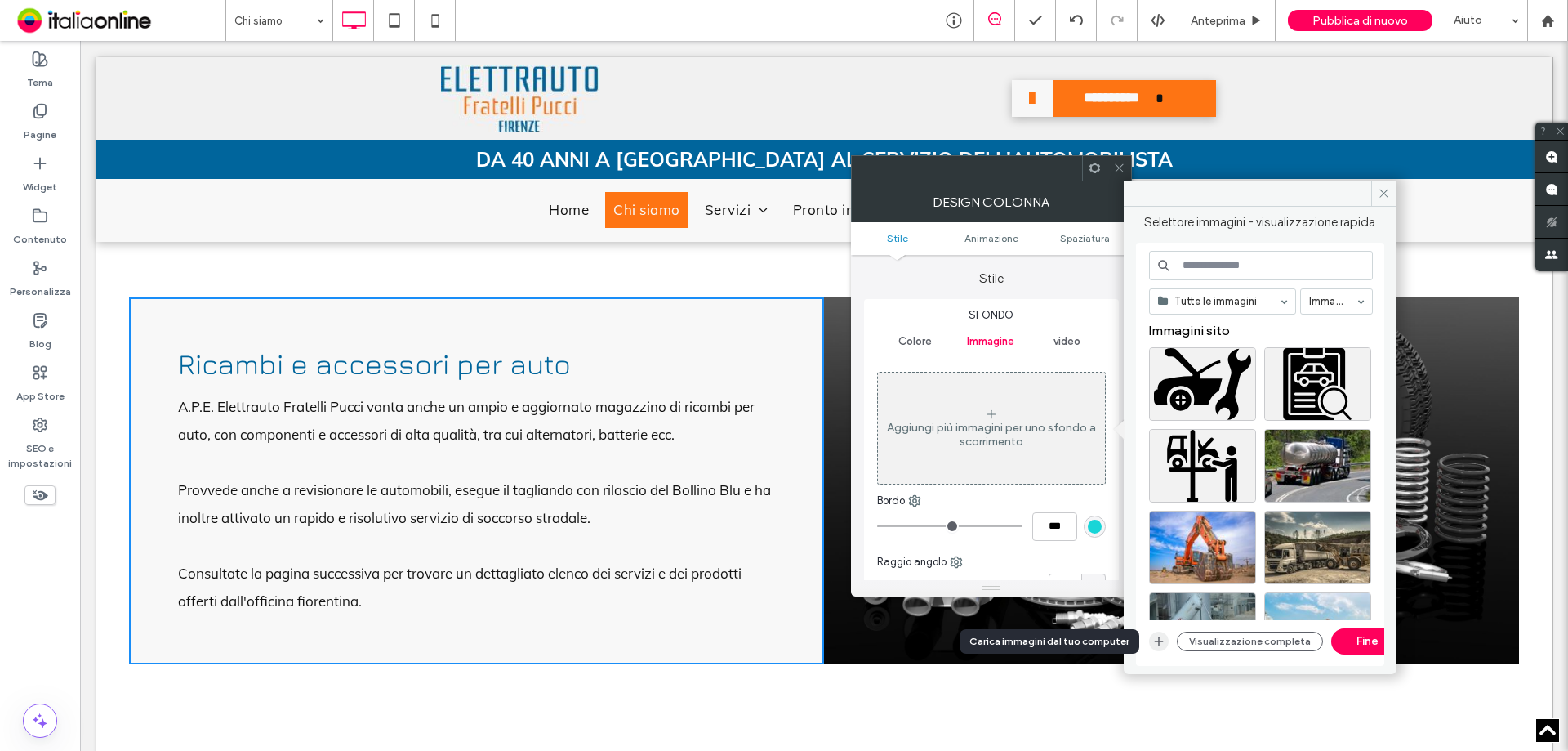
click at [1155, 648] on span "button" at bounding box center [1159, 642] width 20 height 20
click at [1126, 163] on div at bounding box center [1119, 168] width 25 height 25
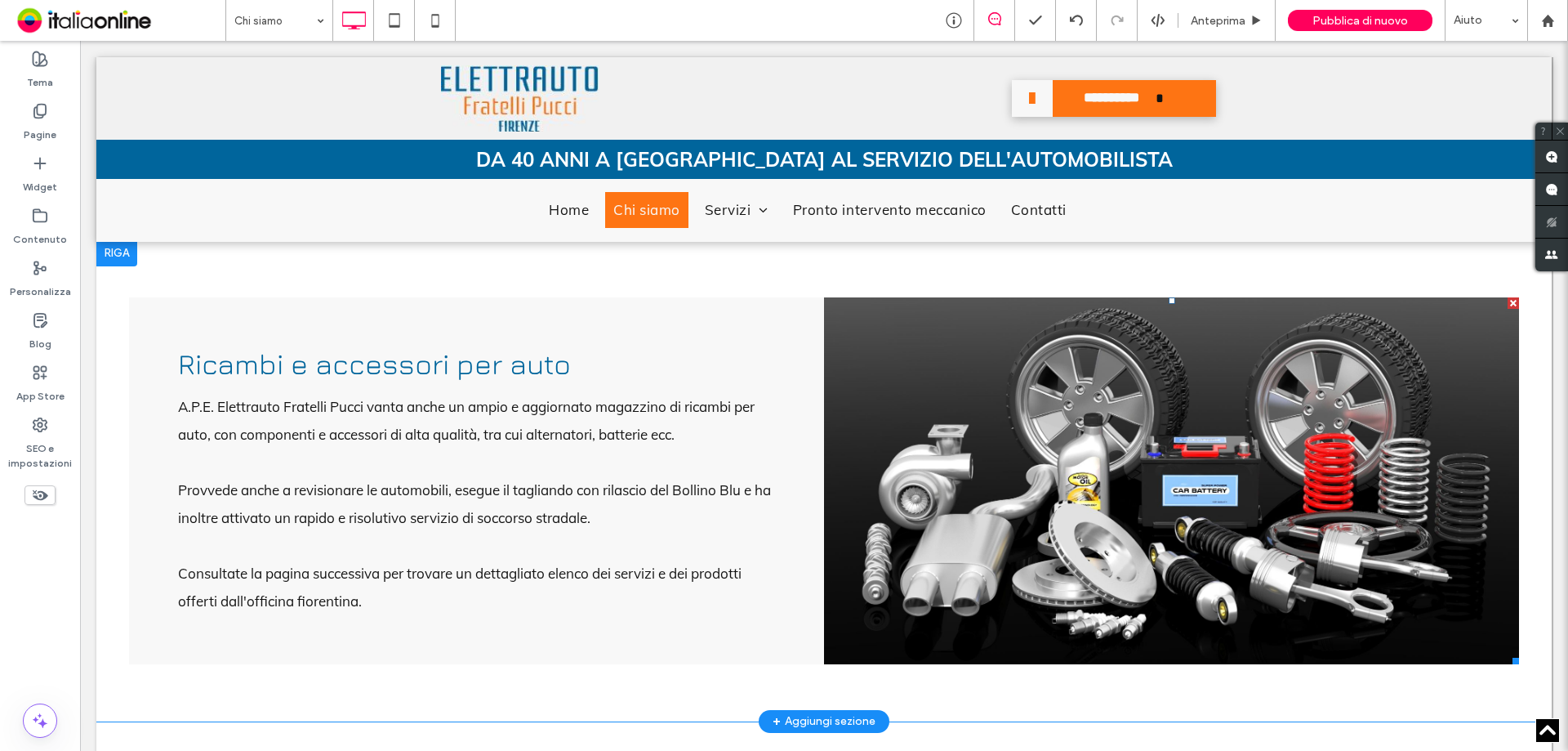
scroll to position [1471, 0]
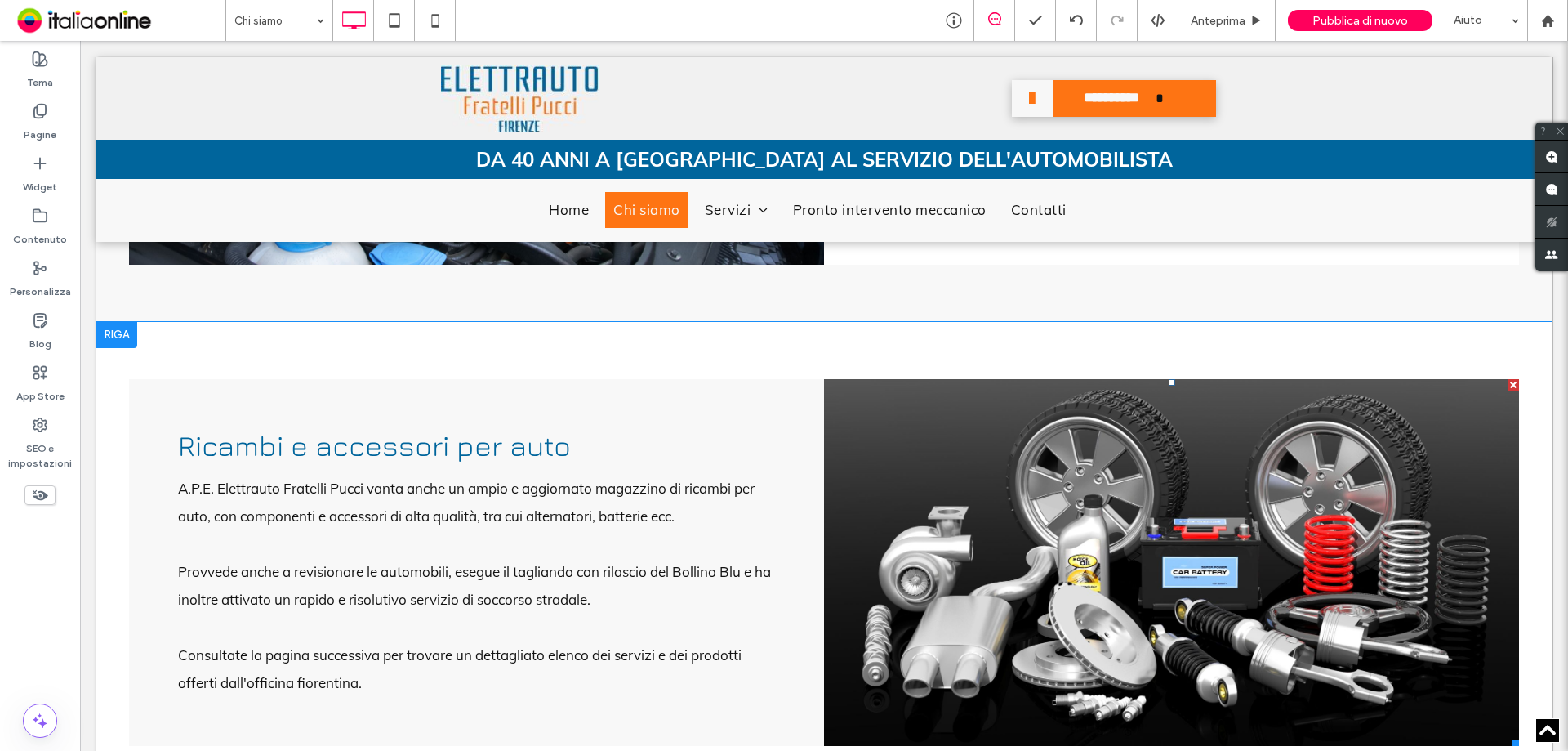
click at [898, 464] on li "Slide title Write your caption here Button" at bounding box center [1171, 562] width 695 height 367
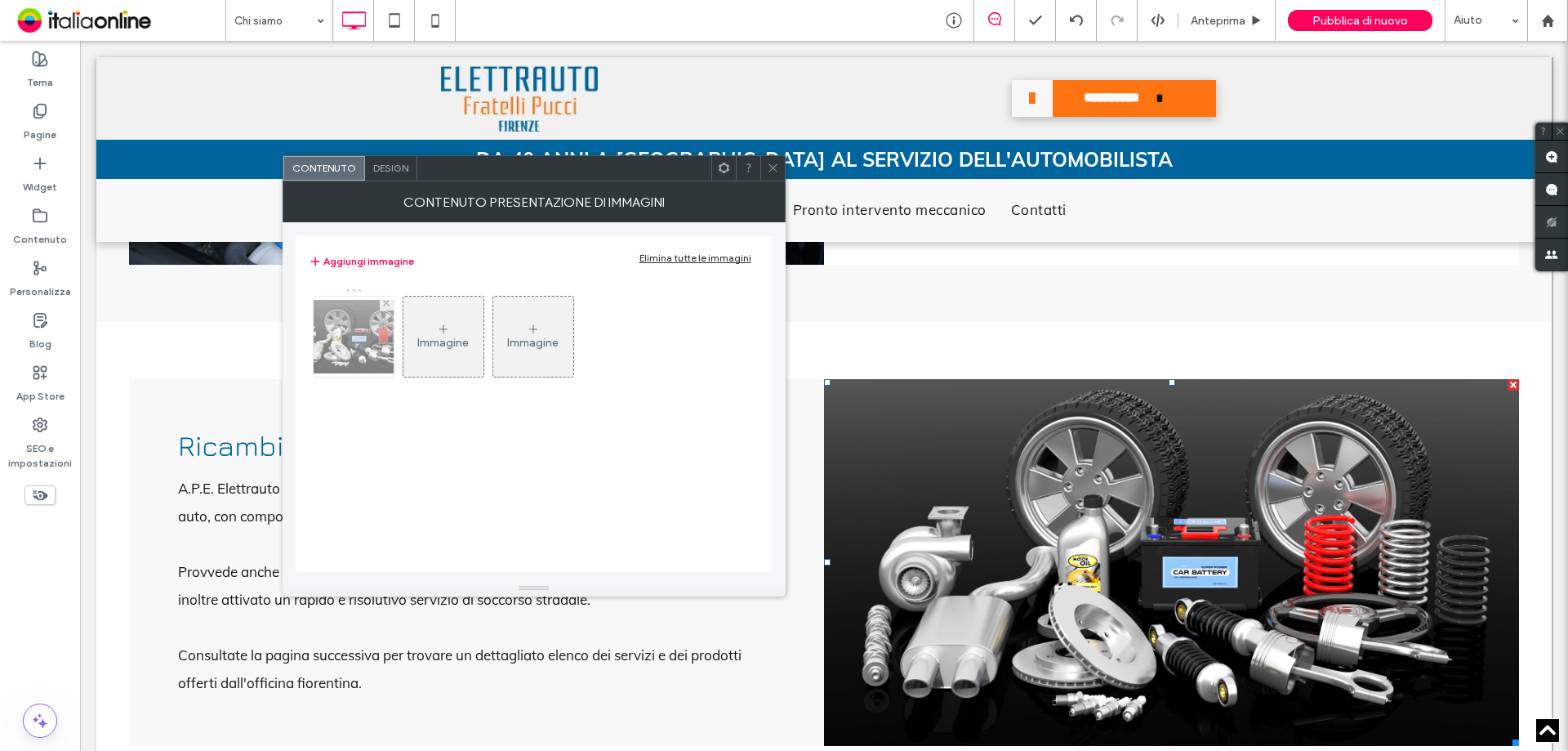
click at [344, 361] on img at bounding box center [353, 337] width 130 height 74
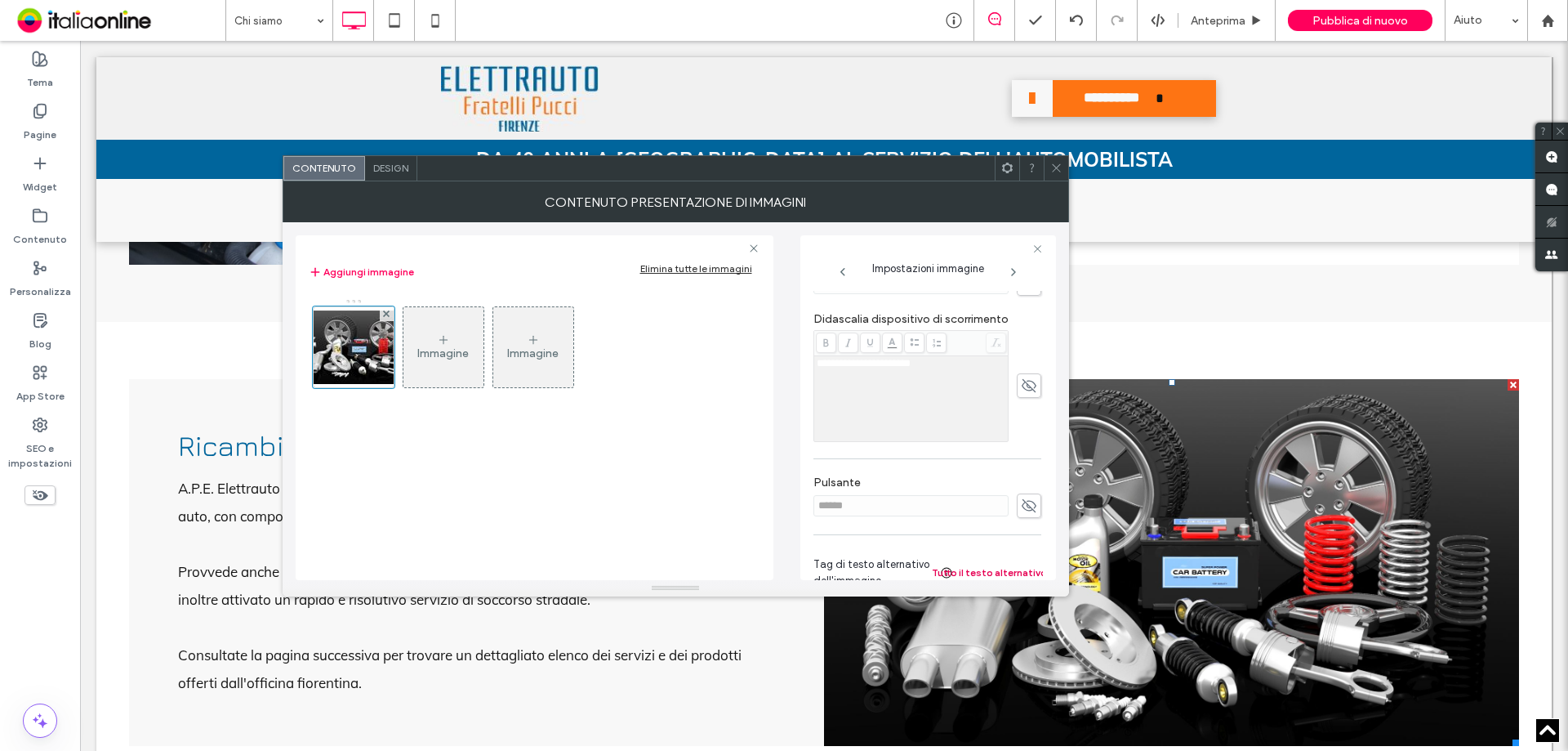
scroll to position [501, 0]
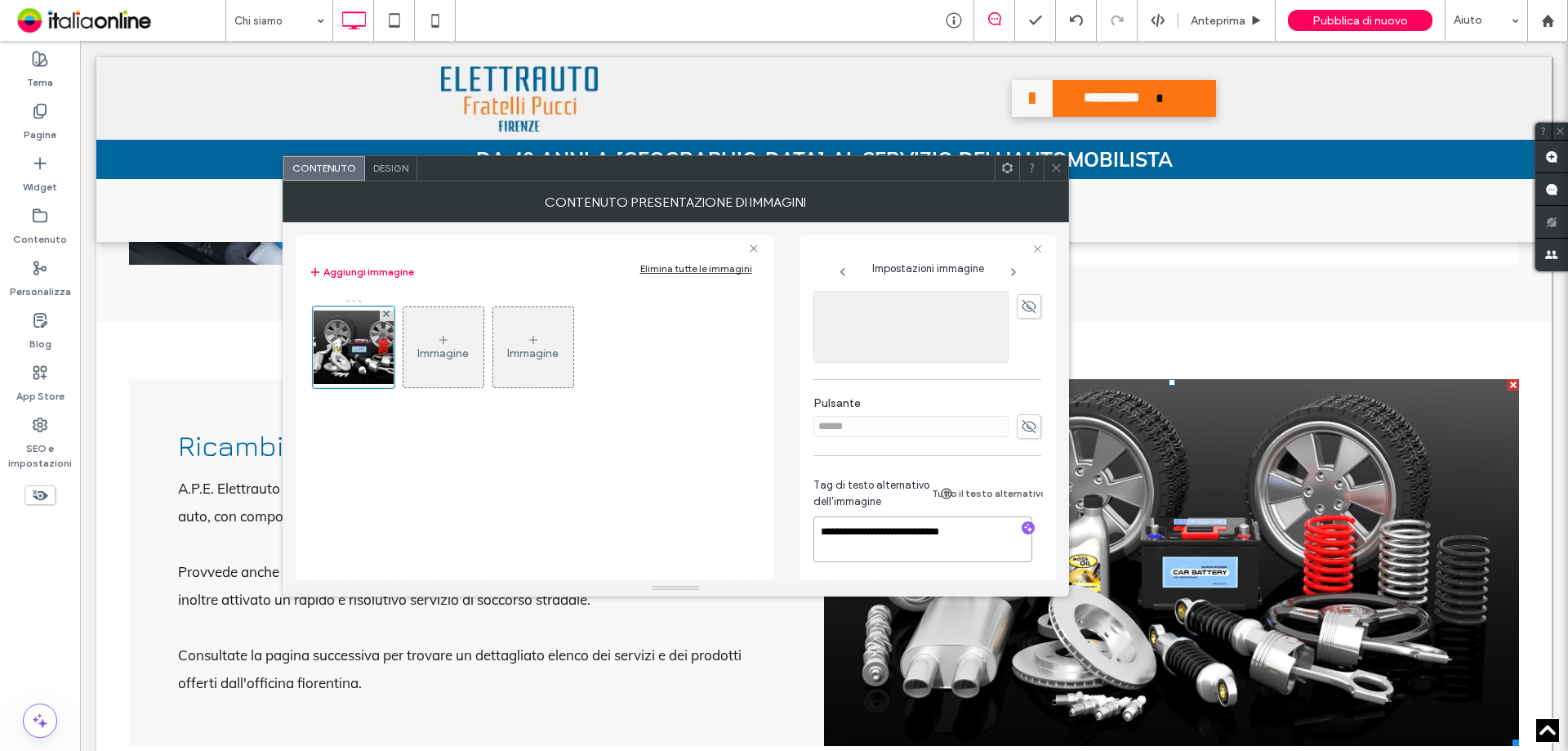
click at [893, 529] on textarea "**********" at bounding box center [923, 539] width 219 height 46
drag, startPoint x: 1056, startPoint y: 166, endPoint x: 1056, endPoint y: 197, distance: 31.0
click at [1056, 166] on icon at bounding box center [1056, 167] width 12 height 12
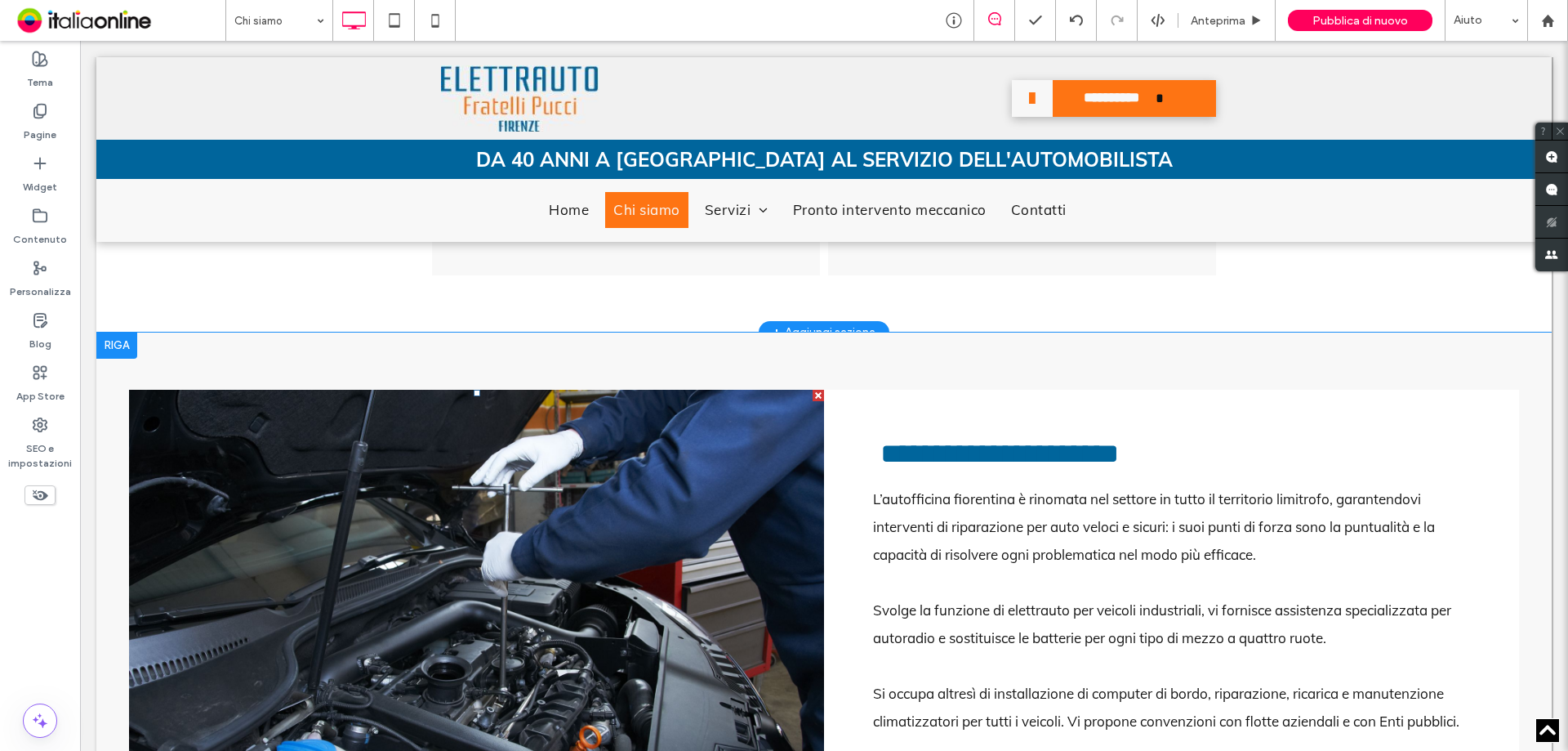
scroll to position [981, 0]
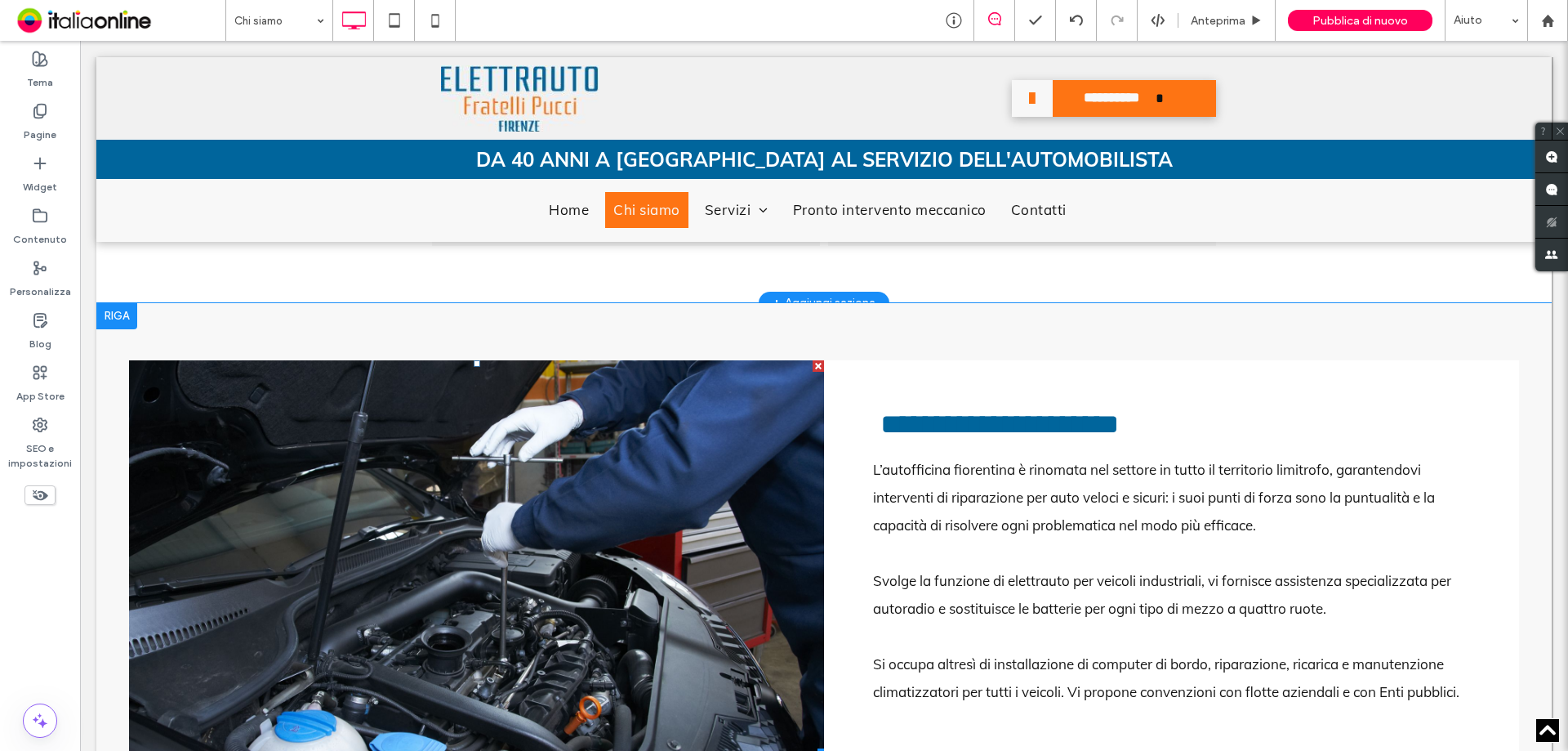
click at [469, 543] on li "Slide title Write your caption here Button" at bounding box center [476, 557] width 695 height 395
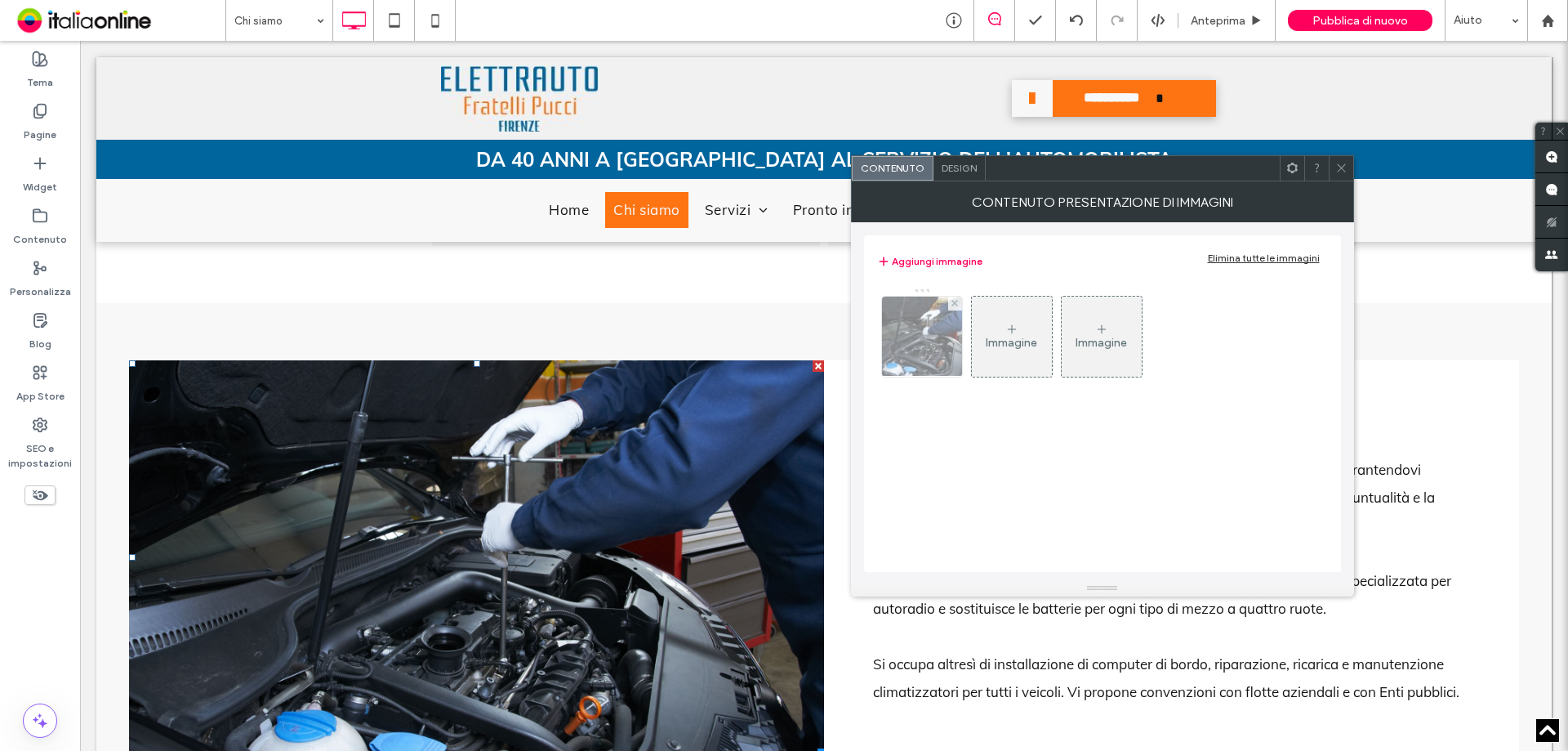
click at [912, 353] on img at bounding box center [921, 337] width 121 height 80
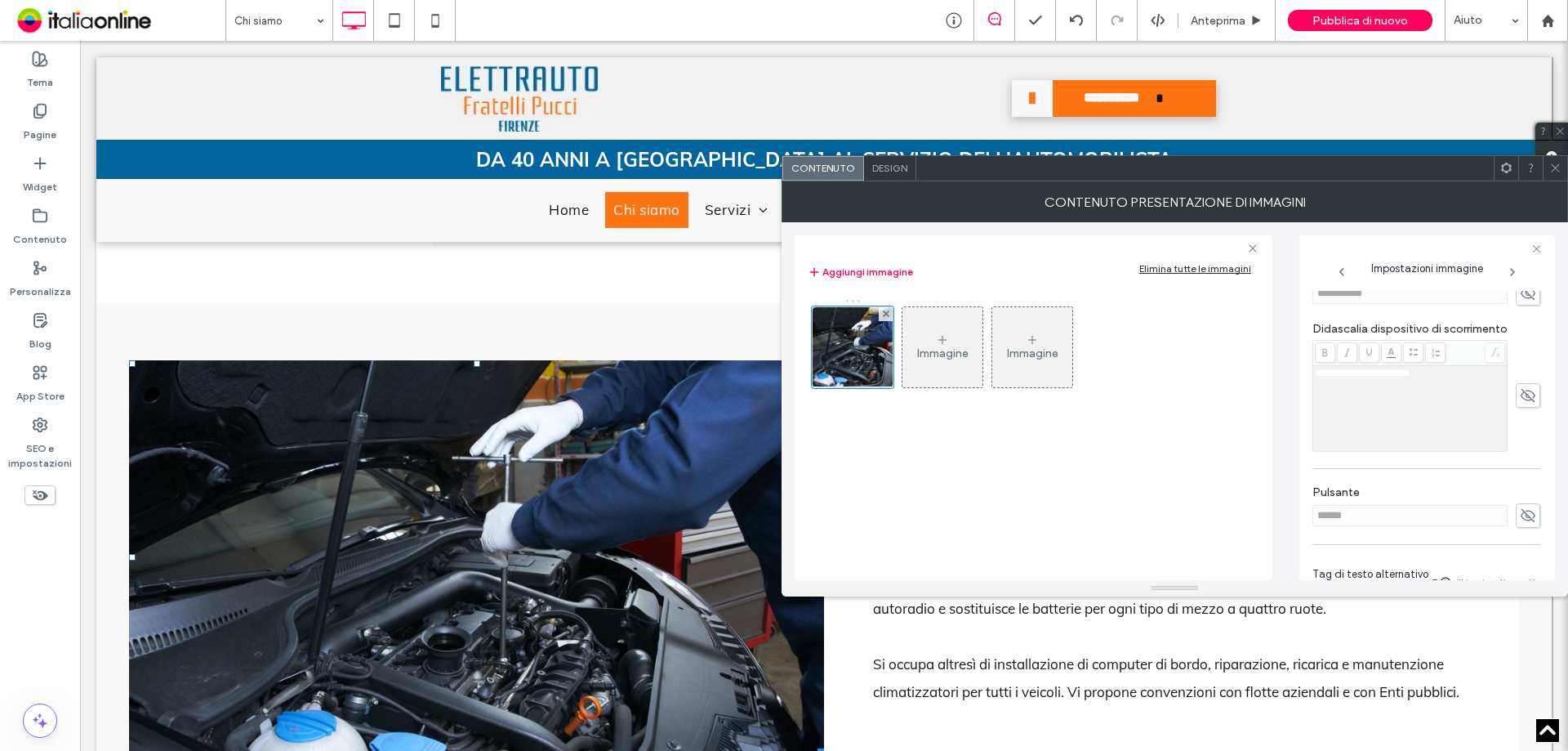
scroll to position [501, 0]
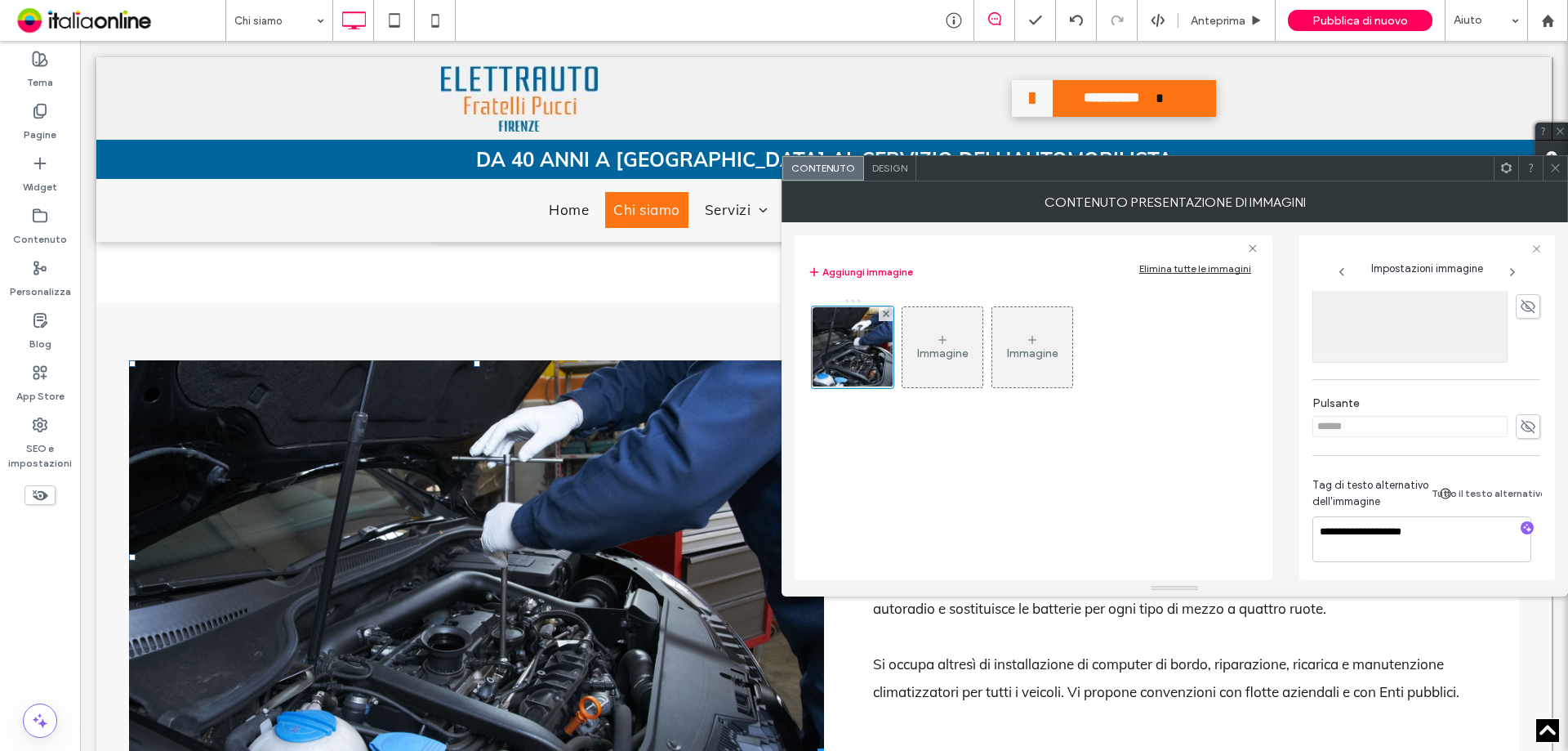
click at [1552, 176] on span at bounding box center [1555, 168] width 12 height 25
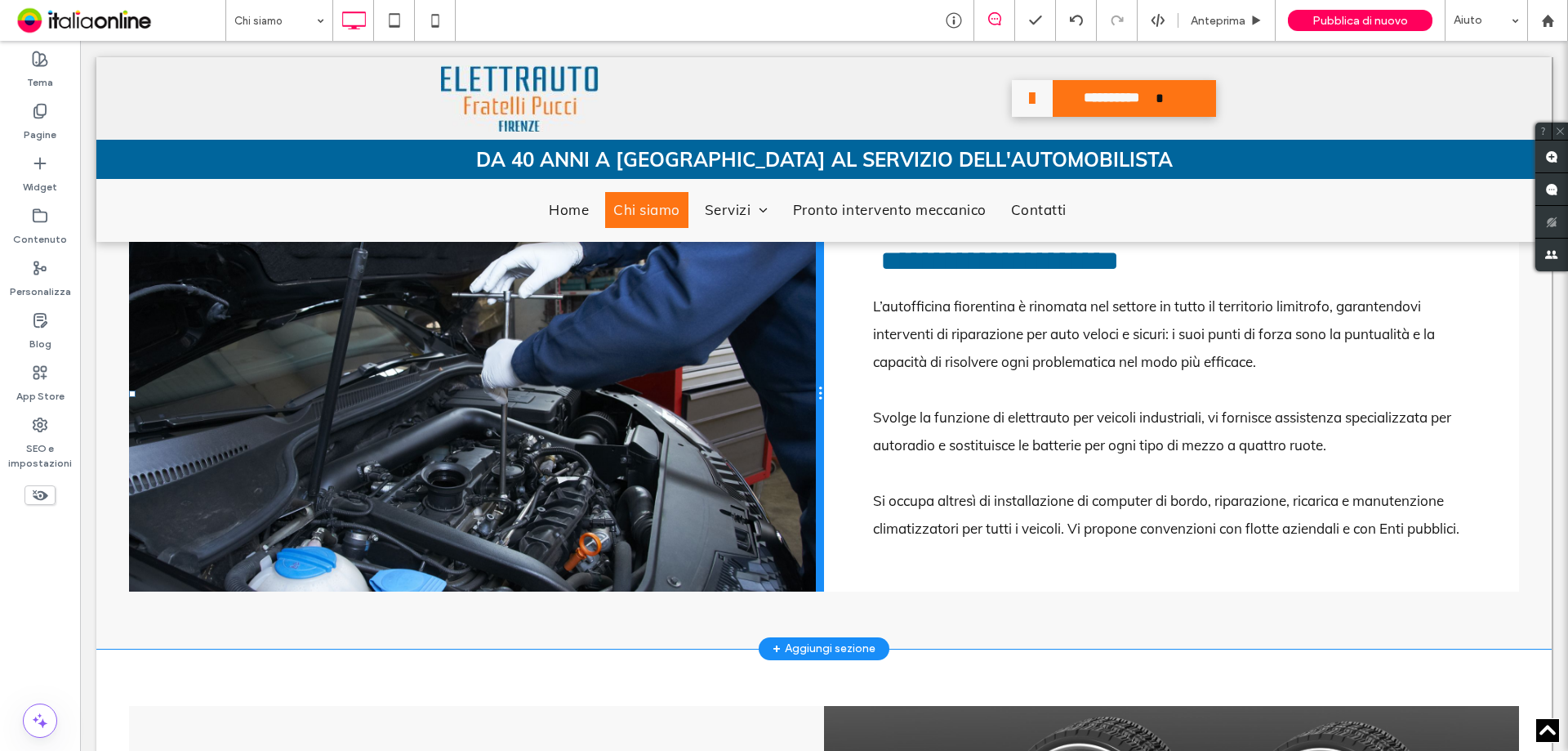
scroll to position [899, 0]
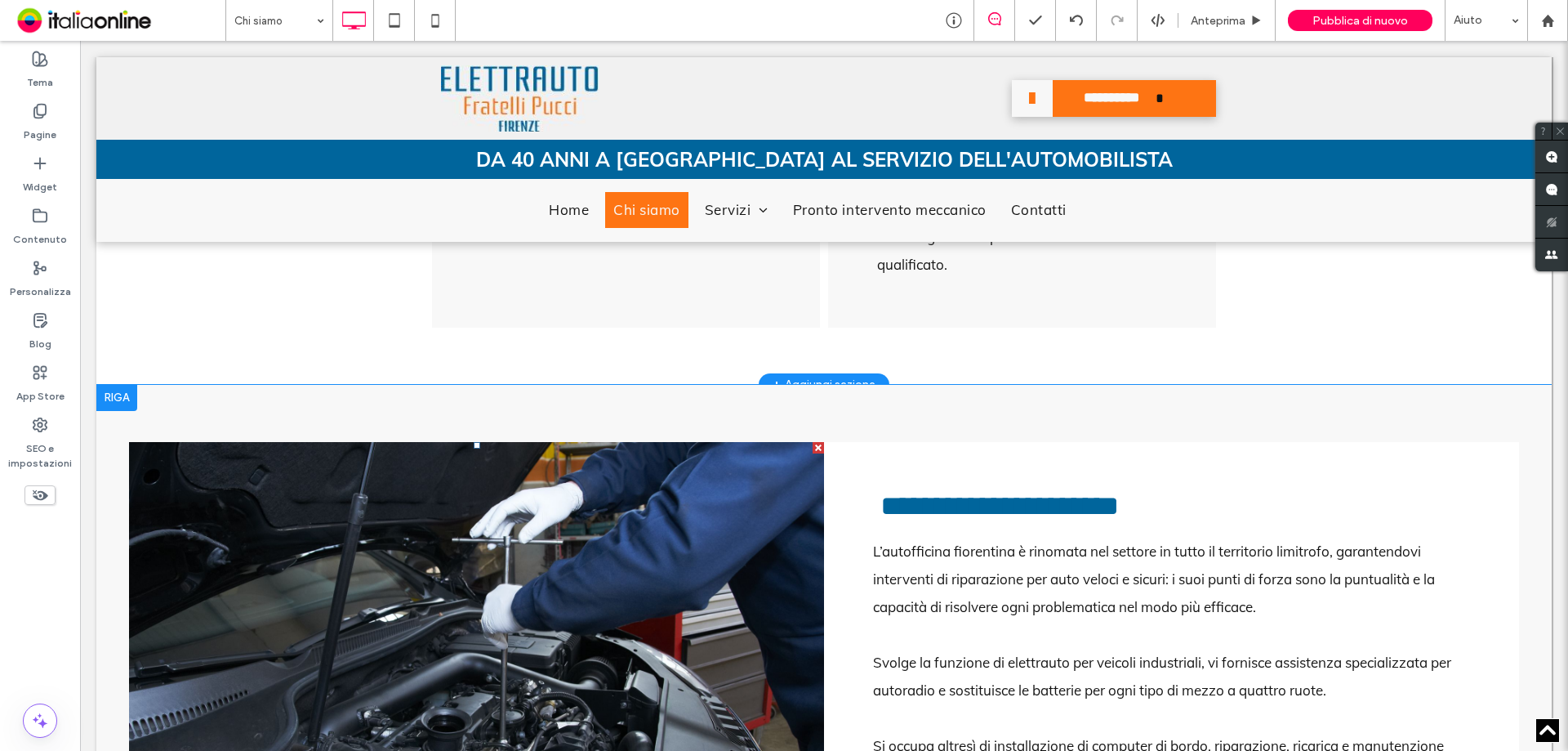
click at [683, 642] on li "Slide title Write your caption here Button" at bounding box center [476, 639] width 695 height 395
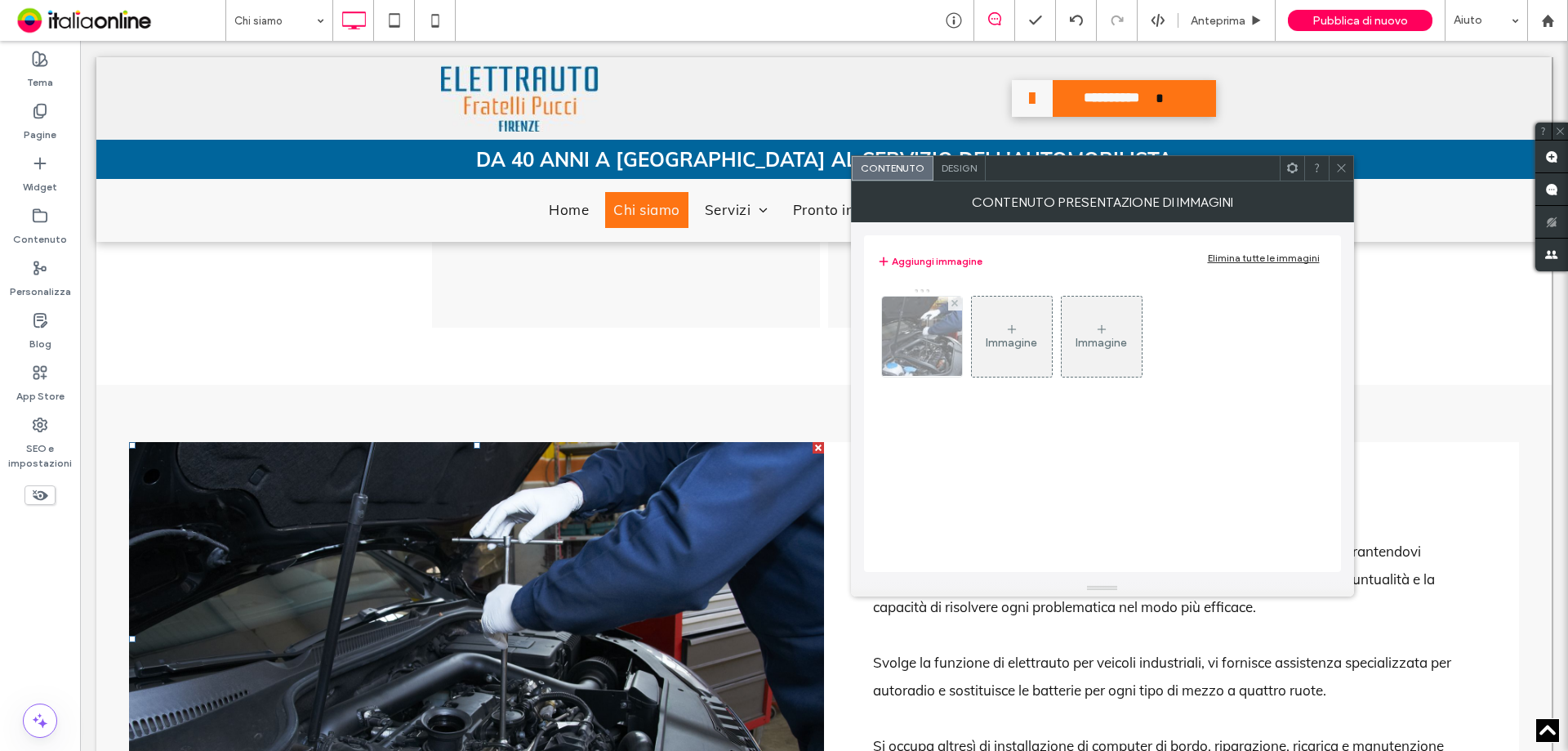
click at [936, 314] on img at bounding box center [921, 337] width 121 height 80
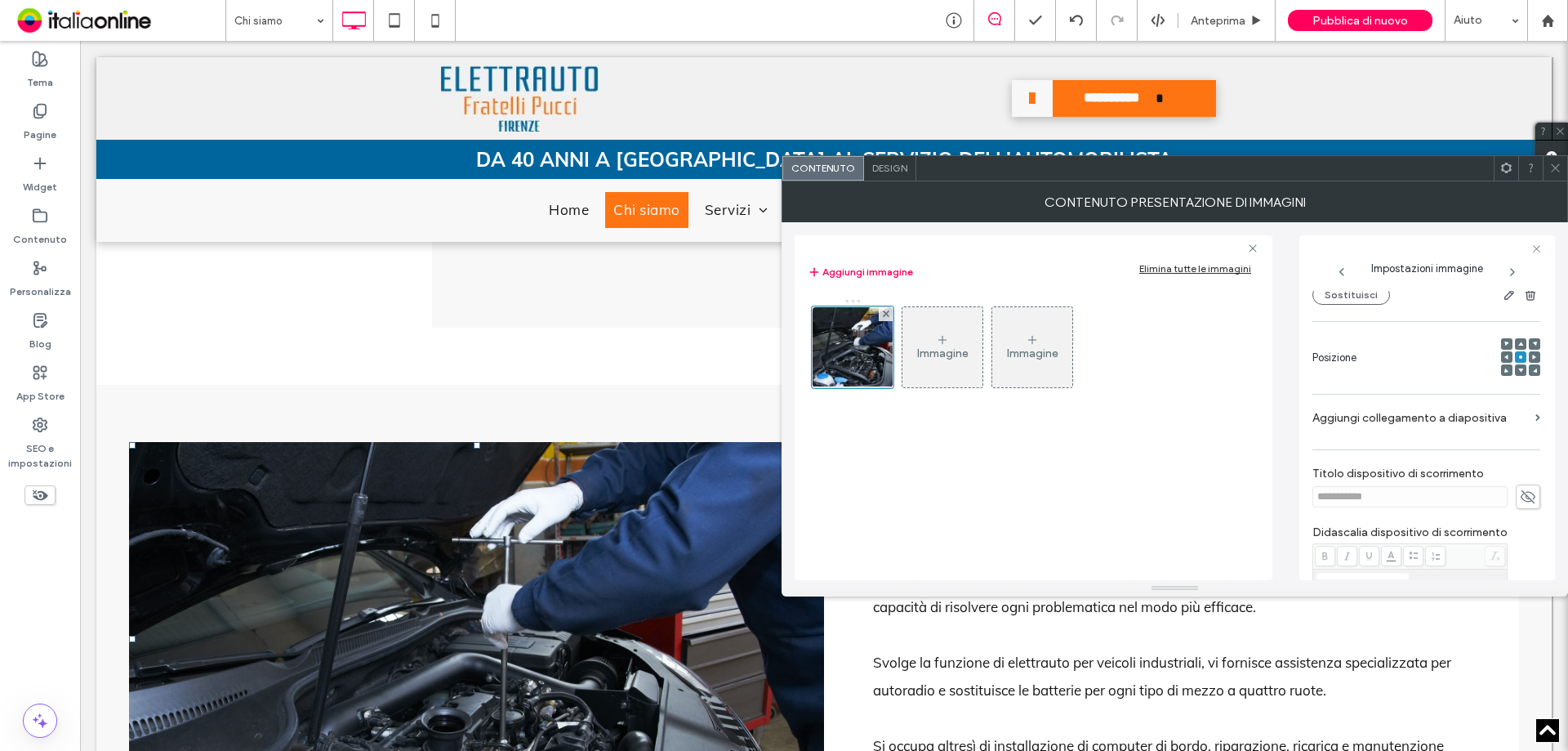
scroll to position [501, 0]
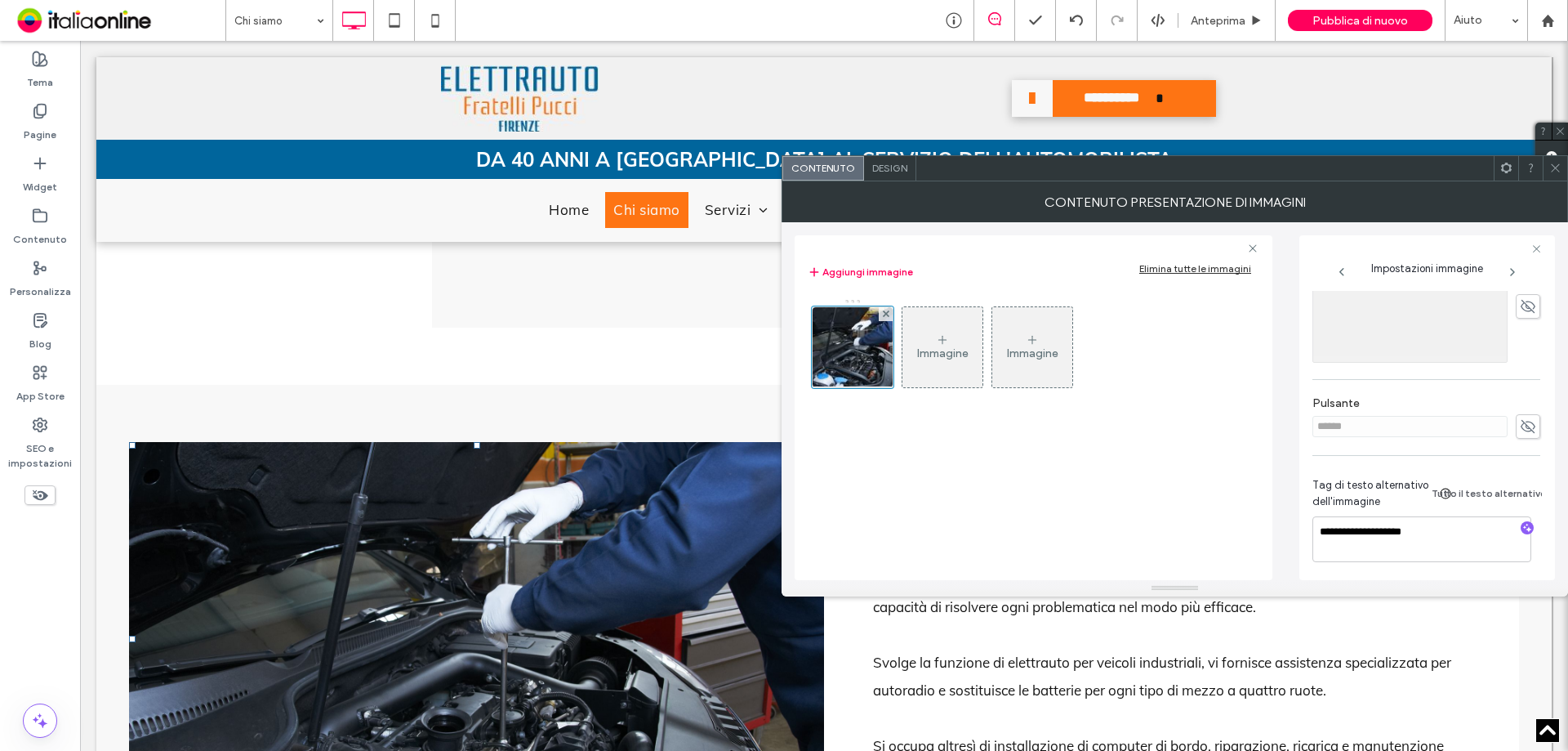
drag, startPoint x: 1547, startPoint y: 163, endPoint x: 1547, endPoint y: 207, distance: 44.0
click at [1547, 163] on div at bounding box center [1555, 168] width 25 height 25
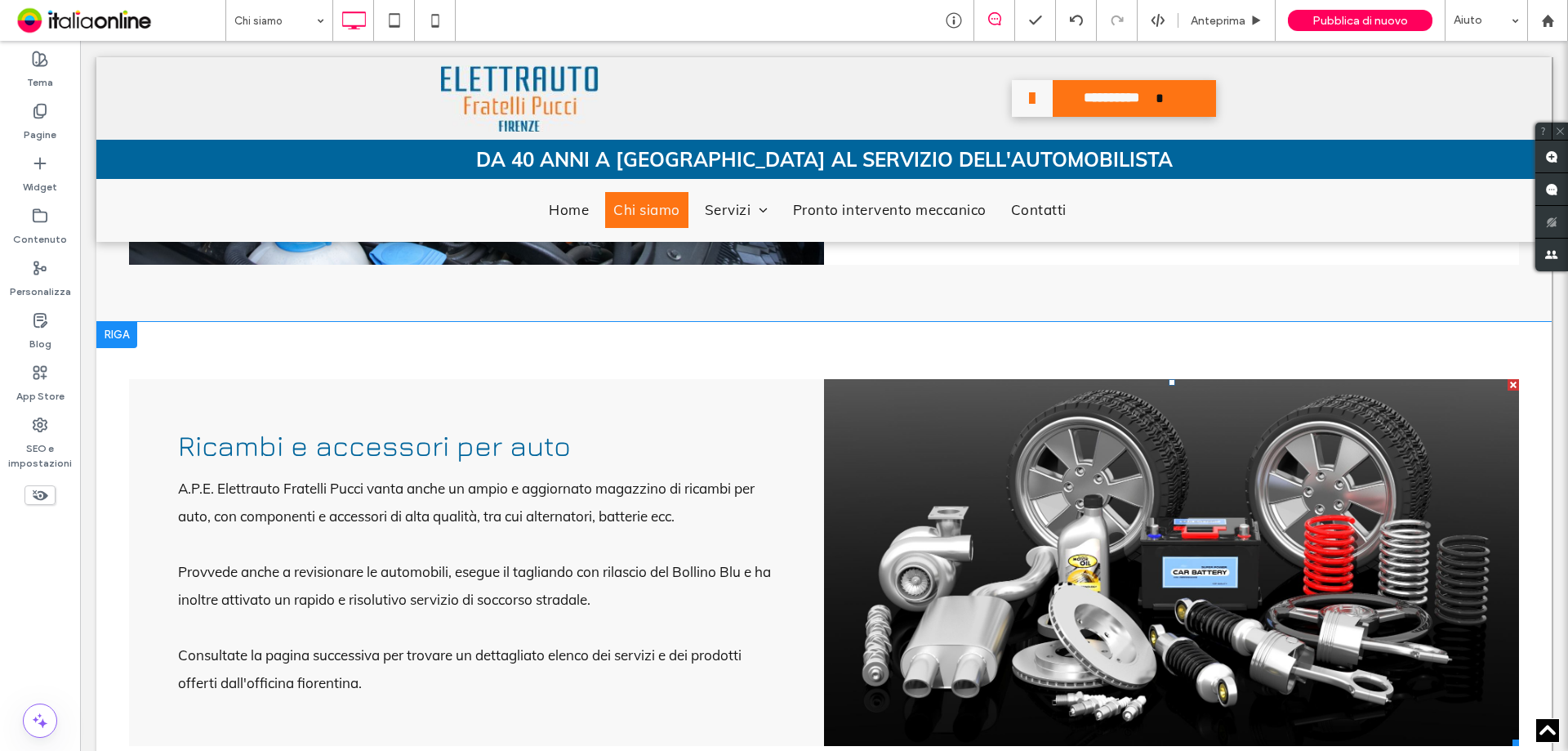
scroll to position [1062, 0]
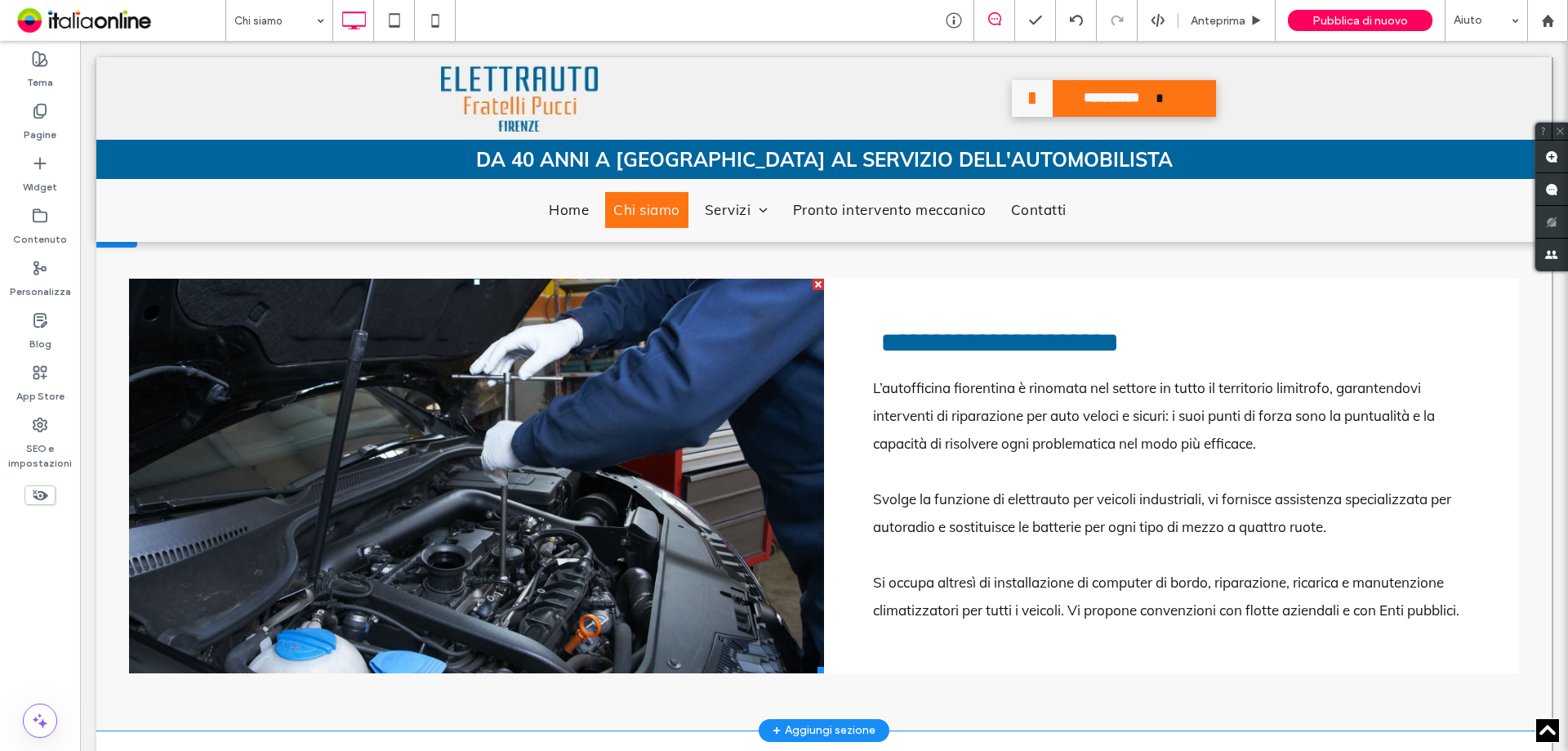
click at [343, 469] on li "Slide title Write your caption here Button" at bounding box center [476, 475] width 695 height 395
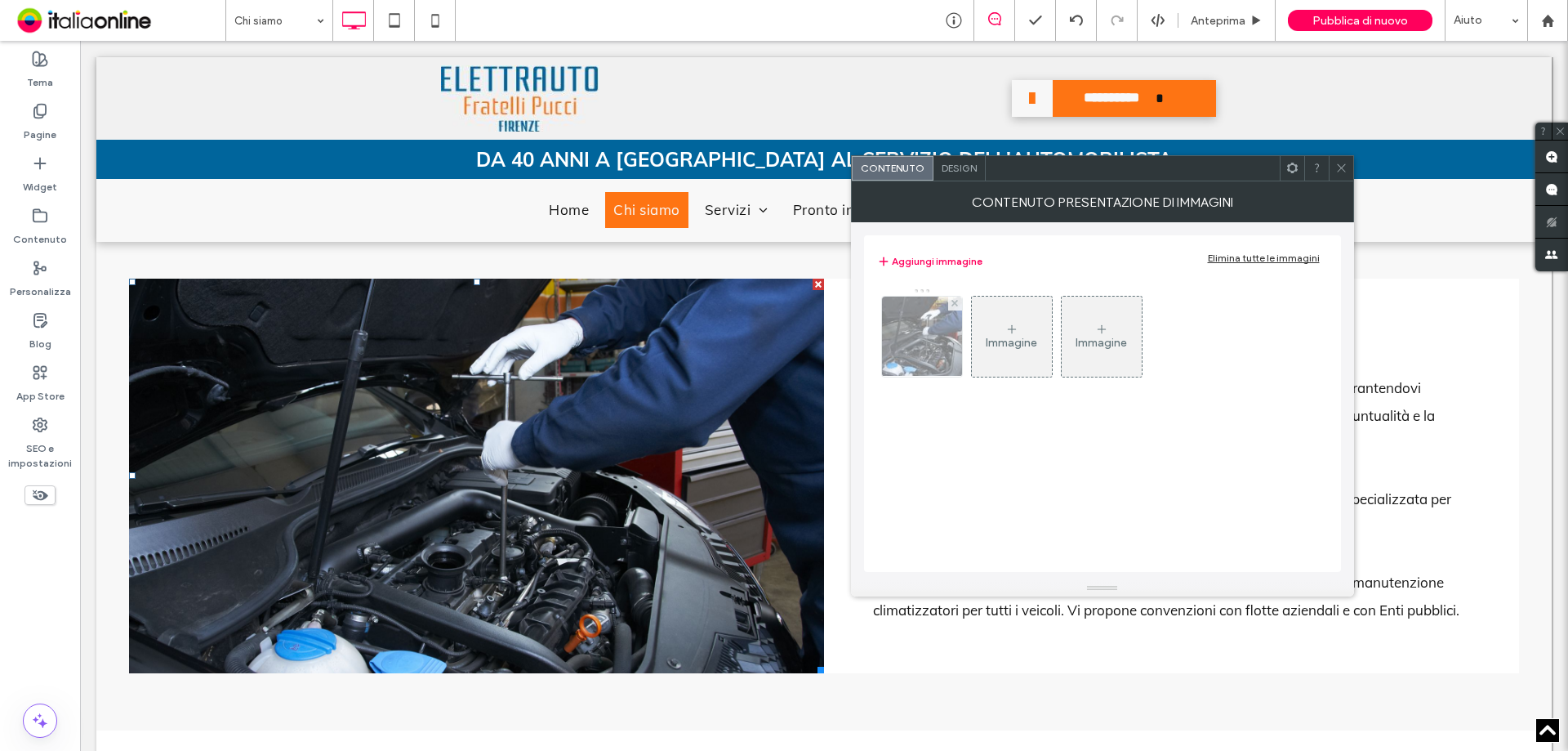
click at [946, 355] on img at bounding box center [921, 337] width 121 height 80
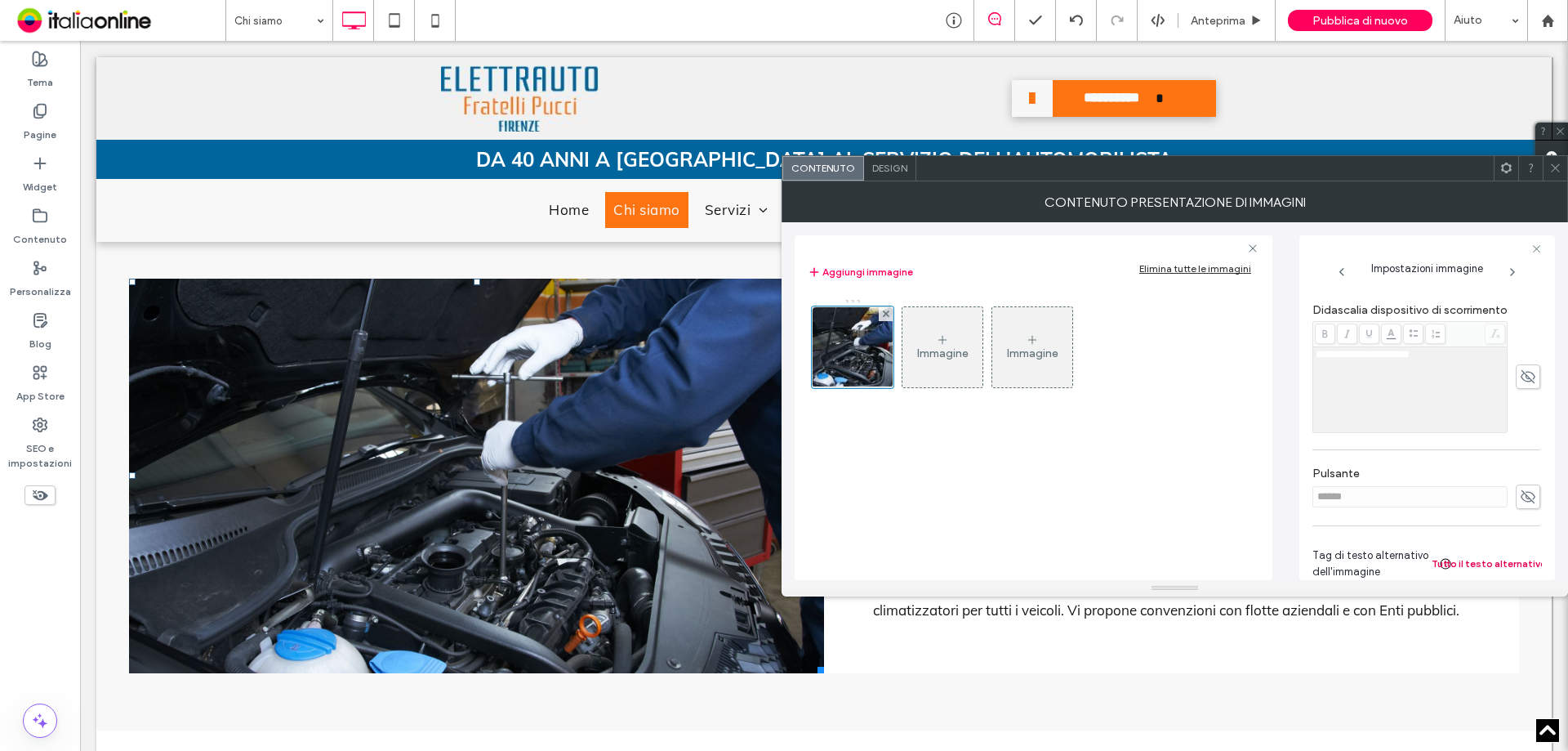
scroll to position [501, 0]
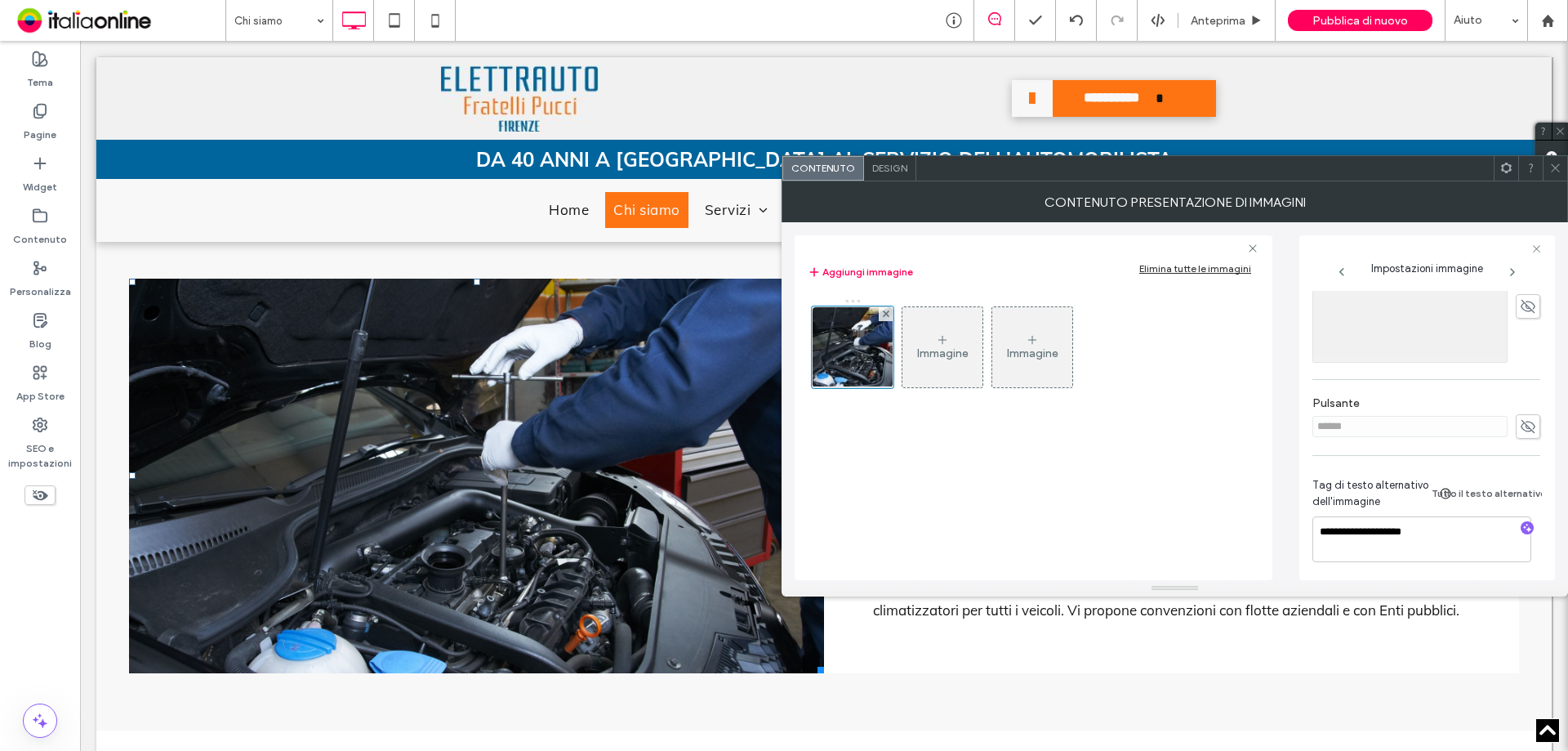
click at [1400, 566] on div "**********" at bounding box center [1427, 522] width 228 height 117
click at [1556, 173] on icon at bounding box center [1555, 167] width 12 height 12
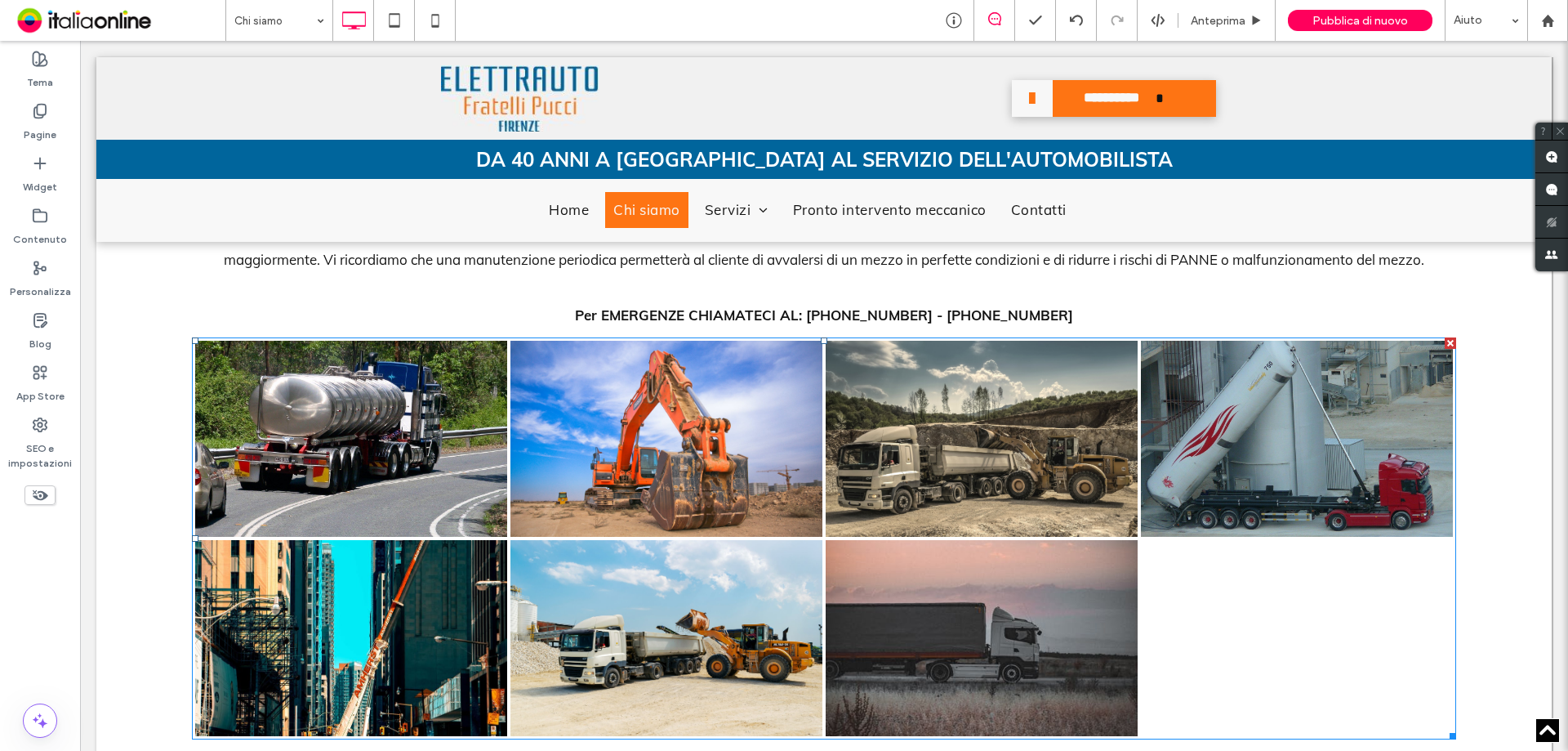
scroll to position [2370, 0]
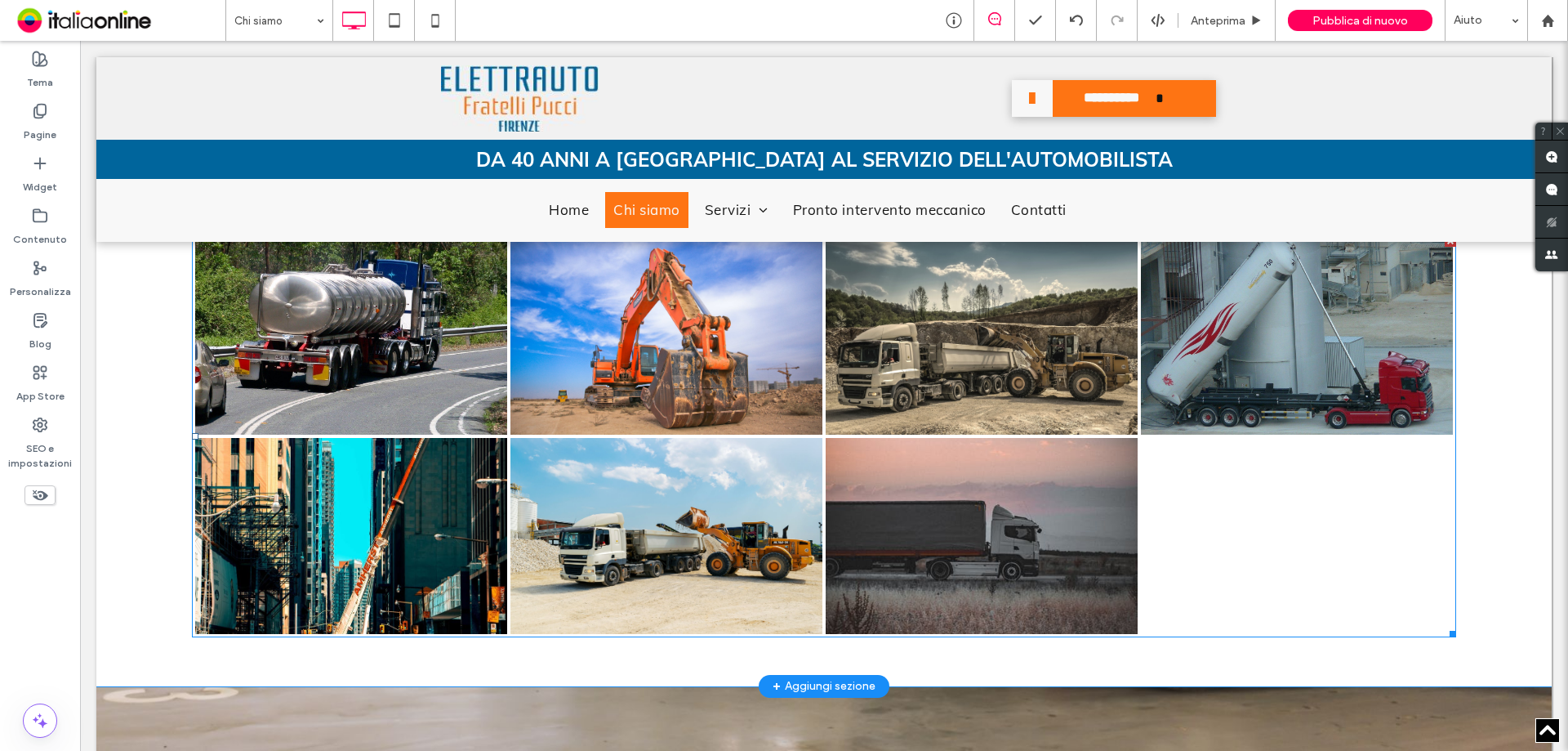
click at [1279, 591] on div at bounding box center [1297, 536] width 315 height 199
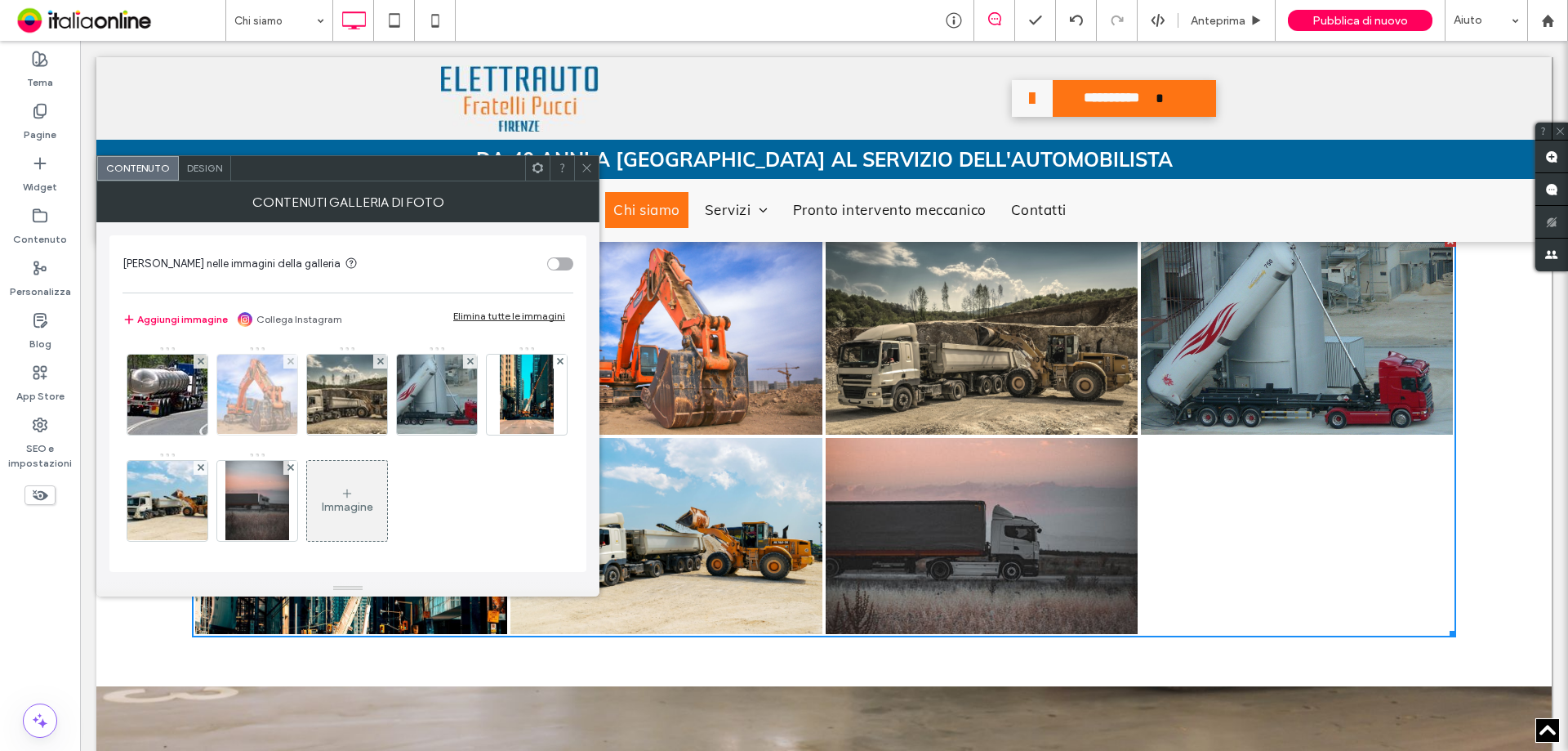
drag, startPoint x: 179, startPoint y: 395, endPoint x: 286, endPoint y: 435, distance: 114.2
click at [179, 395] on img at bounding box center [167, 395] width 130 height 80
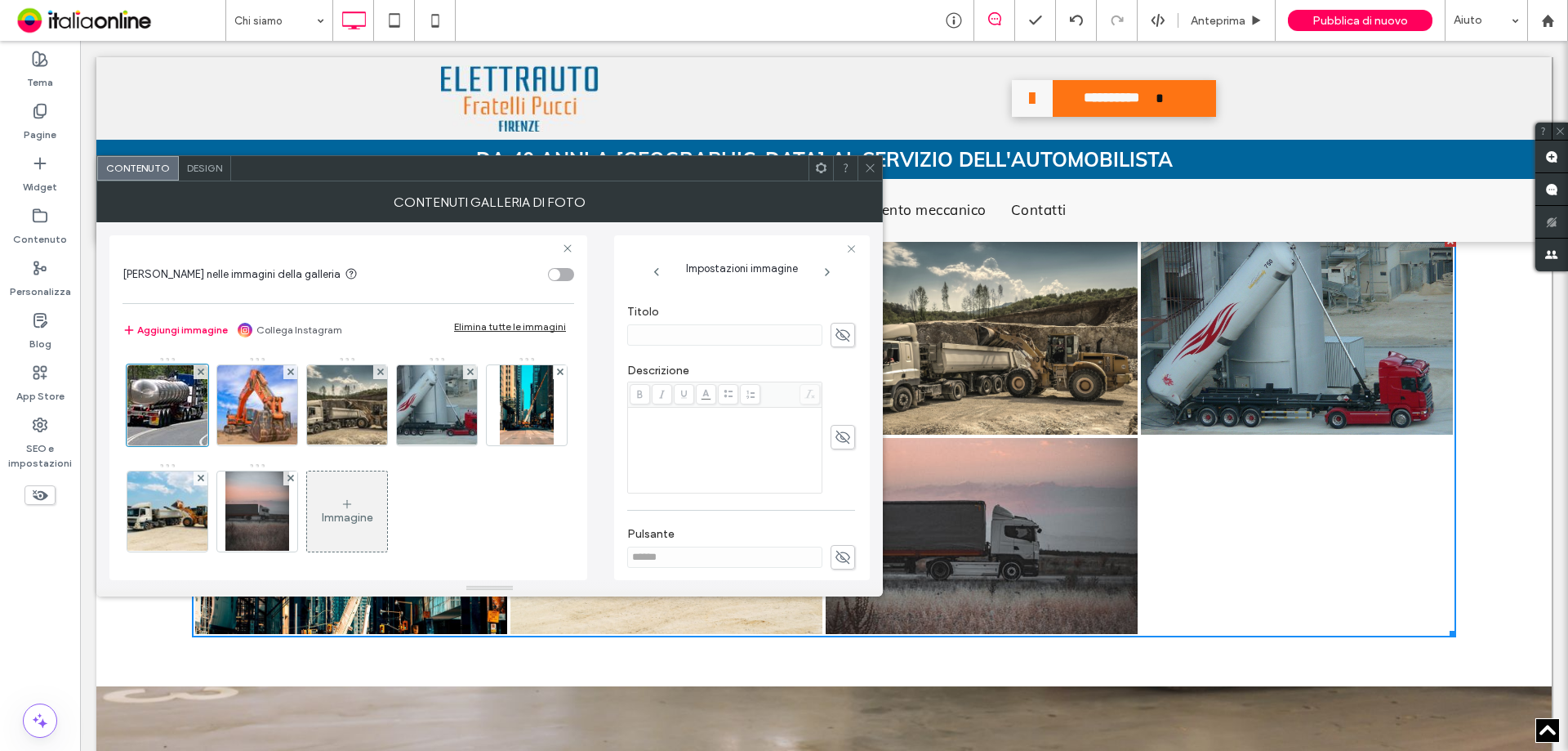
scroll to position [486, 0]
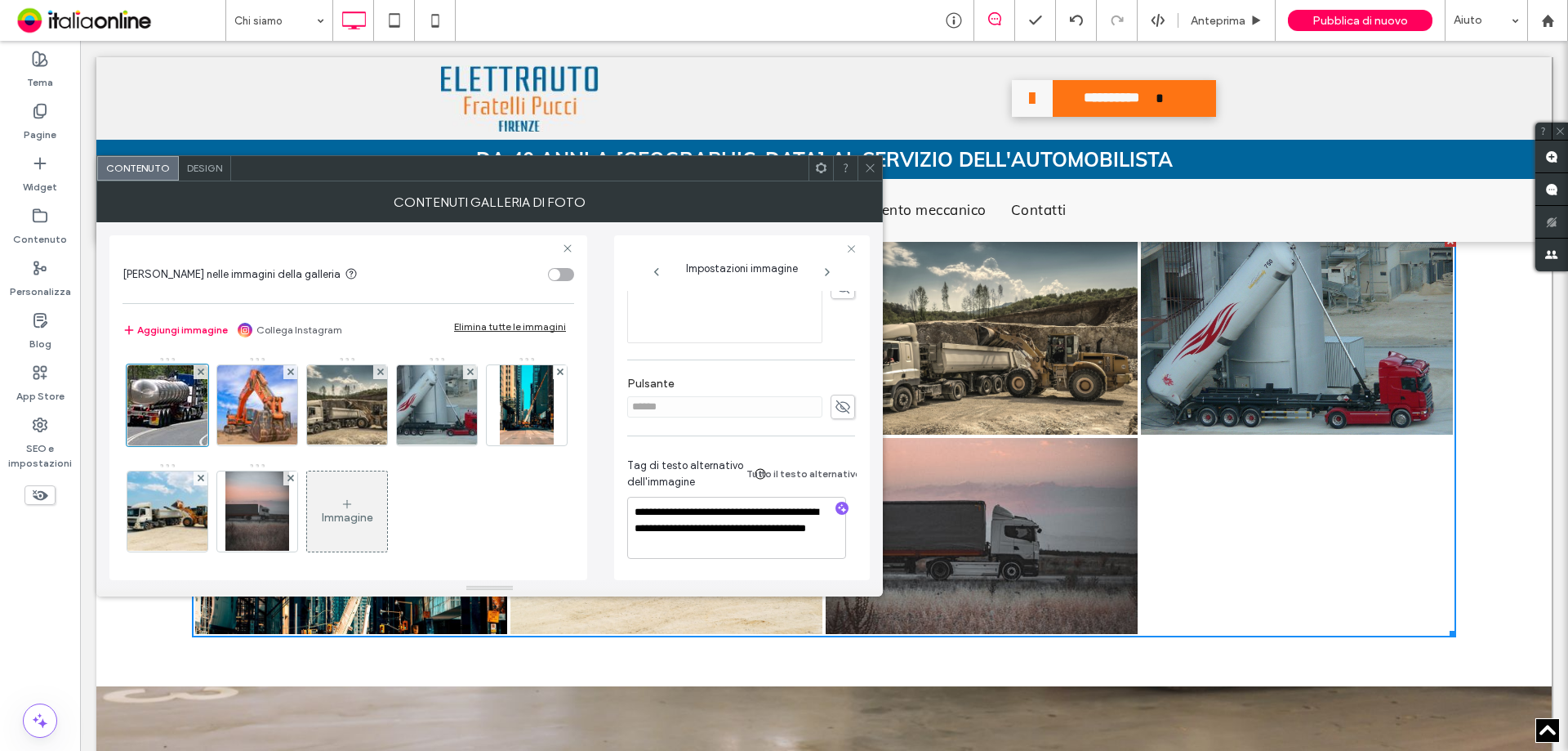
click at [865, 172] on icon at bounding box center [870, 167] width 12 height 12
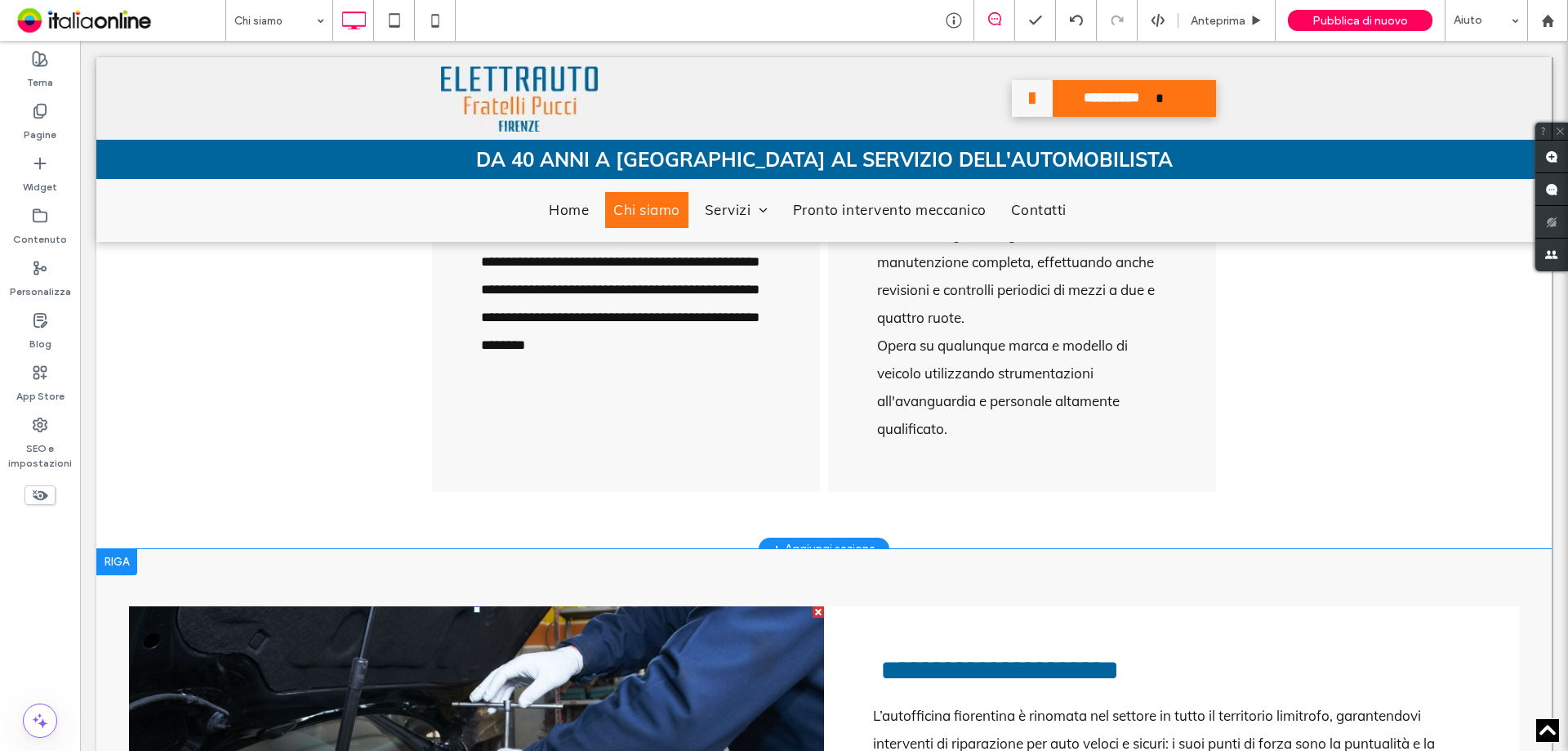
scroll to position [490, 0]
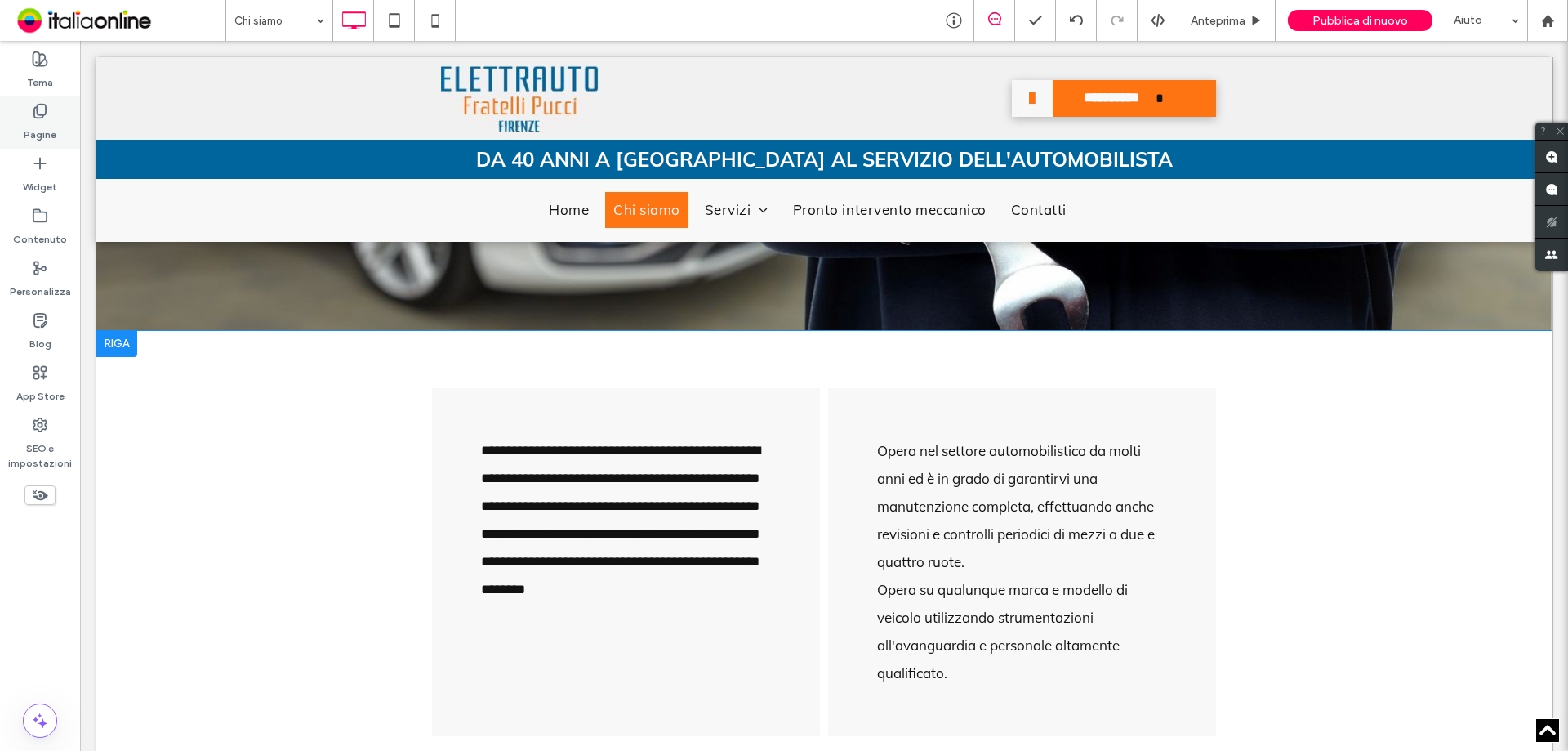
click at [37, 112] on use at bounding box center [40, 111] width 11 height 14
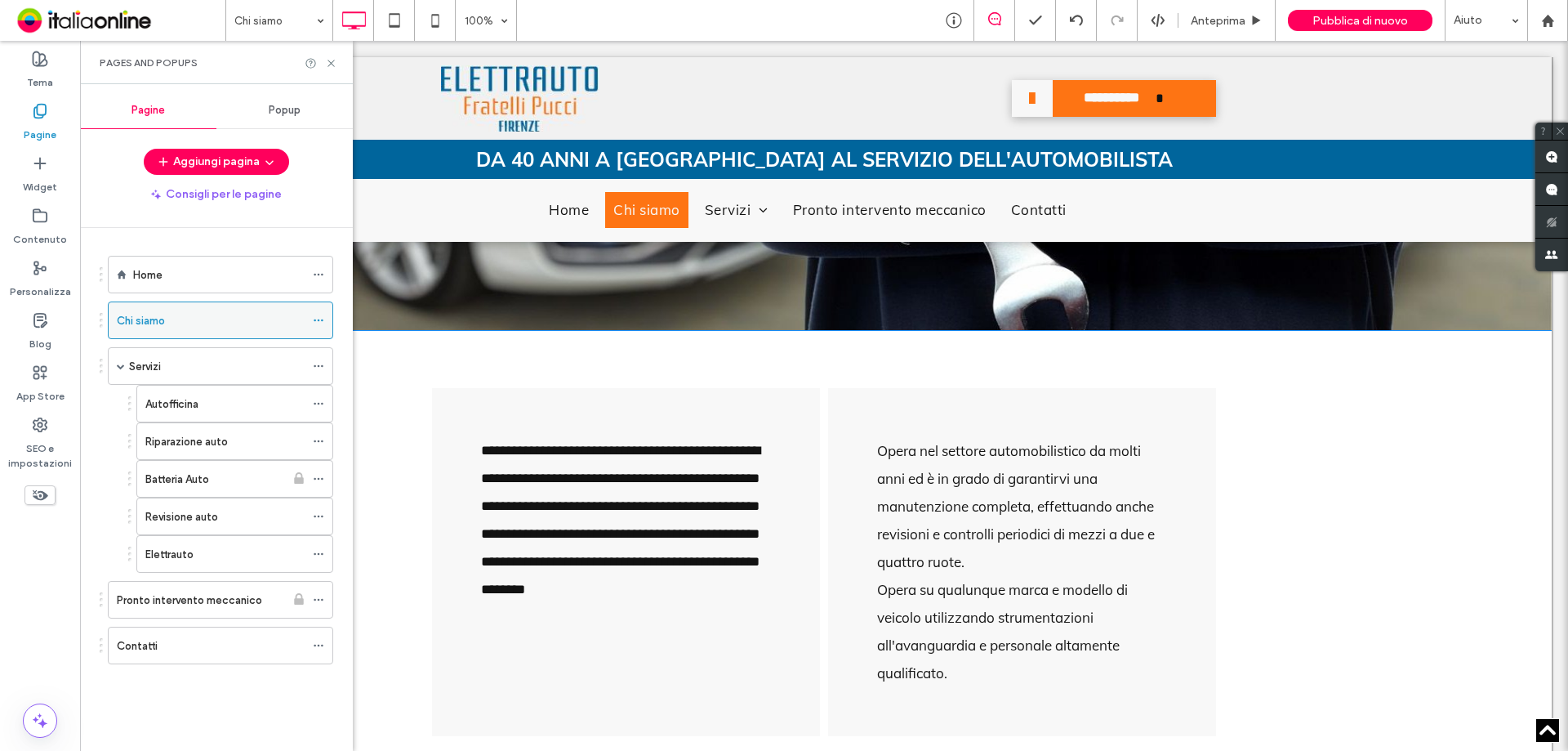
click at [310, 327] on div "Chi siamo" at bounding box center [220, 320] width 226 height 38
click at [316, 320] on icon at bounding box center [318, 320] width 11 height 11
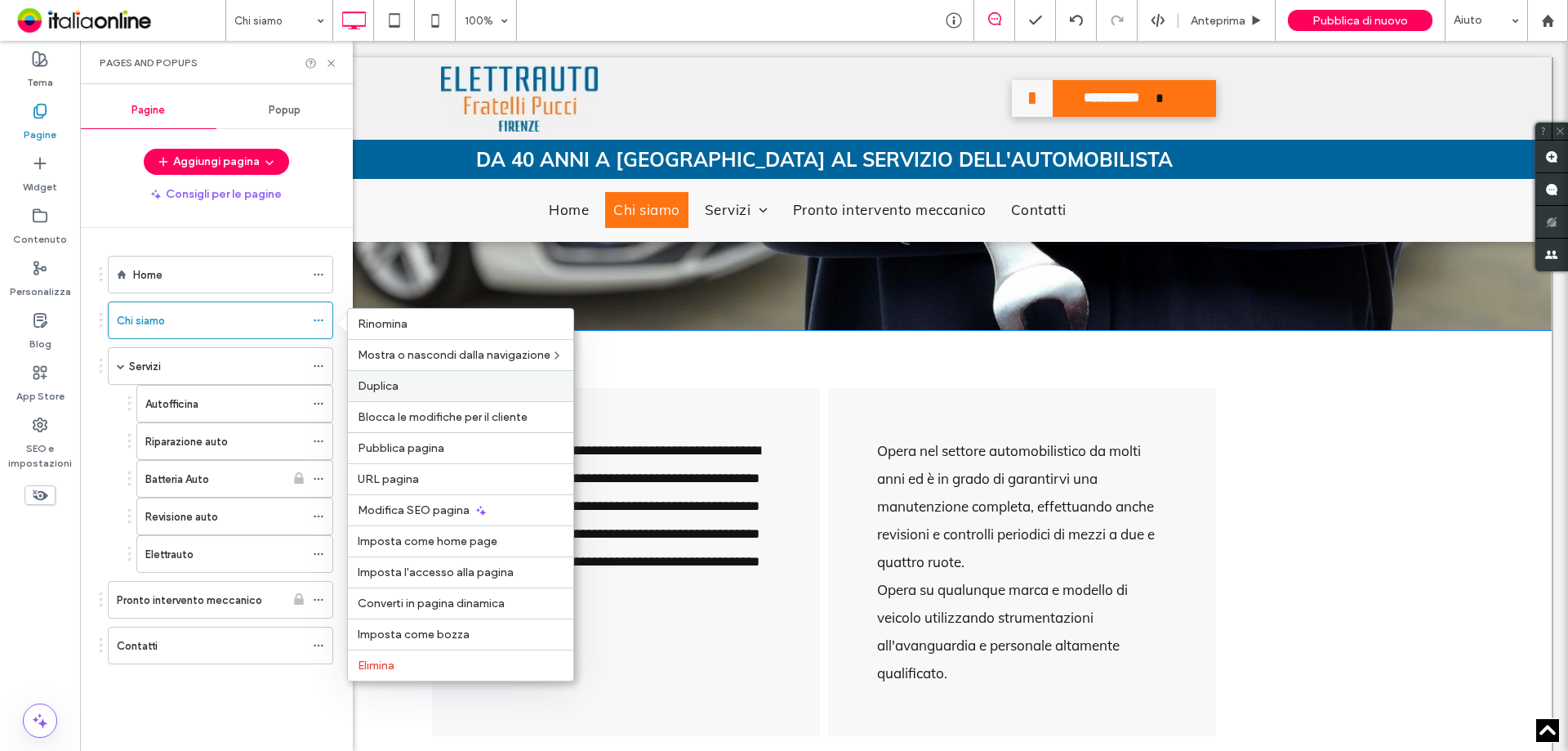
click at [375, 389] on span "Duplica" at bounding box center [378, 386] width 41 height 14
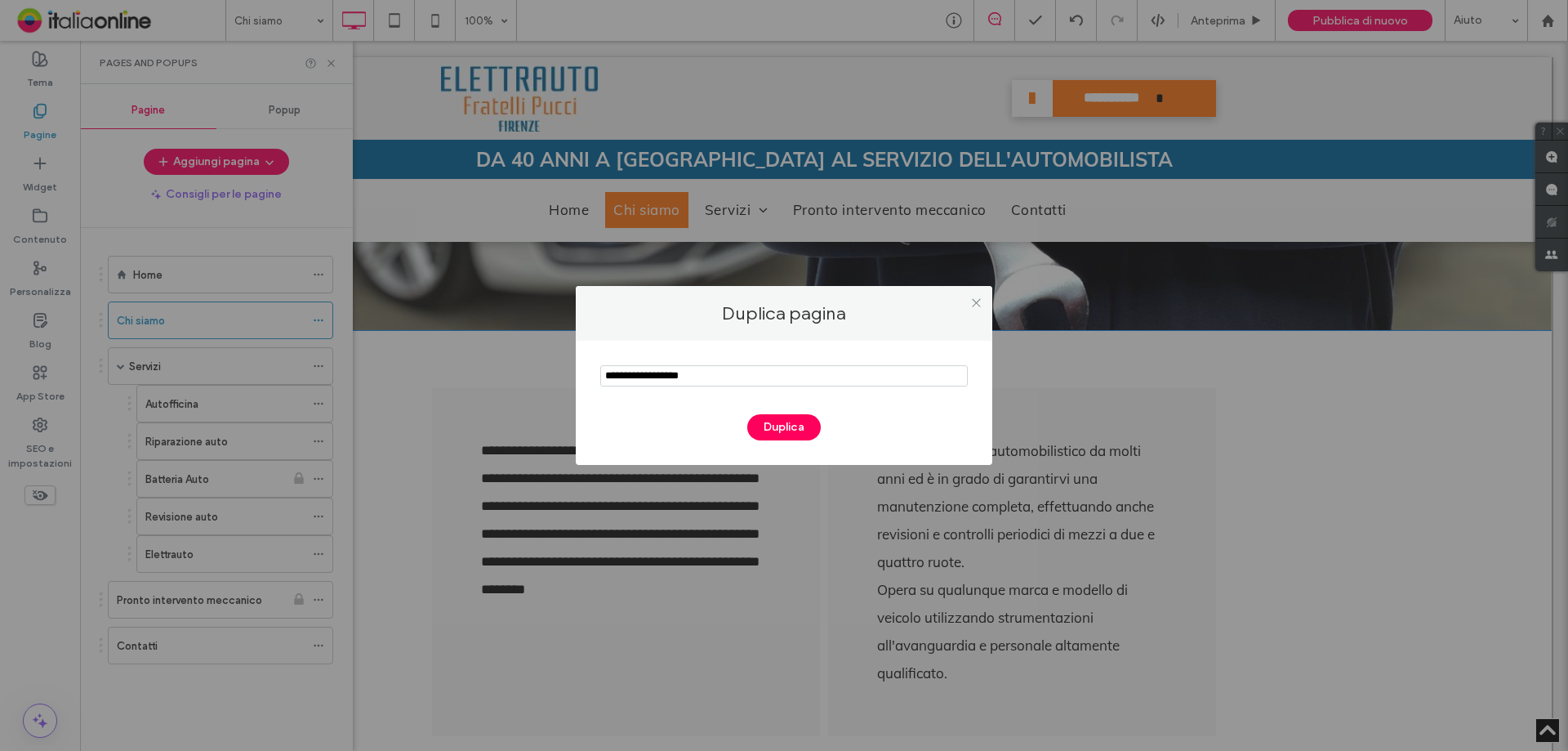
drag, startPoint x: 732, startPoint y: 366, endPoint x: 393, endPoint y: 371, distance: 339.0
click at [393, 371] on div "Duplica pagina Duplica" at bounding box center [784, 375] width 1568 height 751
click at [974, 299] on icon at bounding box center [976, 302] width 12 height 12
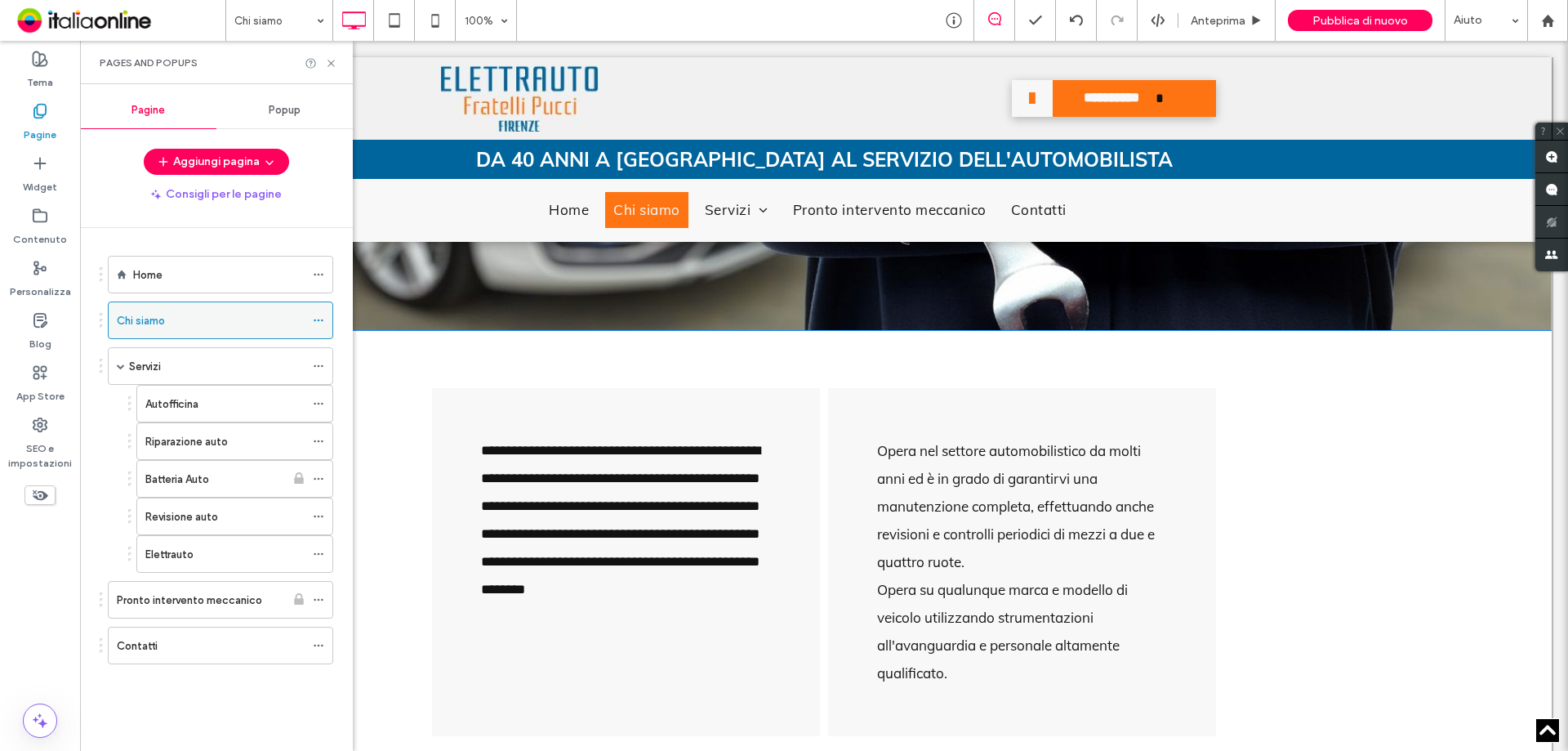
click at [316, 318] on icon at bounding box center [318, 320] width 11 height 11
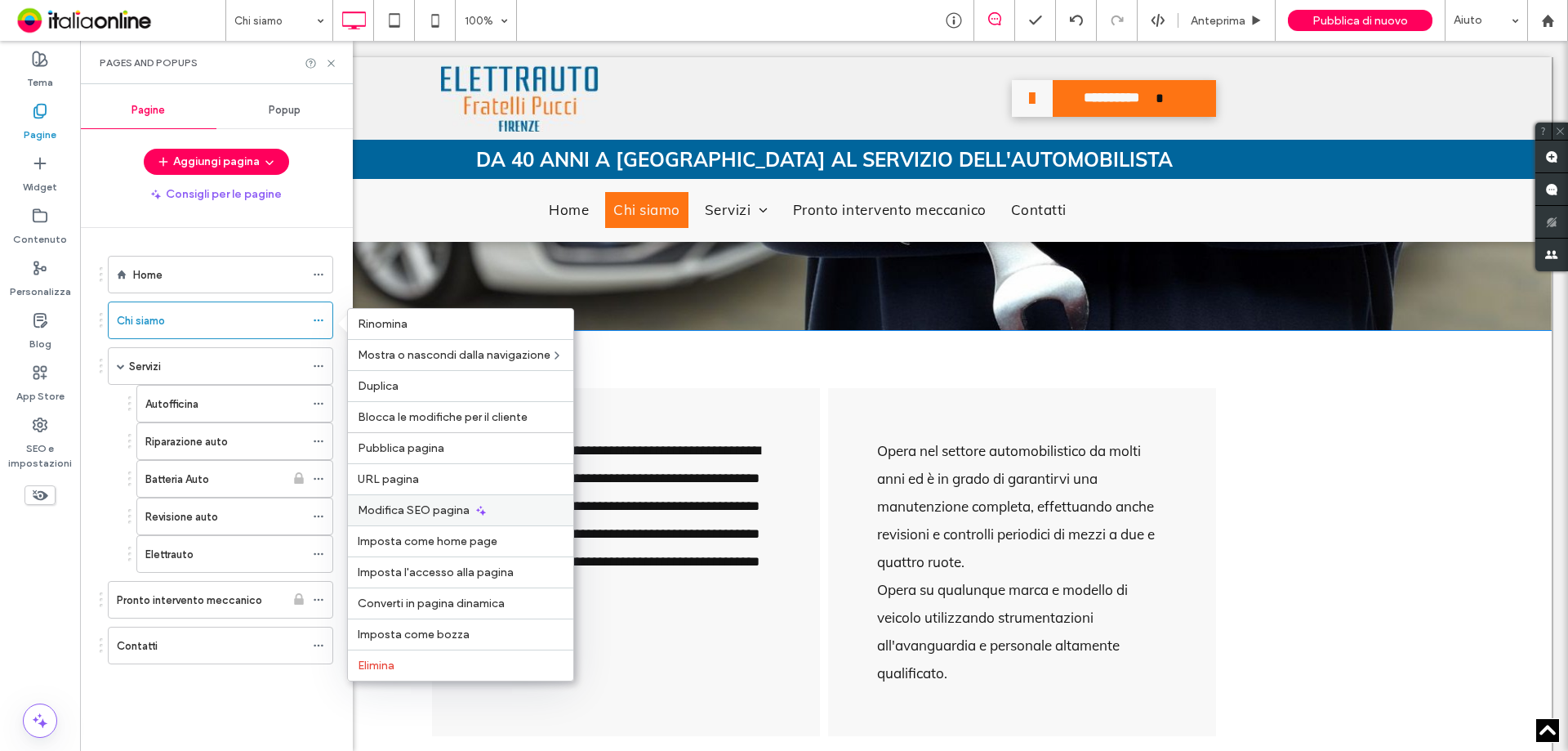
click at [431, 510] on span "Modifica SEO pagina" at bounding box center [414, 510] width 112 height 14
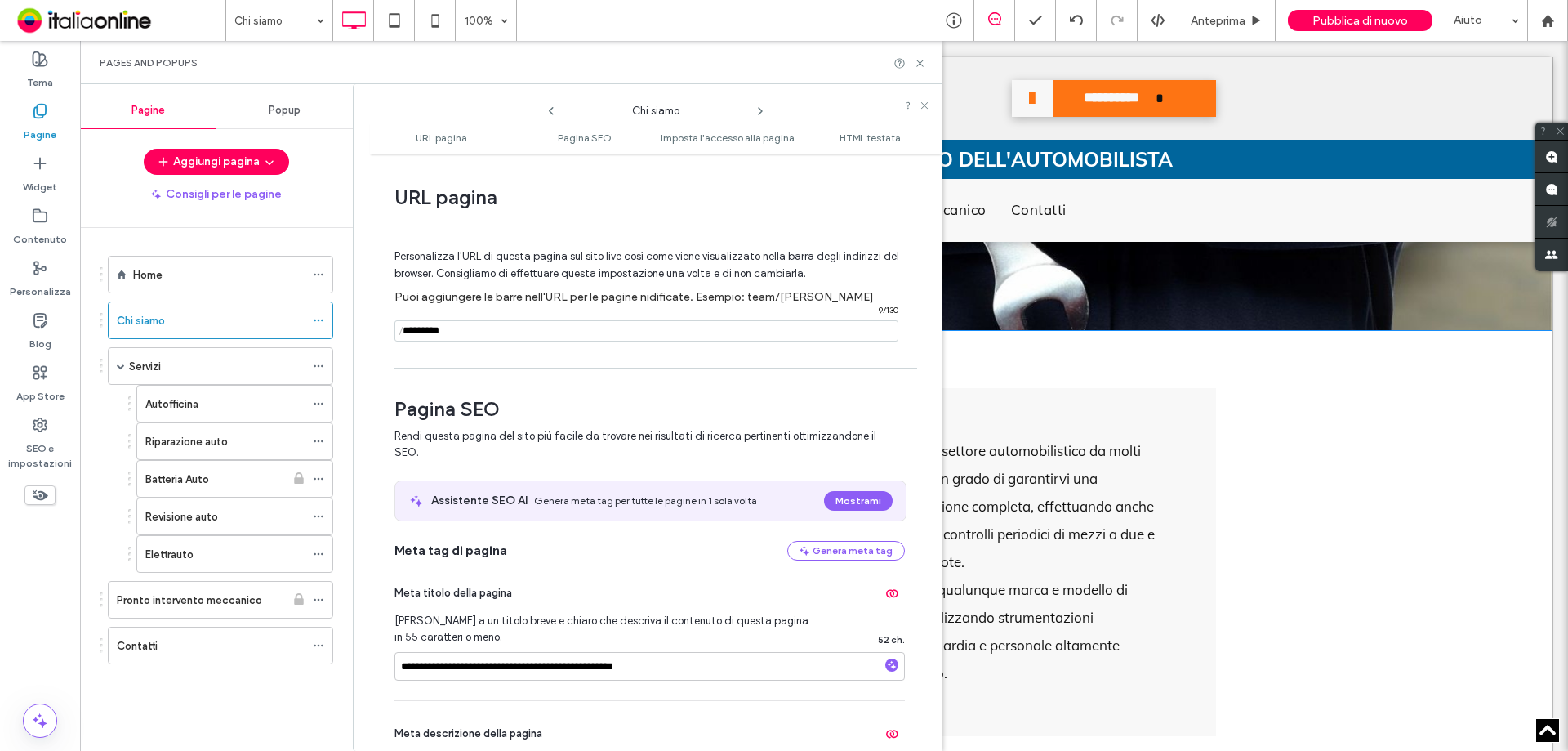
click at [542, 321] on input "notEmpty" at bounding box center [647, 331] width 504 height 21
click at [514, 327] on input "notEmpty" at bounding box center [647, 331] width 504 height 21
click at [917, 66] on icon at bounding box center [920, 63] width 12 height 12
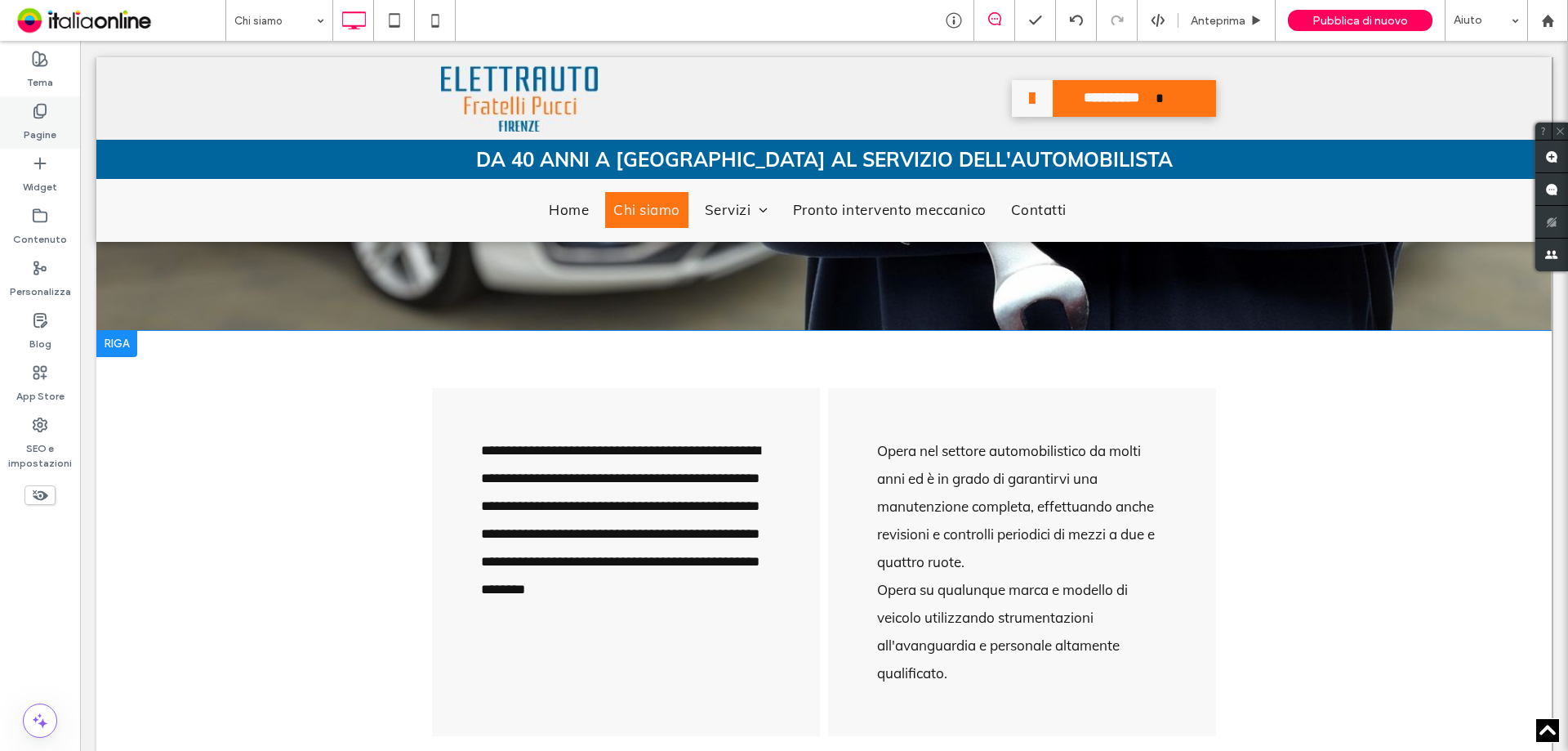
click at [44, 112] on icon at bounding box center [40, 111] width 16 height 16
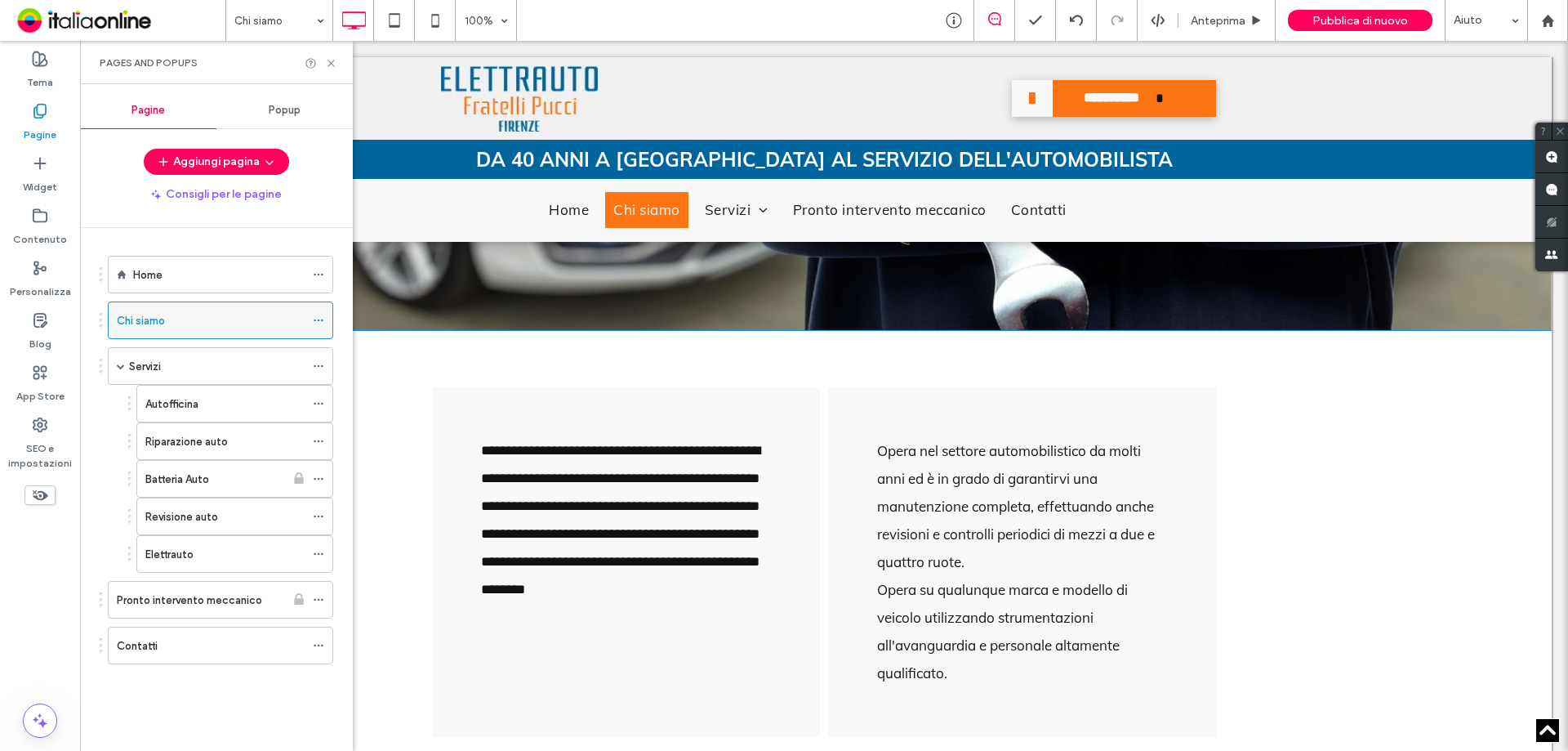
click at [322, 318] on icon at bounding box center [318, 320] width 11 height 11
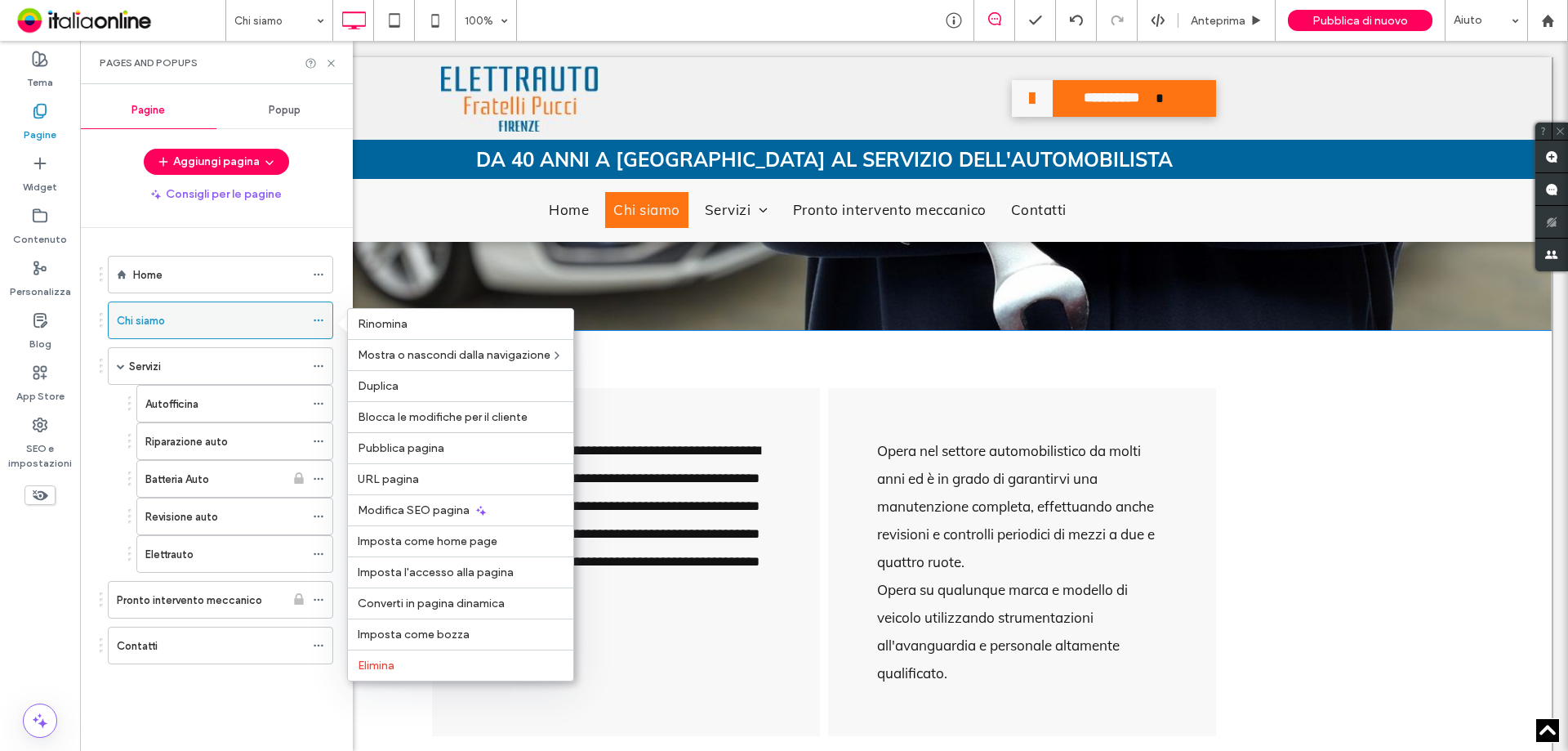
click at [319, 320] on use at bounding box center [318, 320] width 9 height 2
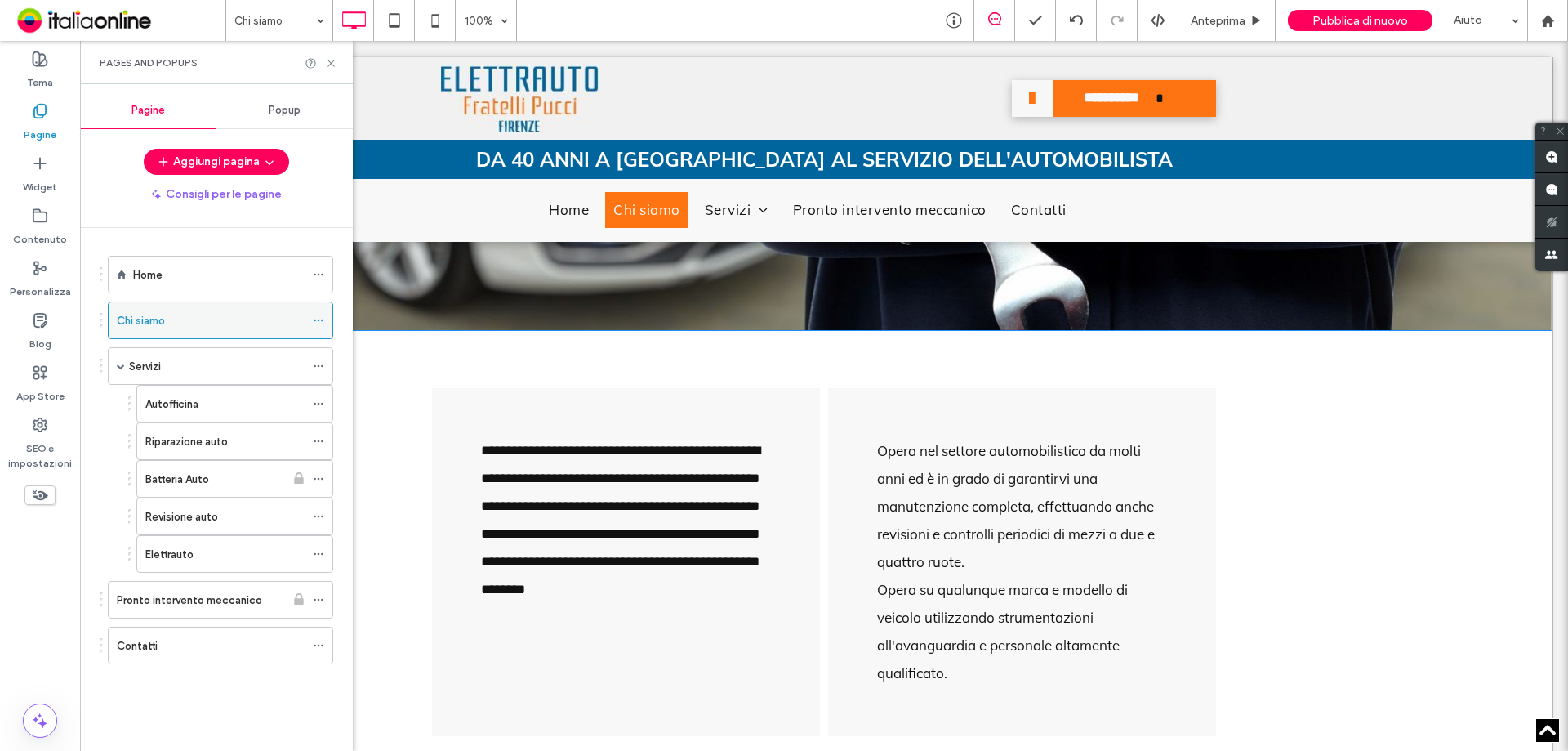
click at [319, 320] on use at bounding box center [318, 320] width 9 height 2
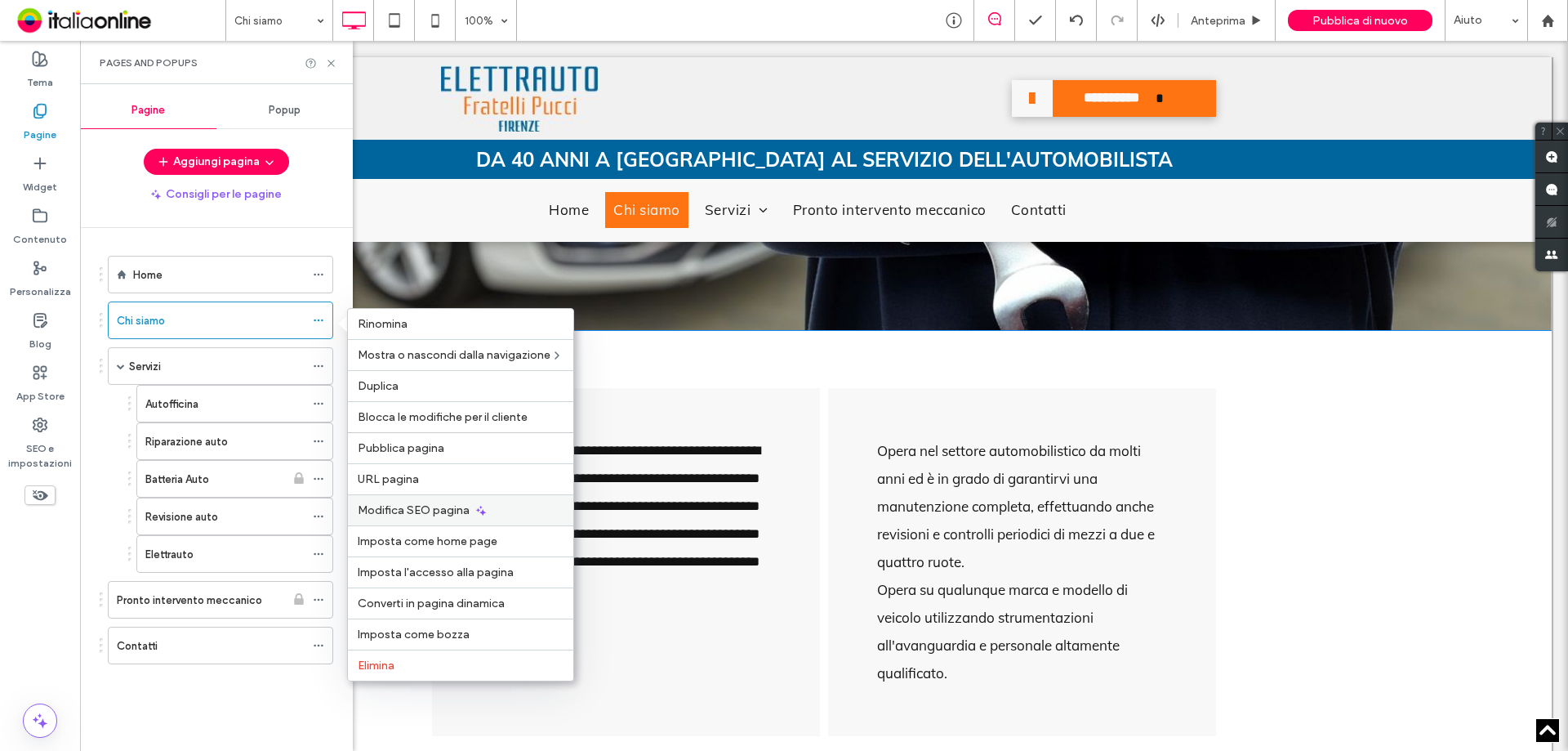
click at [428, 511] on span "Modifica SEO pagina" at bounding box center [414, 510] width 112 height 14
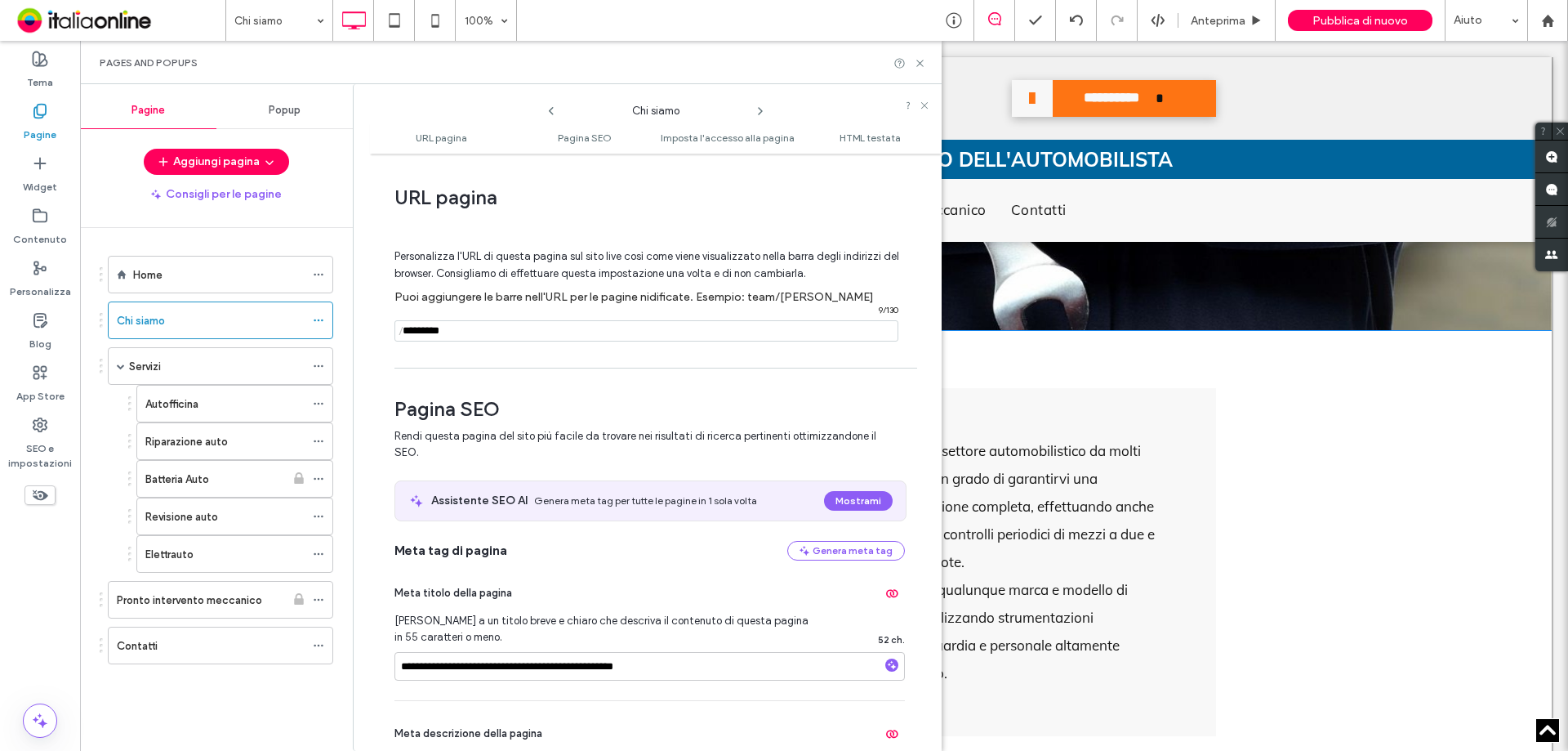
click at [544, 340] on input "notEmpty" at bounding box center [647, 331] width 504 height 21
drag, startPoint x: 542, startPoint y: 339, endPoint x: 22, endPoint y: 299, distance: 521.5
click at [22, 299] on div "Tema Pagine Widget Contenuto Personalizza Blog App Store SEO e impostazioni Pag…" at bounding box center [40, 396] width 80 height 710
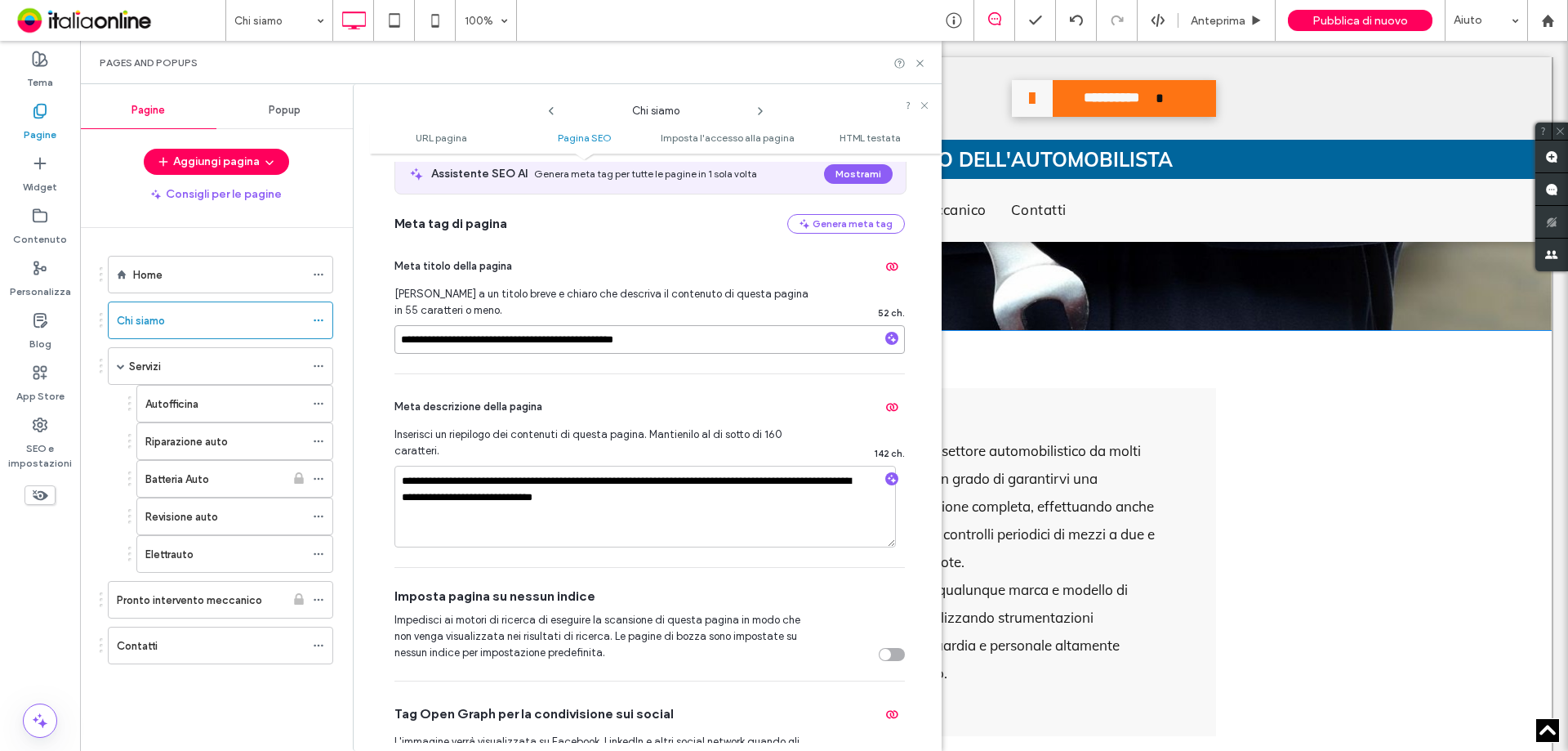
click at [688, 341] on input "**********" at bounding box center [650, 339] width 510 height 29
click at [680, 535] on textarea "**********" at bounding box center [645, 506] width 501 height 82
drag, startPoint x: 549, startPoint y: 506, endPoint x: 574, endPoint y: 504, distance: 25.1
click at [549, 506] on textarea "**********" at bounding box center [645, 506] width 501 height 82
drag, startPoint x: 635, startPoint y: 504, endPoint x: 385, endPoint y: 474, distance: 251.8
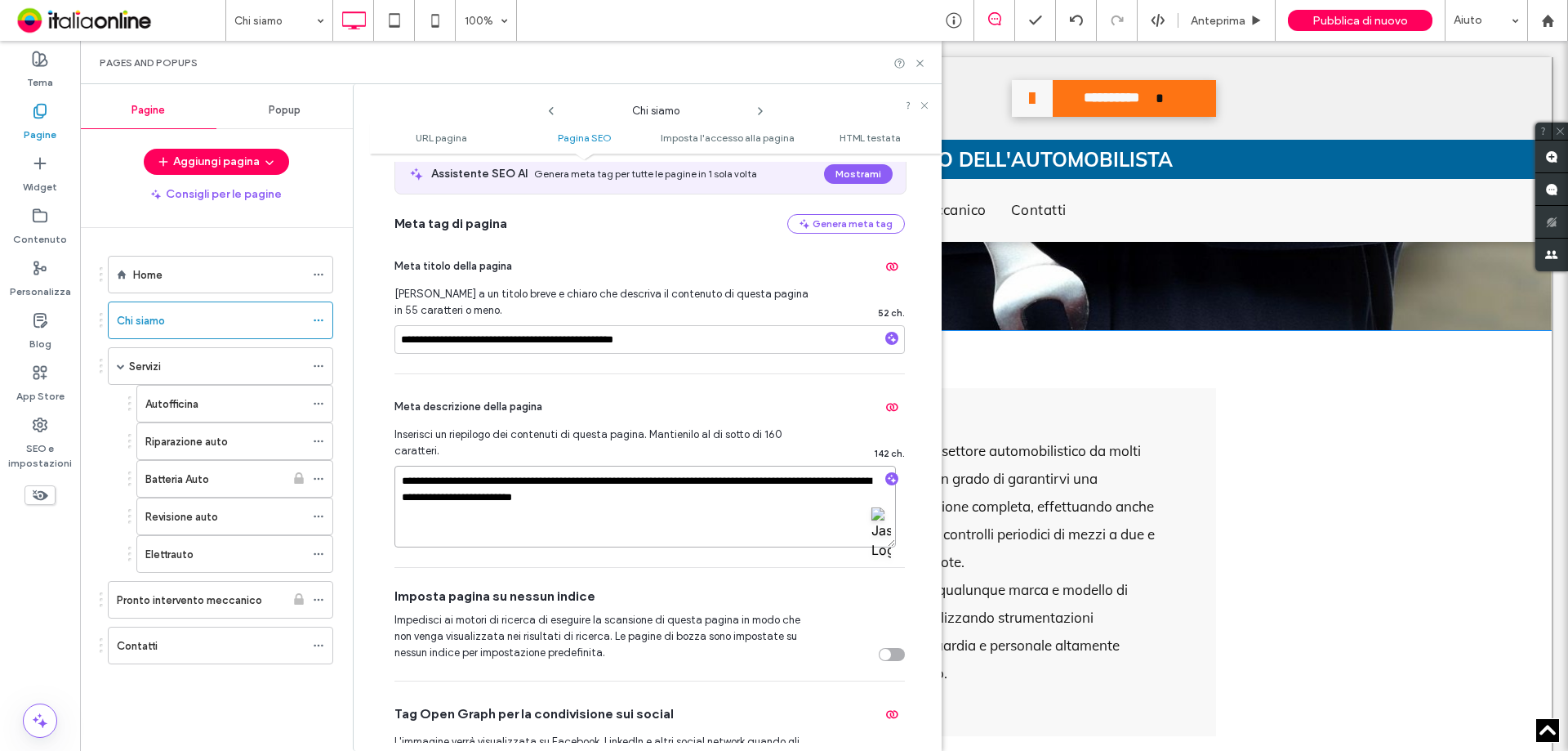
click at [385, 474] on div "**********" at bounding box center [656, 452] width 572 height 581
click at [629, 509] on textarea "**********" at bounding box center [645, 506] width 501 height 82
drag, startPoint x: 406, startPoint y: 341, endPoint x: 393, endPoint y: 341, distance: 13.0
click at [393, 341] on div "**********" at bounding box center [656, 452] width 572 height 581
click at [400, 342] on input "**********" at bounding box center [650, 339] width 510 height 29
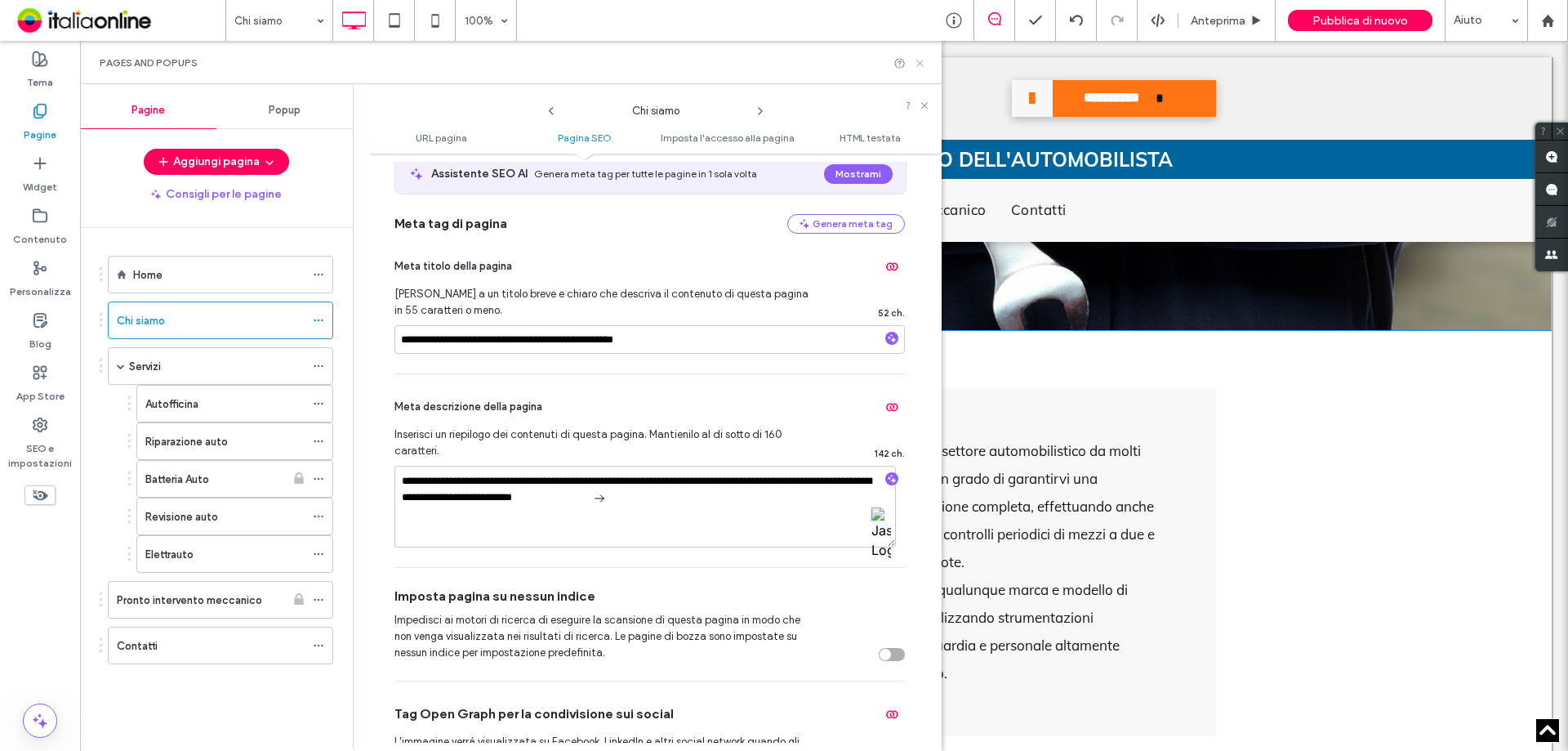
click at [920, 63] on use at bounding box center [920, 63] width 7 height 7
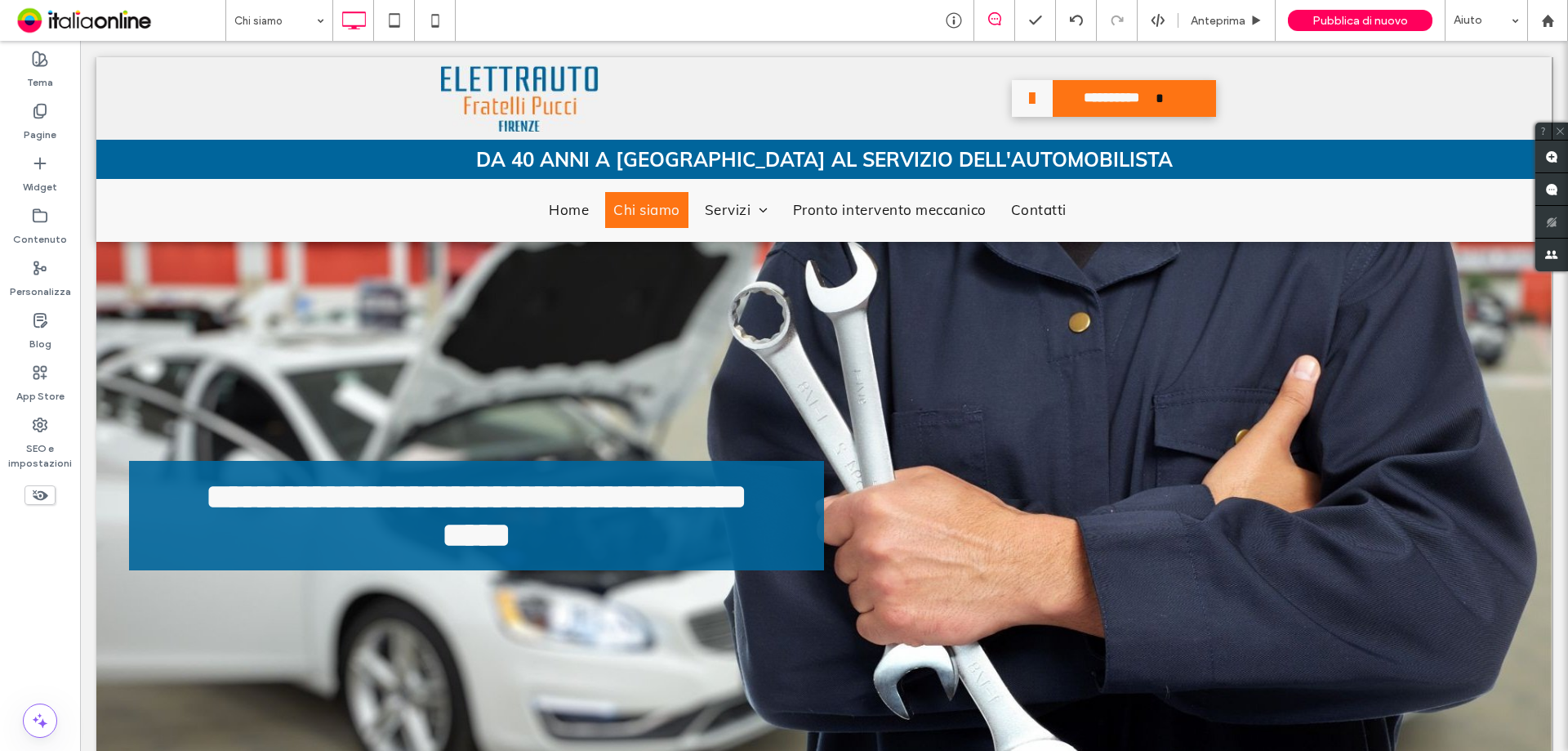
scroll to position [0, 0]
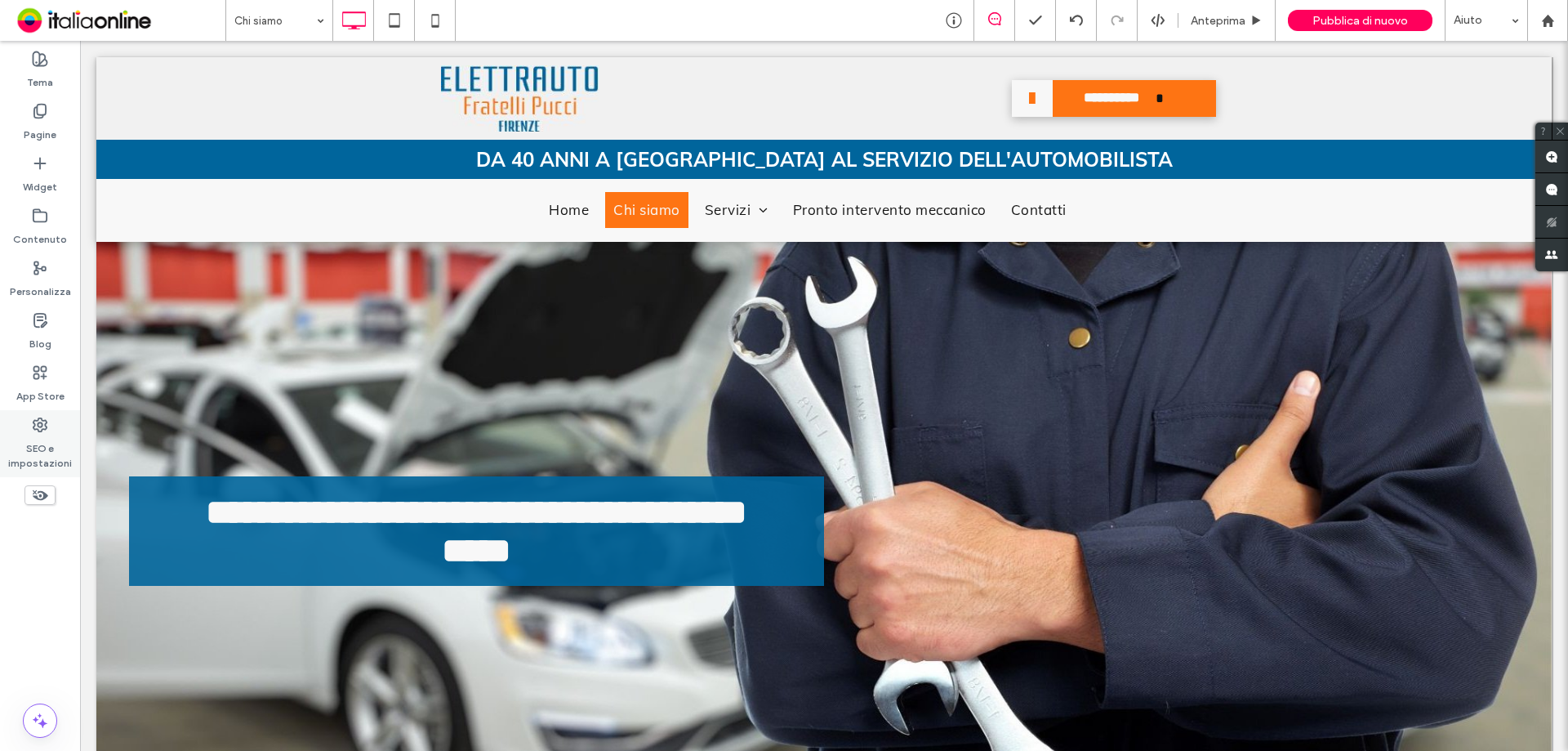
click at [34, 436] on label "SEO e impostazioni" at bounding box center [40, 452] width 80 height 38
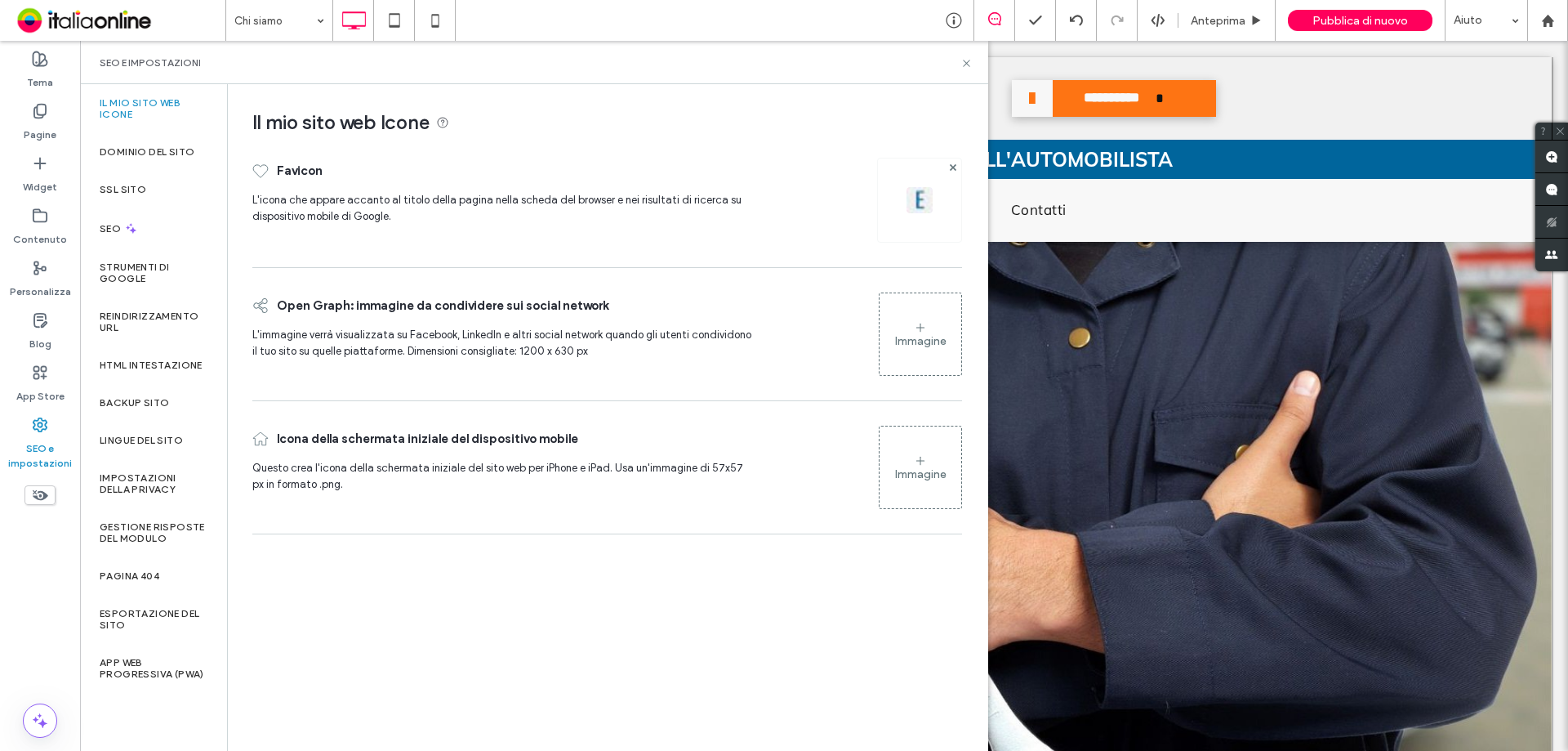
click at [60, 433] on label "SEO e impostazioni" at bounding box center [40, 452] width 80 height 38
click at [43, 438] on label "SEO e impostazioni" at bounding box center [40, 452] width 80 height 38
click at [969, 62] on icon at bounding box center [967, 63] width 12 height 12
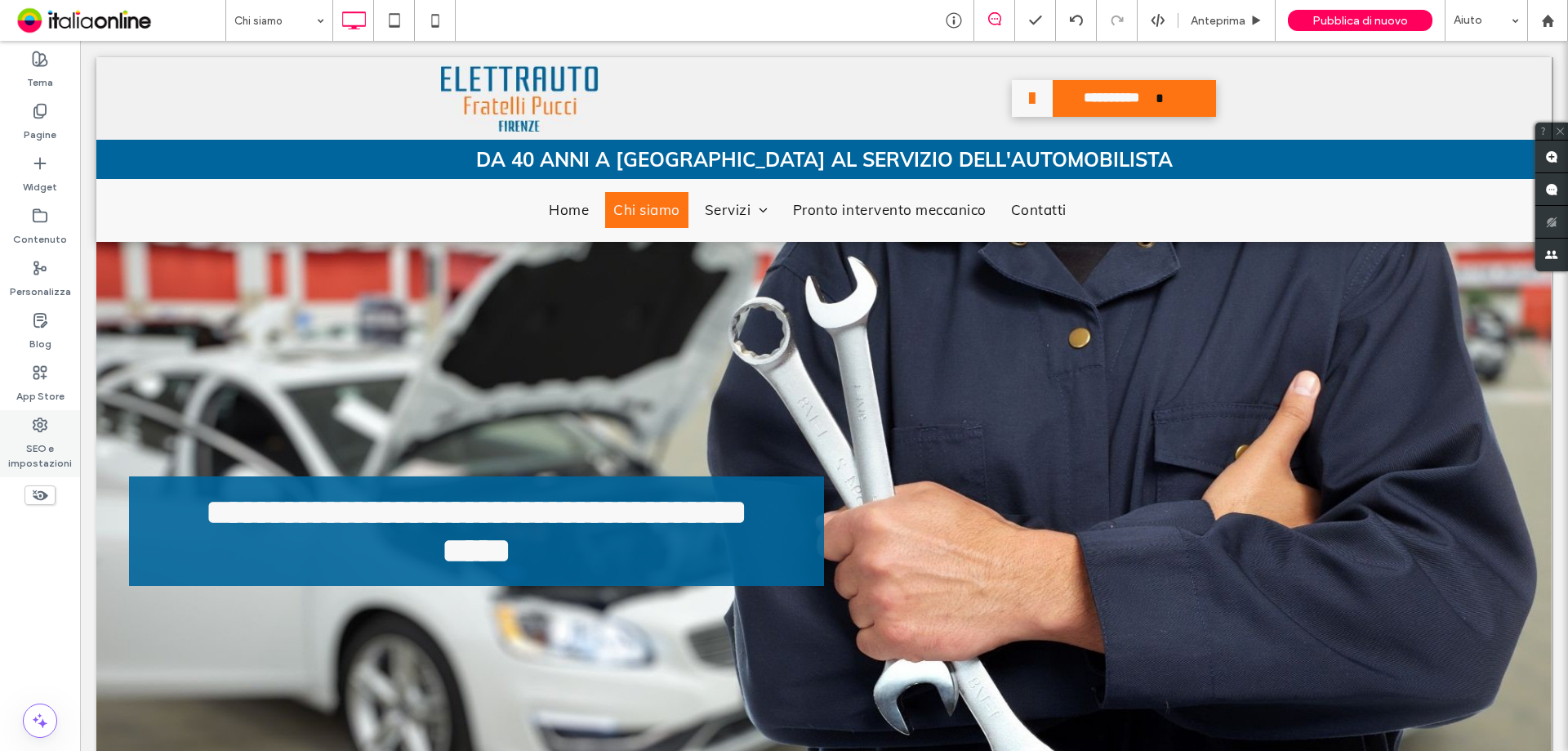
click at [71, 457] on label "SEO e impostazioni" at bounding box center [40, 452] width 80 height 38
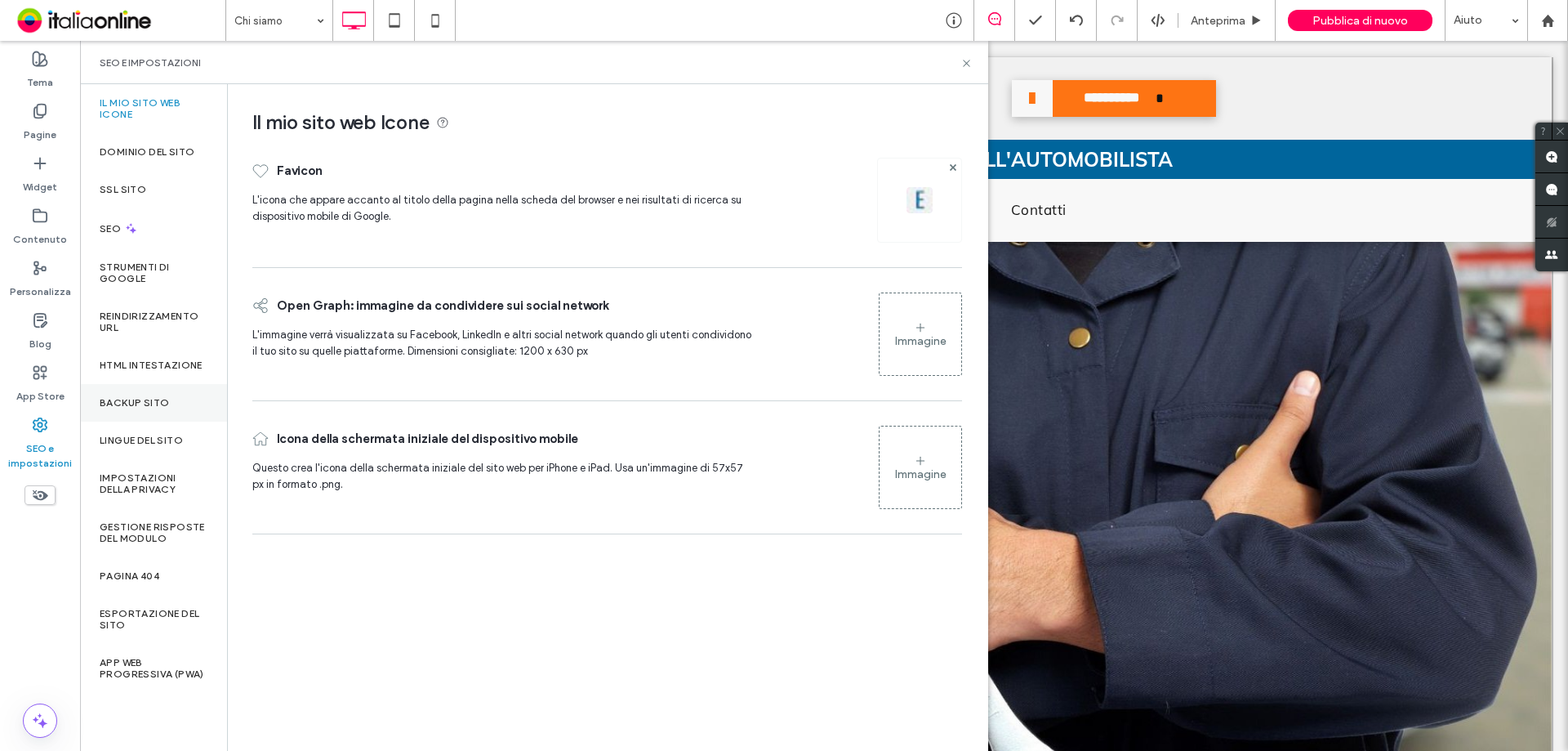
click at [120, 407] on label "Backup sito" at bounding box center [134, 403] width 70 height 11
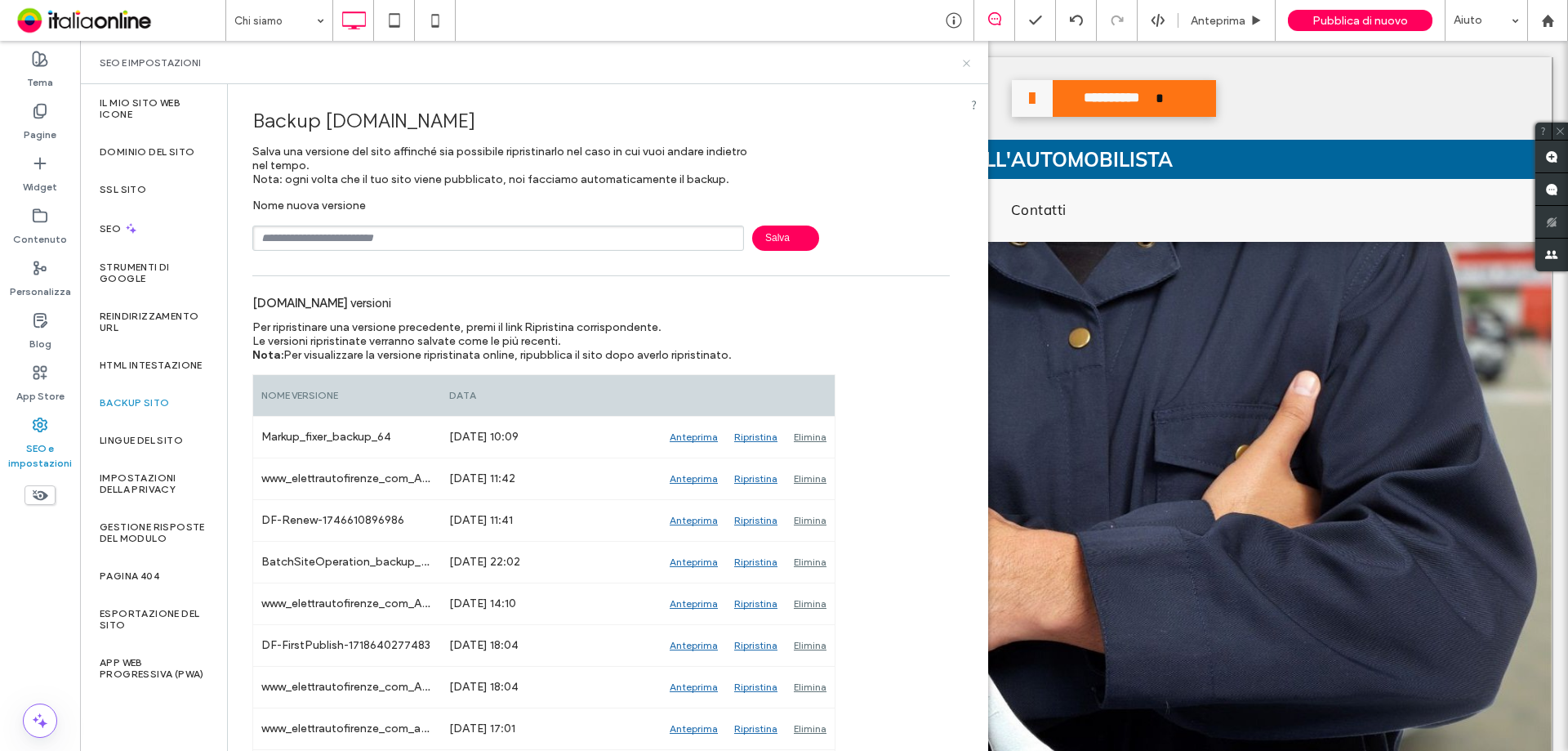
click at [964, 62] on icon at bounding box center [967, 63] width 12 height 12
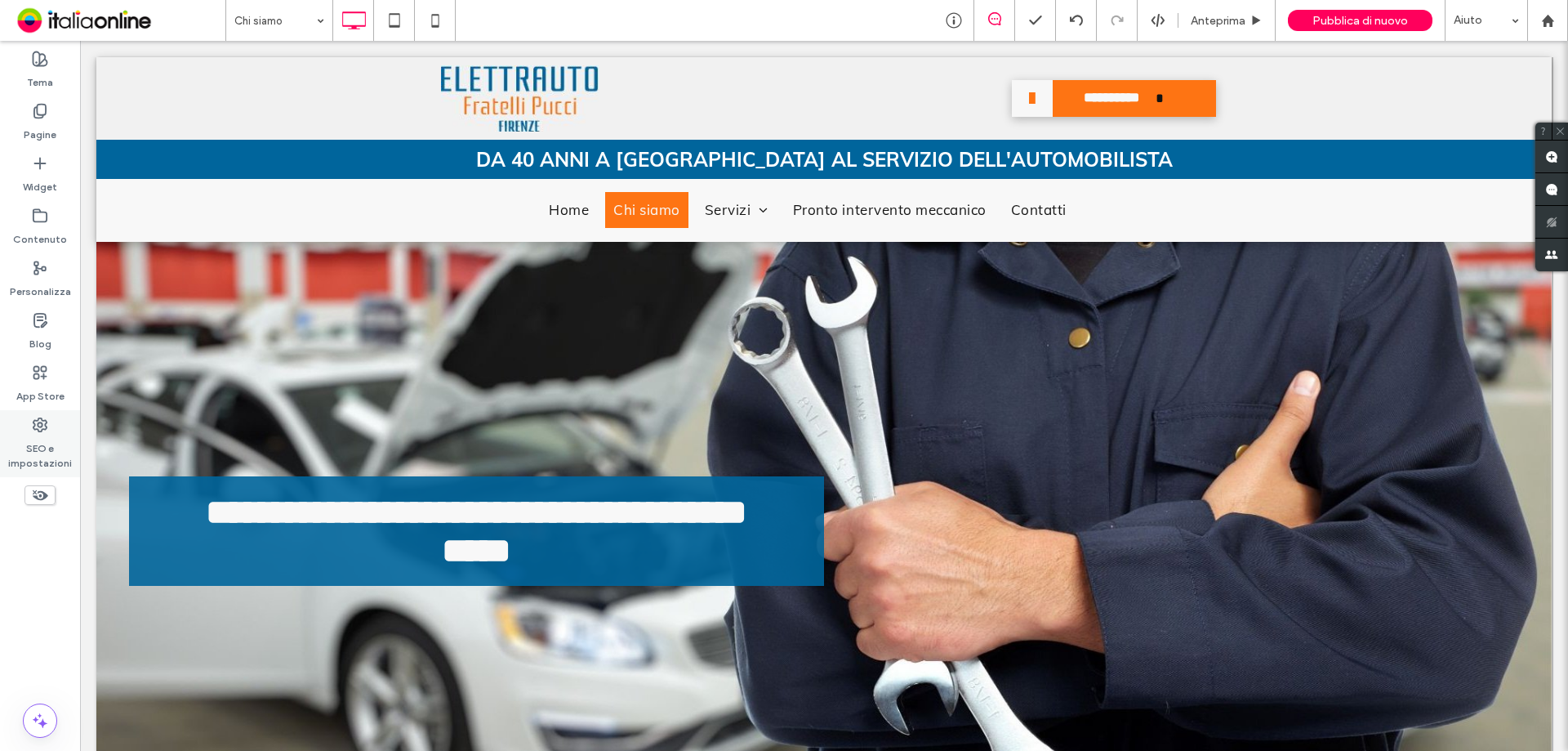
click at [62, 436] on label "SEO e impostazioni" at bounding box center [40, 452] width 80 height 38
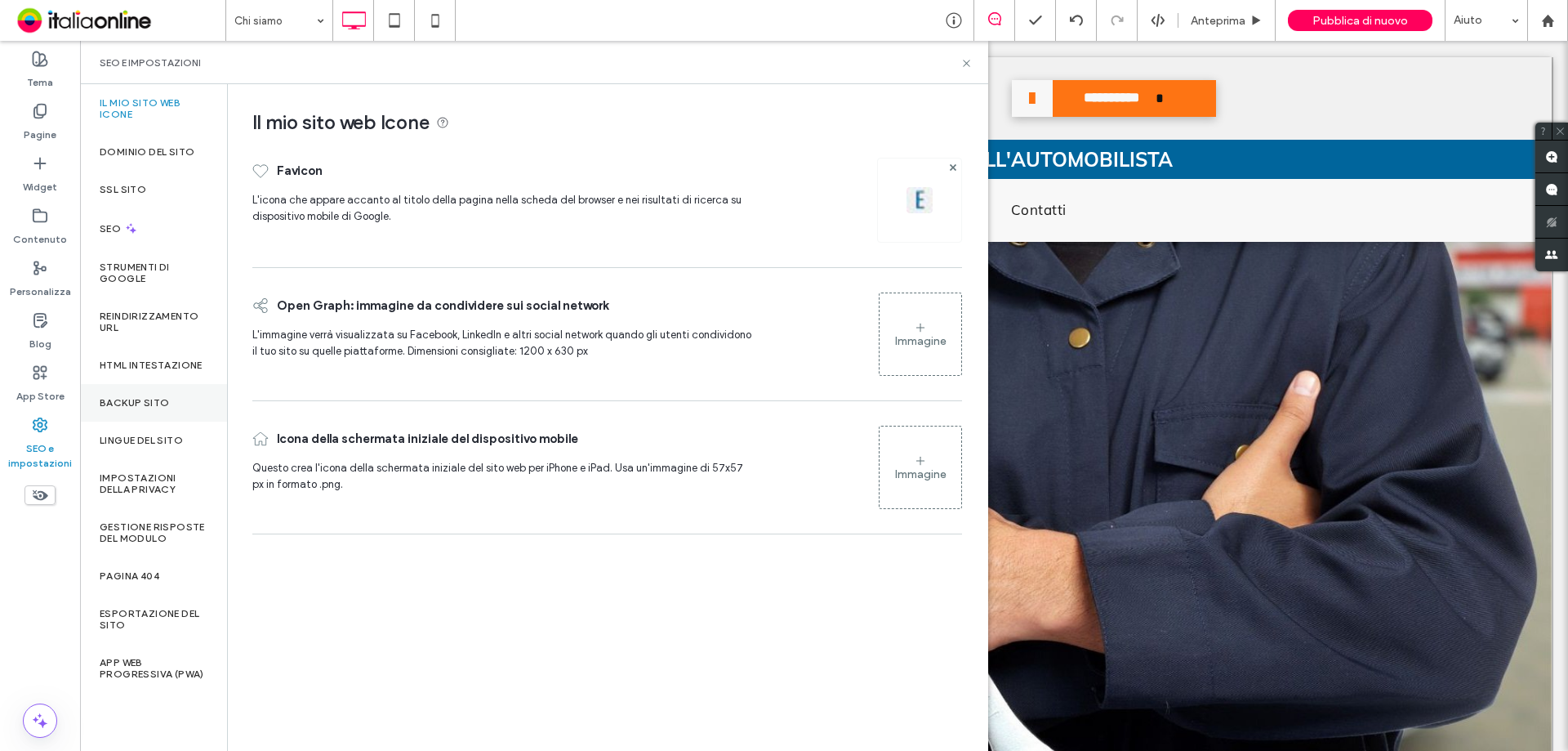
click at [133, 402] on label "Backup sito" at bounding box center [134, 403] width 70 height 11
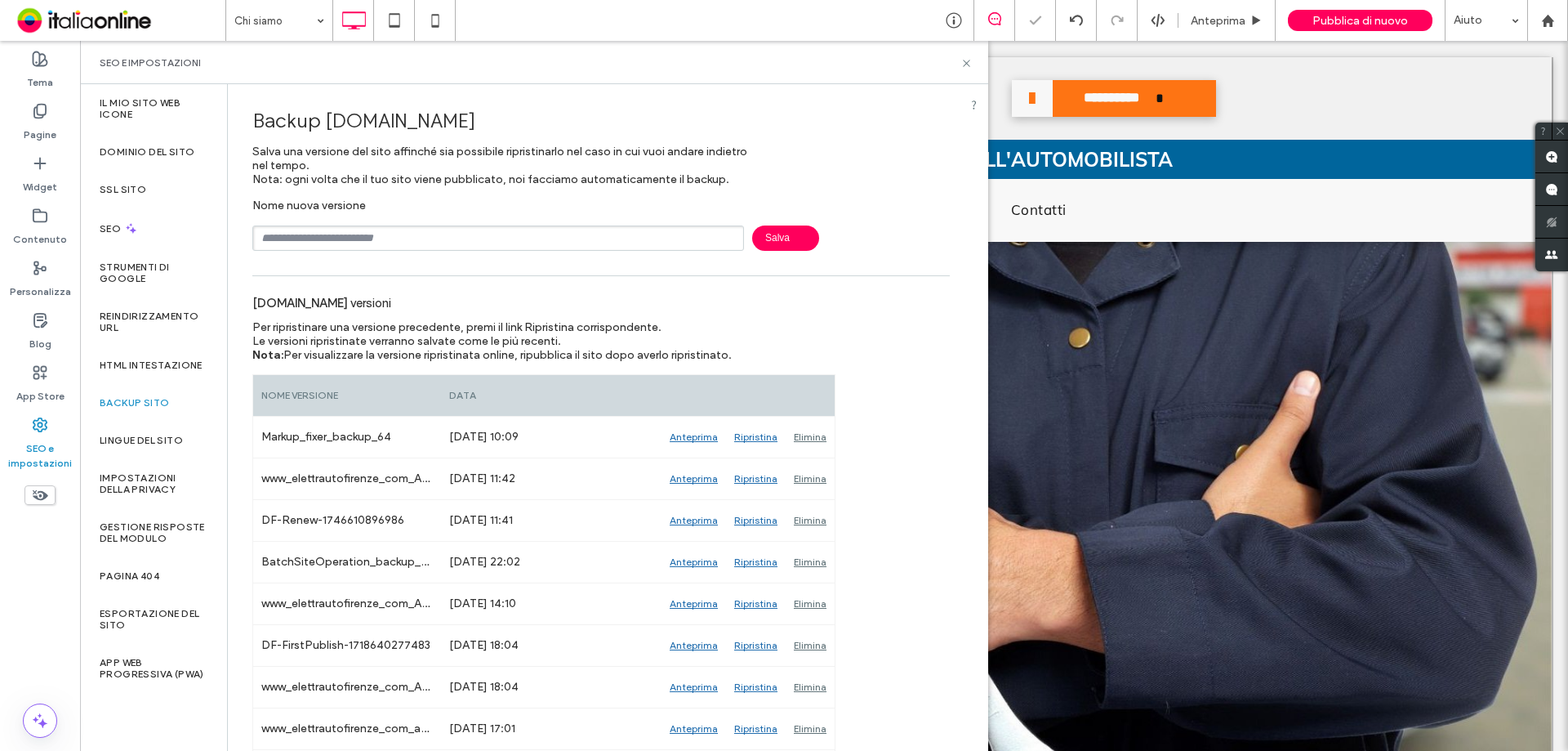
click at [406, 244] on input "text" at bounding box center [498, 238] width 491 height 25
type input "**********"
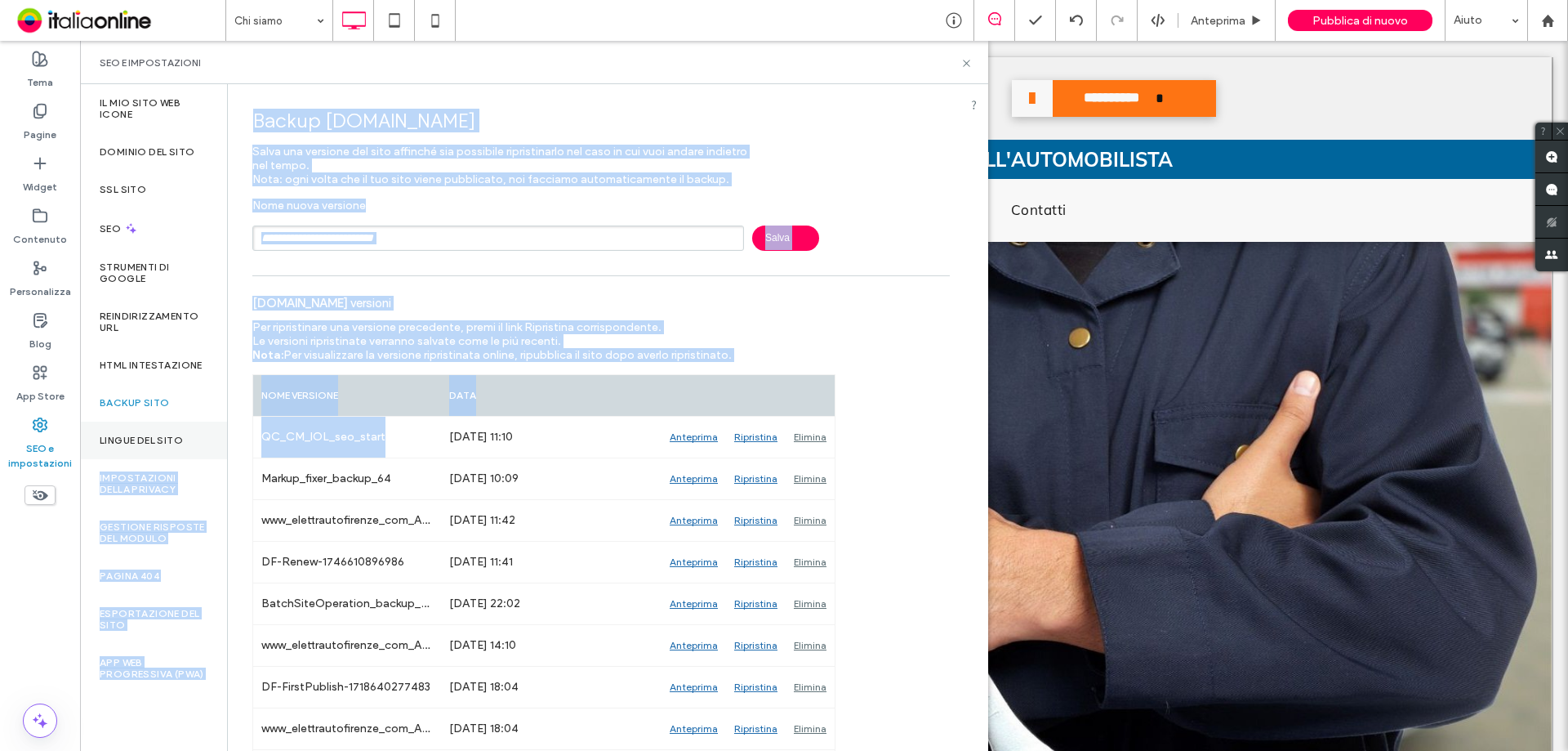
drag, startPoint x: 389, startPoint y: 433, endPoint x: 211, endPoint y: 441, distance: 178.2
click at [211, 441] on div "Il mio sito web Icone Dominio del sito SSL sito SEO Strumenti di Google Reindir…" at bounding box center [534, 418] width 908 height 666
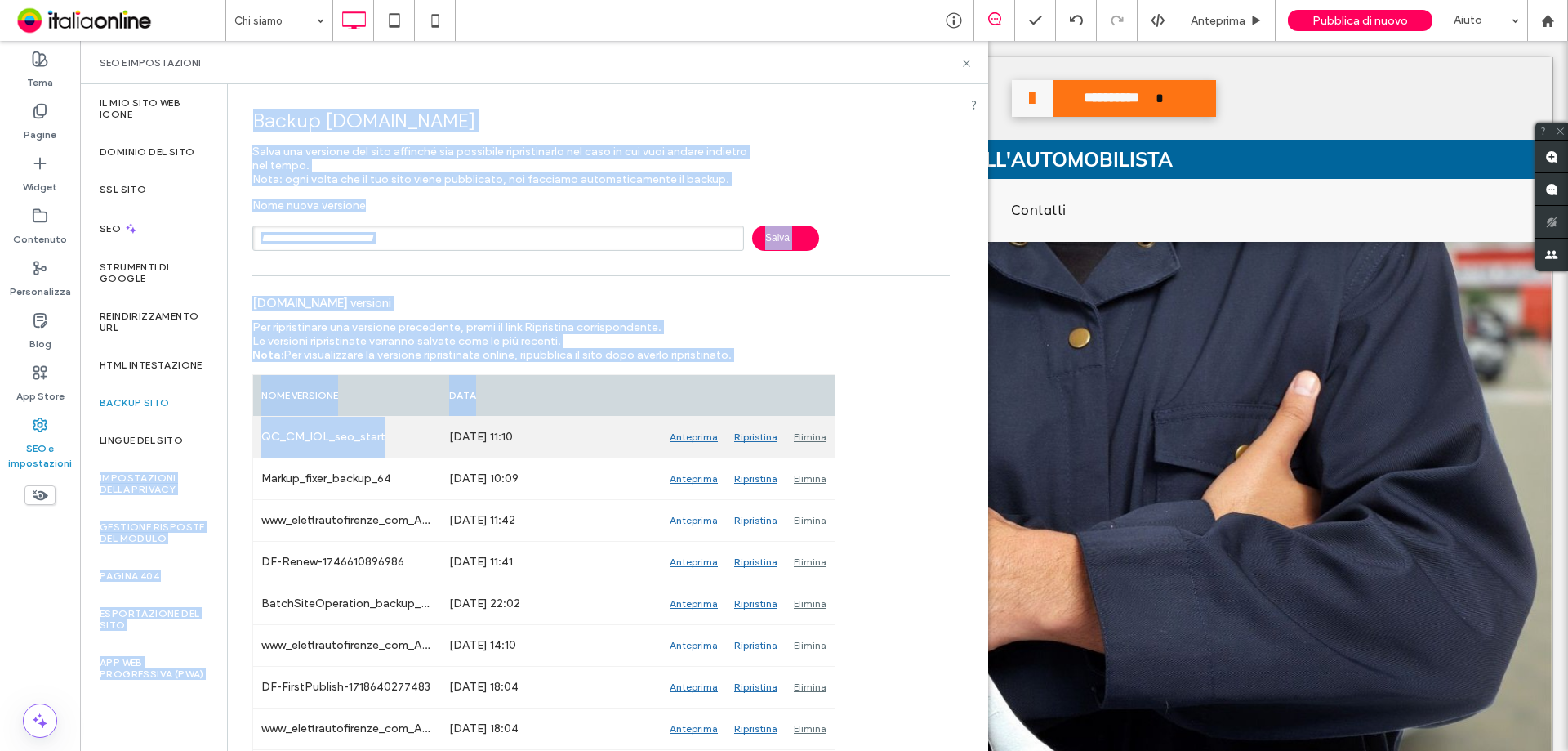
click at [351, 439] on div "QC_CM_IOL_seo_start" at bounding box center [347, 437] width 188 height 41
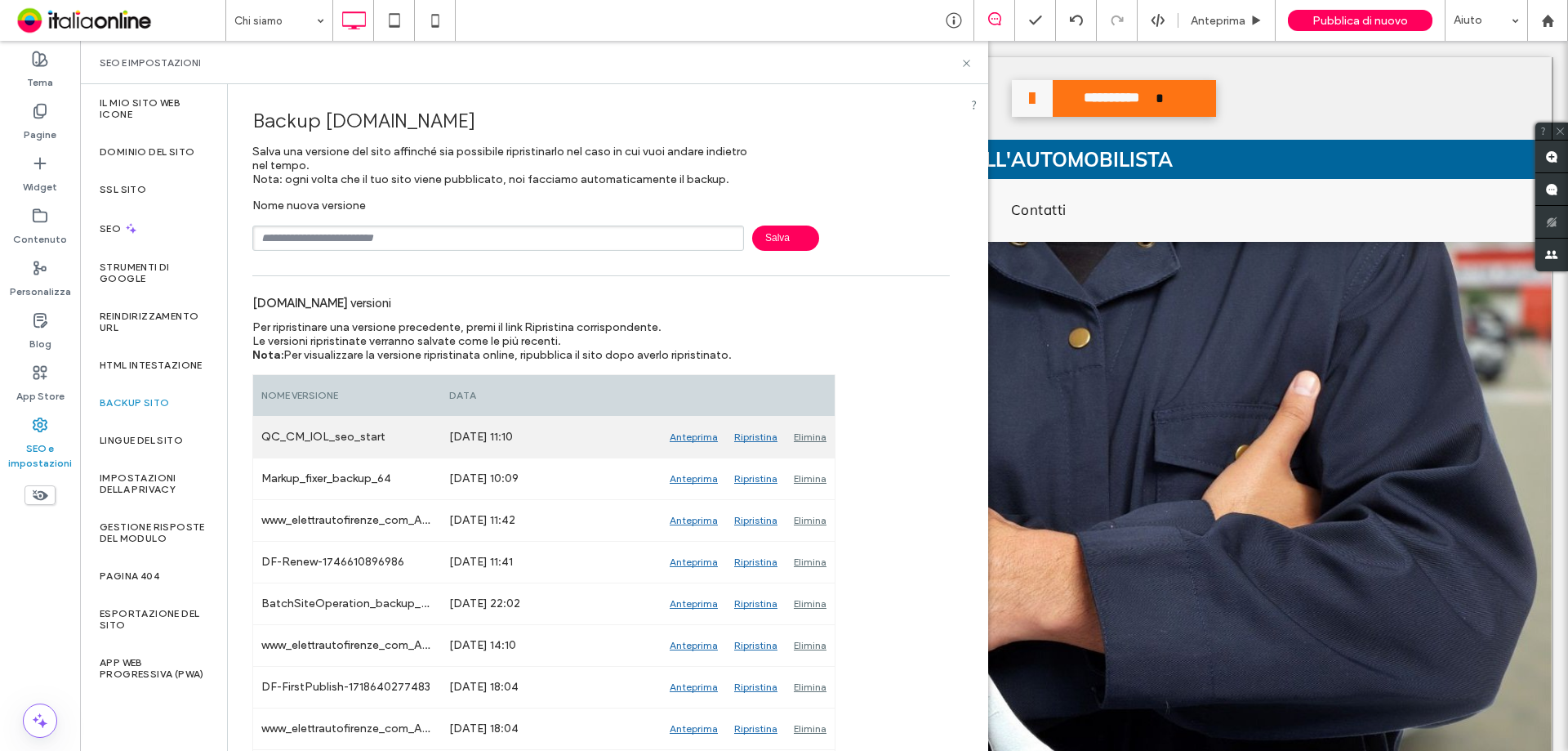
click at [811, 439] on div "Elimina" at bounding box center [811, 437] width 49 height 41
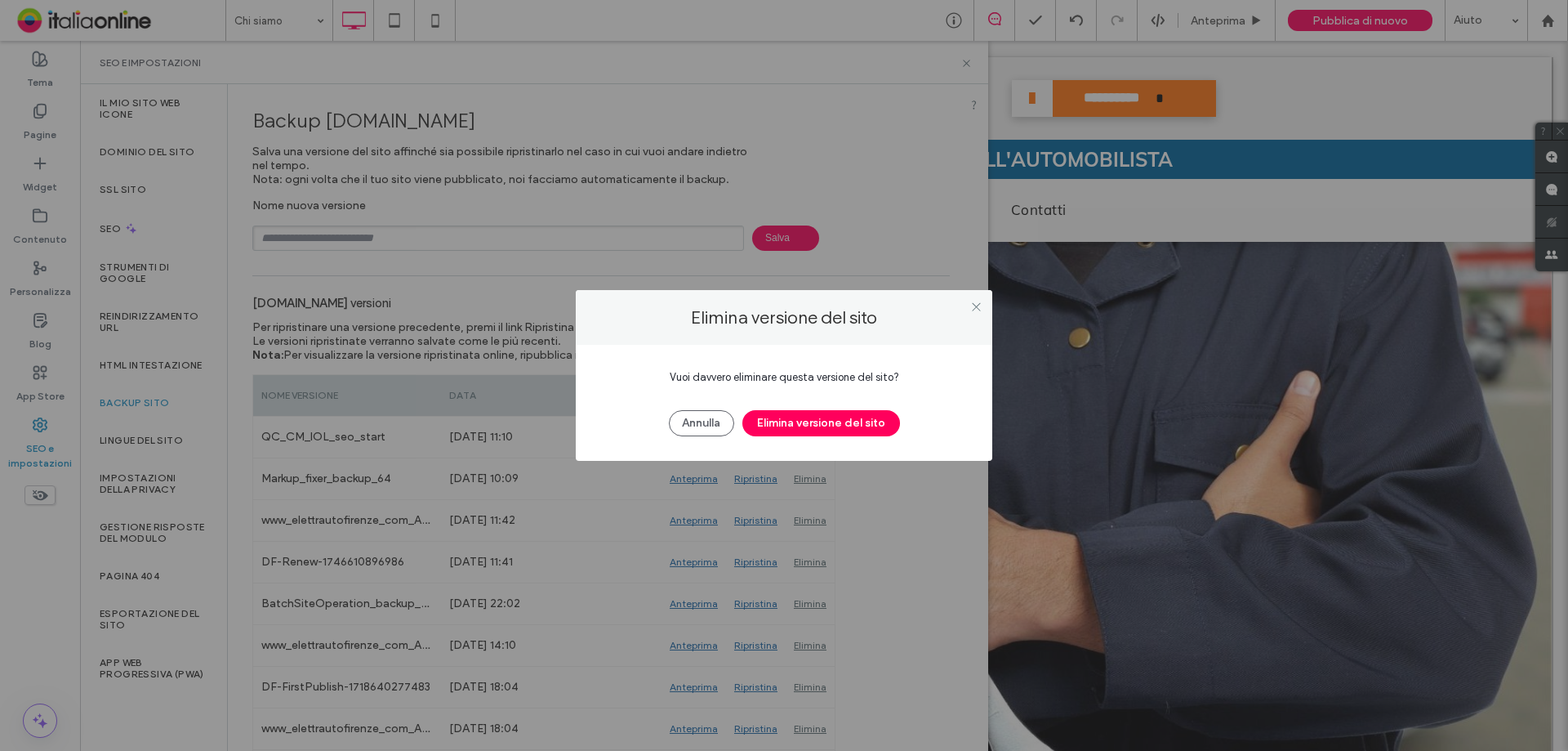
drag, startPoint x: 794, startPoint y: 432, endPoint x: 882, endPoint y: 706, distance: 287.8
click at [794, 432] on button "Elimina versione del sito" at bounding box center [821, 424] width 158 height 26
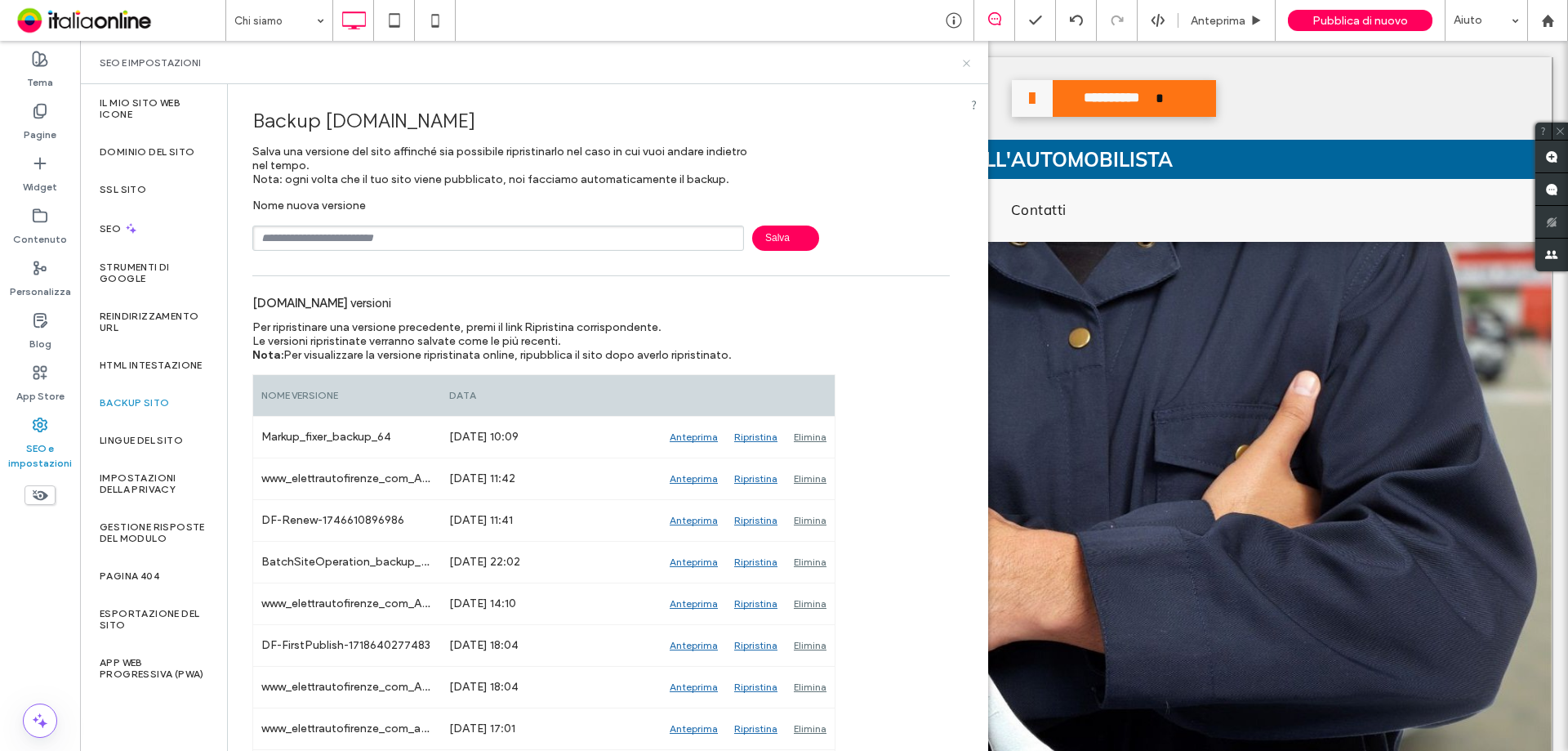
click at [963, 62] on icon at bounding box center [967, 63] width 12 height 12
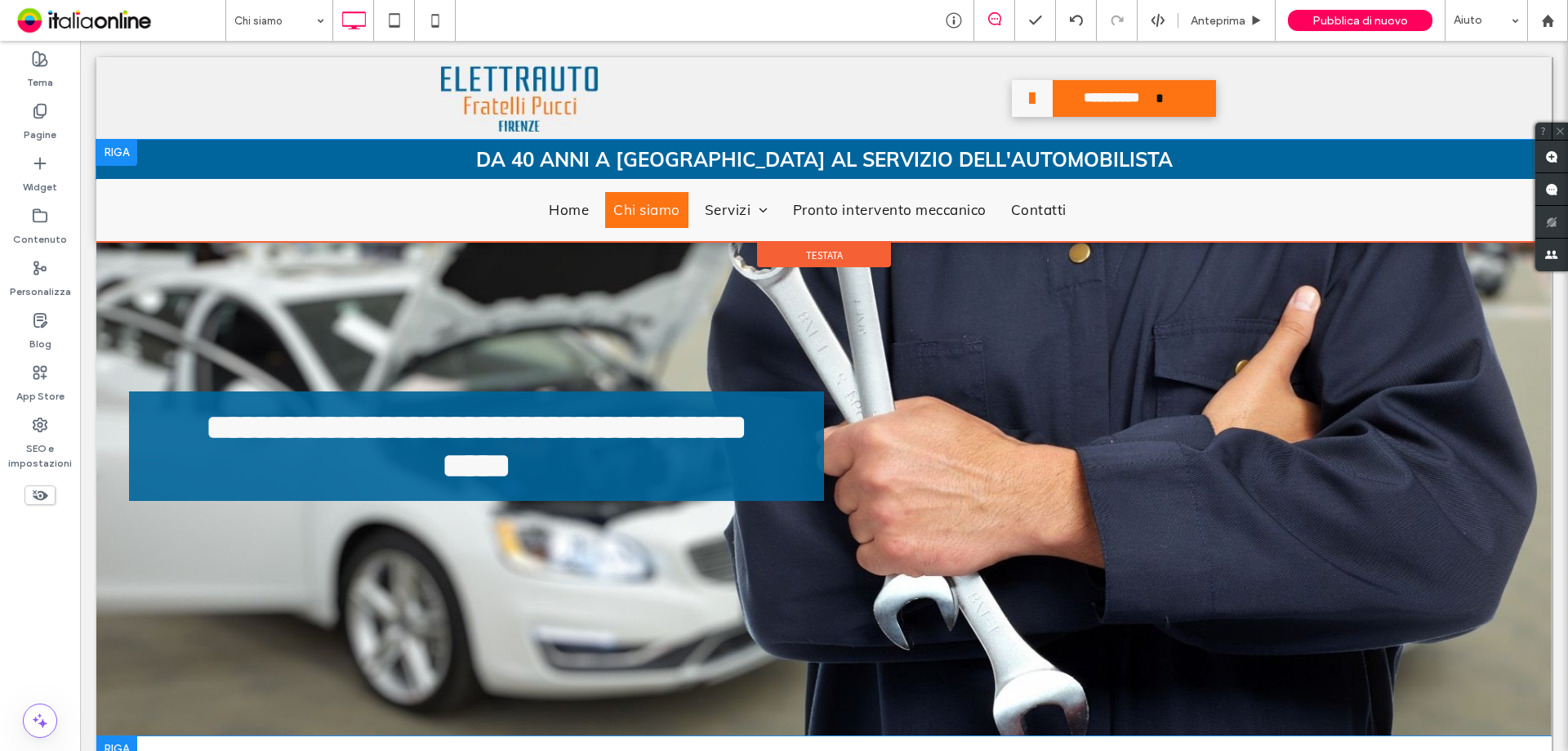
scroll to position [163, 0]
